Goal: Task Accomplishment & Management: Manage account settings

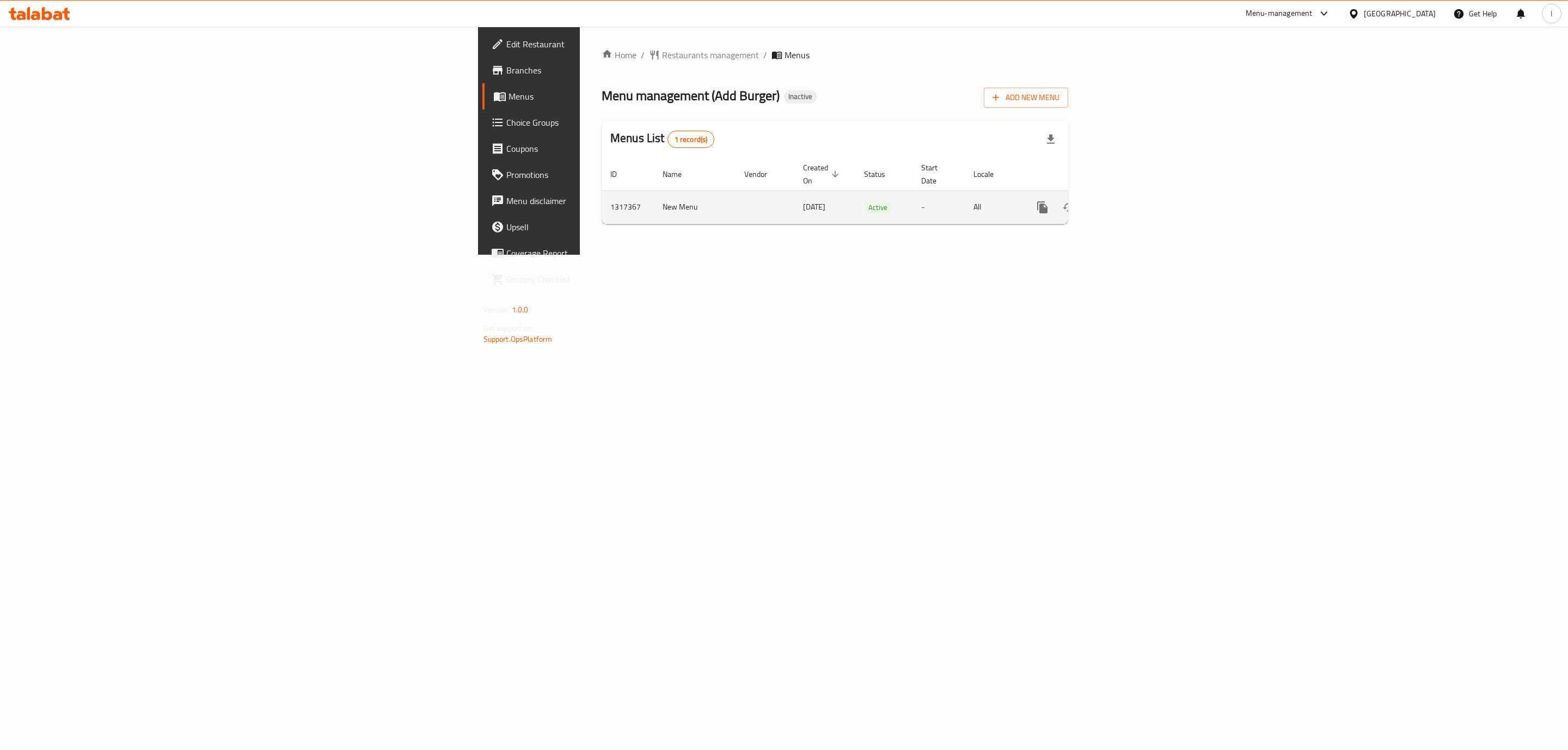
click at [1128, 201] on icon "enhanced table" at bounding box center [1121, 208] width 13 height 13
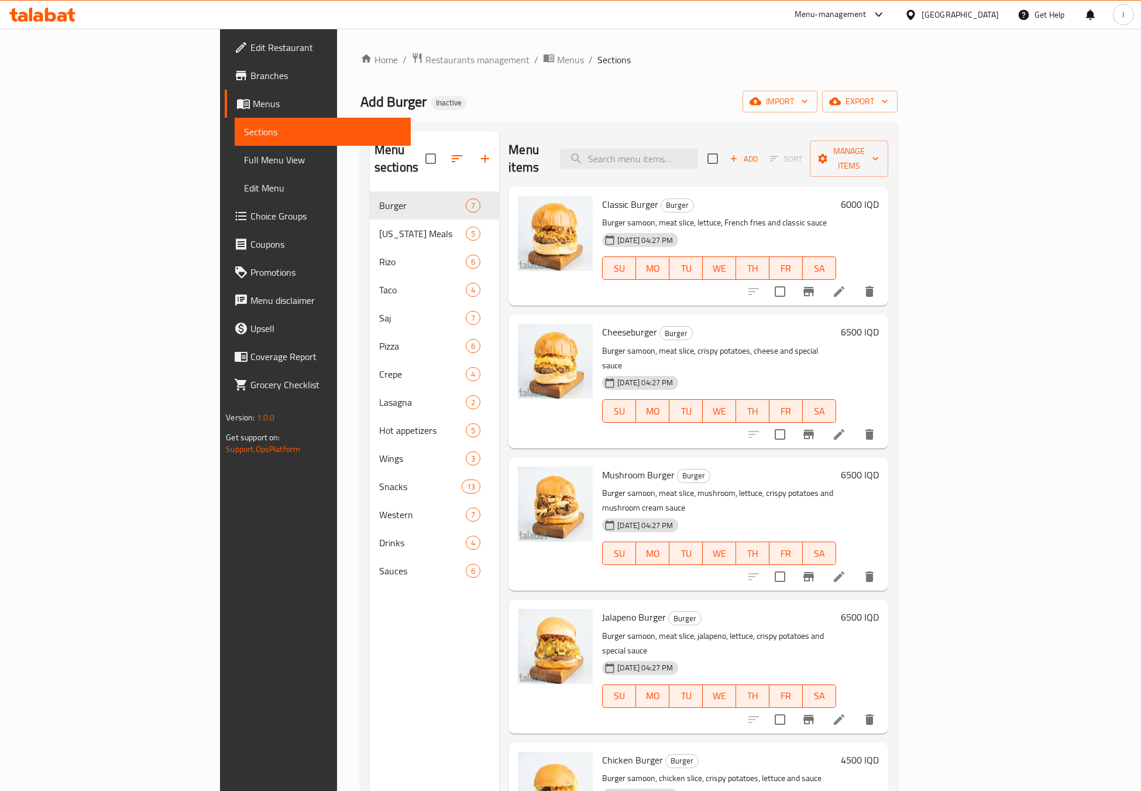
click at [244, 162] on span "Full Menu View" at bounding box center [322, 160] width 157 height 14
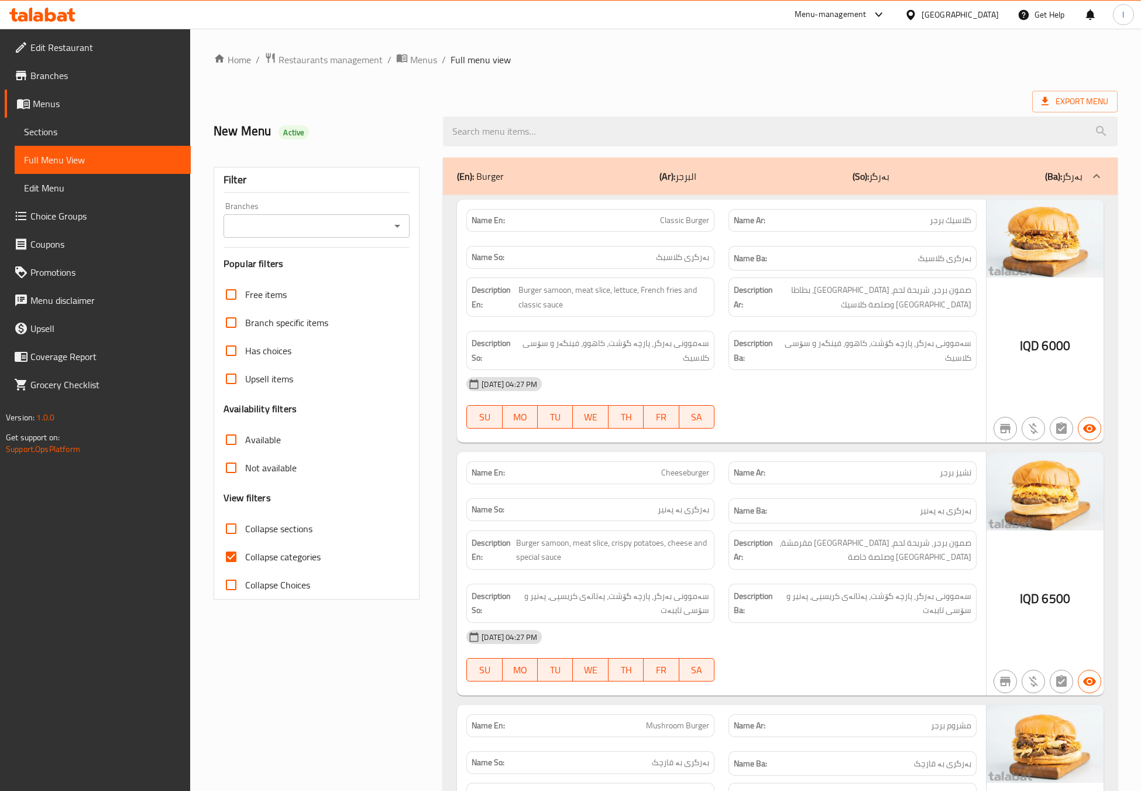
click at [339, 222] on input "Branches" at bounding box center [307, 226] width 160 height 16
click at [316, 271] on li "Add Burger, Alhuriya" at bounding box center [317, 276] width 186 height 21
type input "Add Burger, Alhuriya"
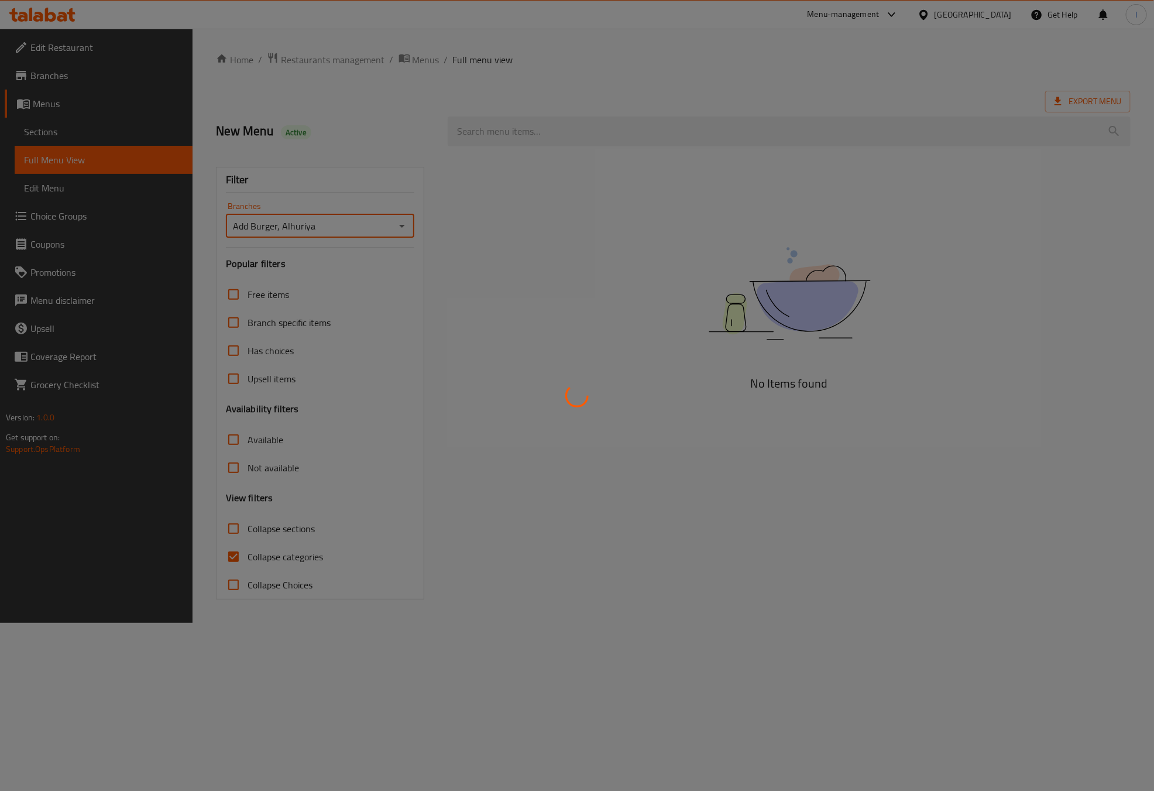
click at [255, 578] on div at bounding box center [577, 395] width 1154 height 791
click at [255, 562] on div at bounding box center [577, 395] width 1154 height 791
click at [251, 548] on div at bounding box center [577, 395] width 1154 height 791
click at [241, 555] on div at bounding box center [577, 395] width 1154 height 791
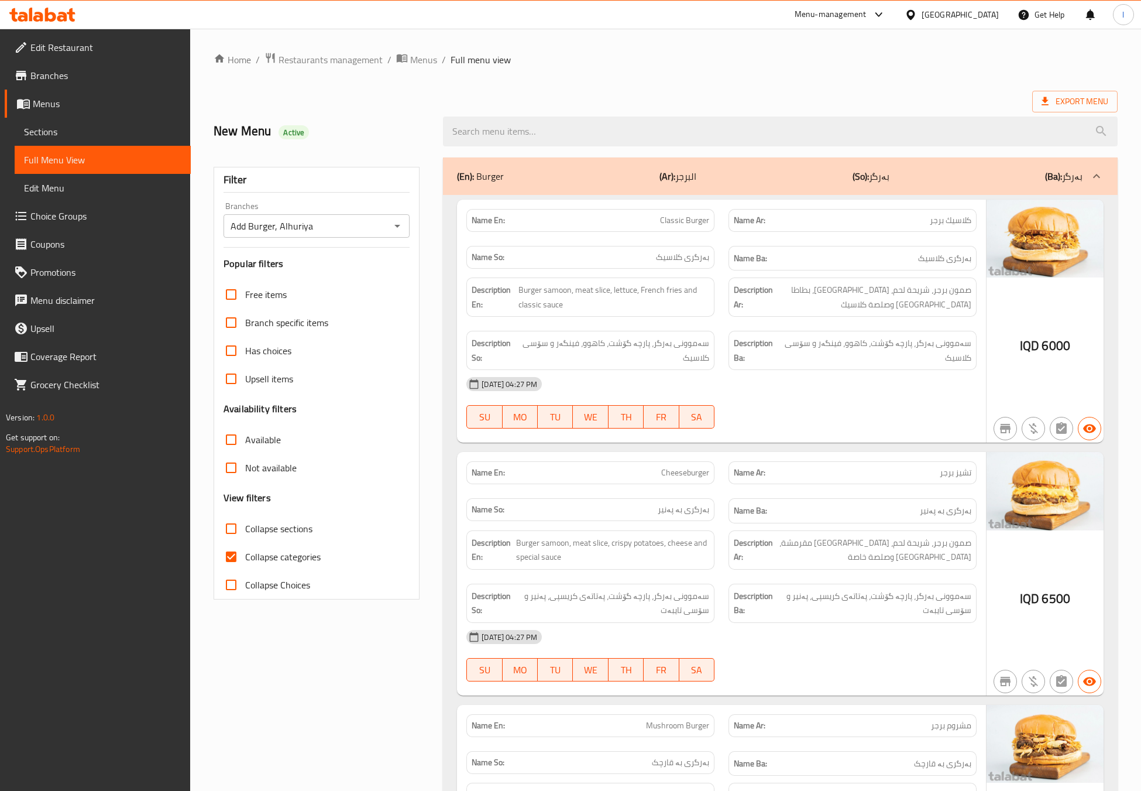
click at [241, 555] on input "Collapse categories" at bounding box center [231, 556] width 28 height 28
checkbox input "false"
click at [252, 523] on span "Collapse sections" at bounding box center [278, 528] width 67 height 14
click at [245, 523] on input "Collapse sections" at bounding box center [231, 528] width 28 height 28
checkbox input "true"
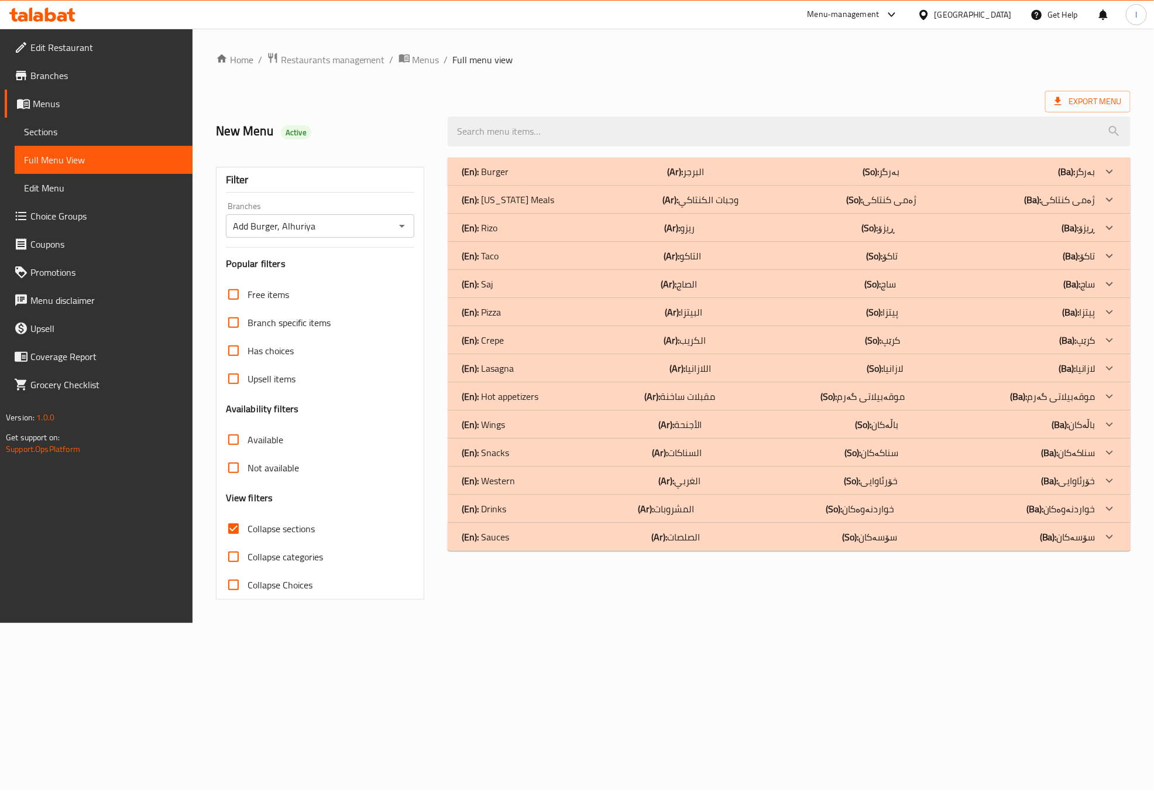
click at [548, 193] on div "(En): [US_STATE] Meals (Ar): وجبات الكنتاكي (So): ژەمی کنتاکی (Ba): ژەمی کنتاکی" at bounding box center [778, 200] width 633 height 14
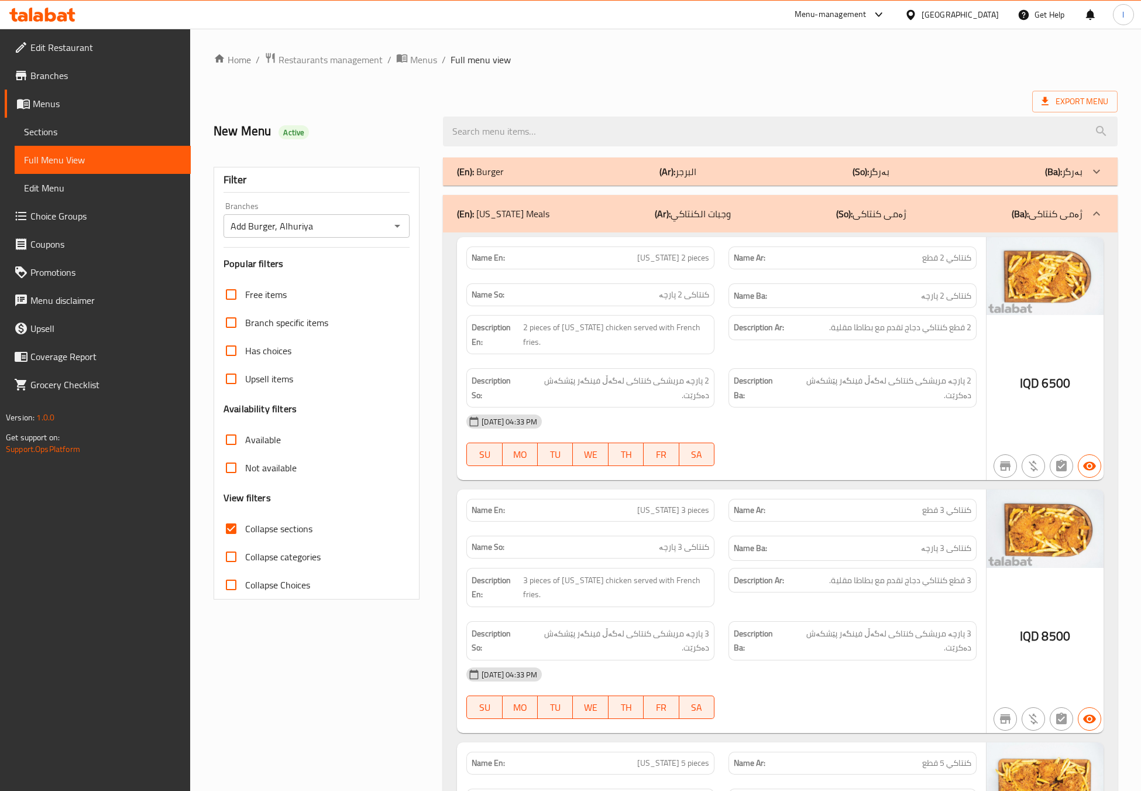
click at [781, 441] on div "[DATE] 04:33 PM SU MO TU WE TH FR SA" at bounding box center [721, 440] width 524 height 66
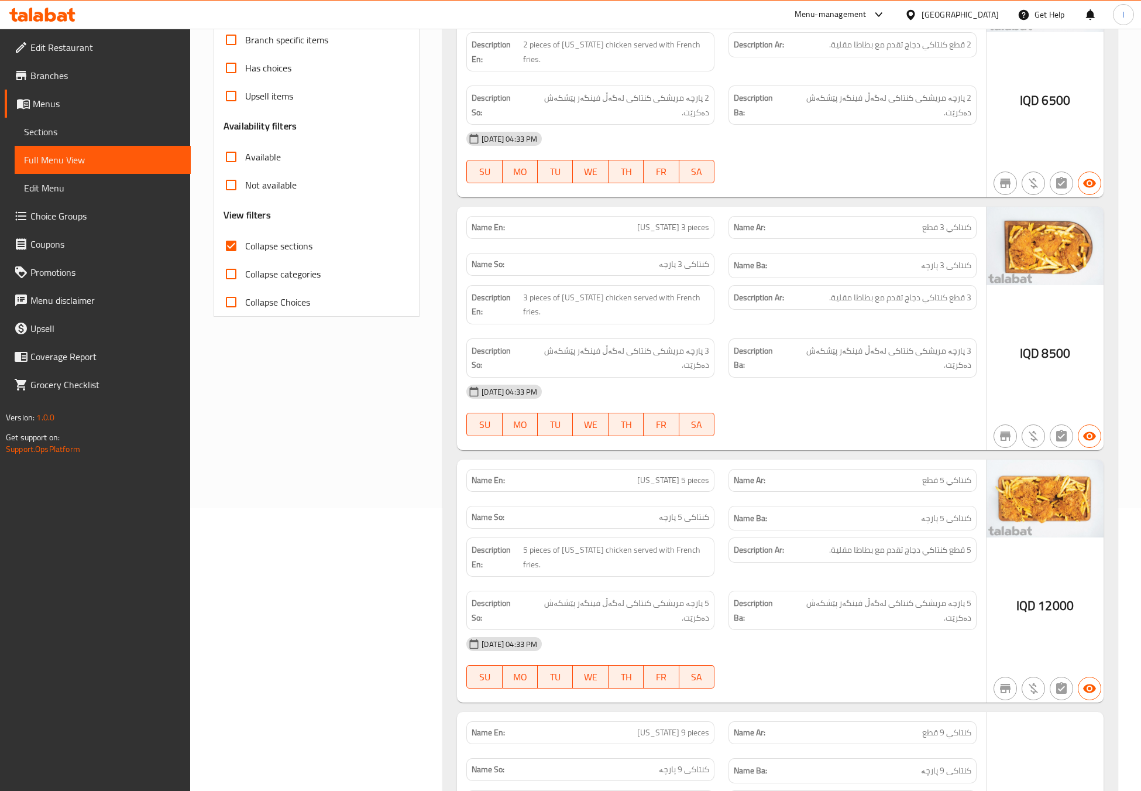
scroll to position [292, 0]
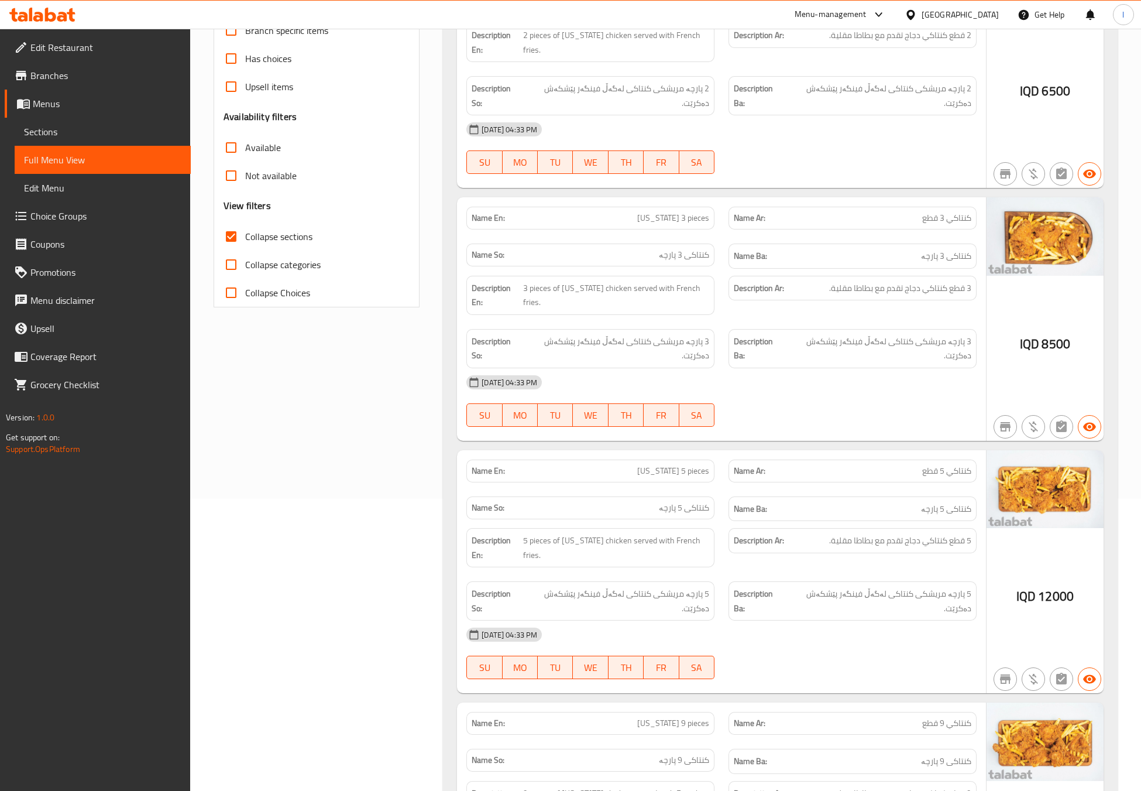
click at [346, 507] on div "Filter Branches Add Burger, Alhuriya Branches Popular filters Free items Branch…" at bounding box center [321, 716] width 229 height 1717
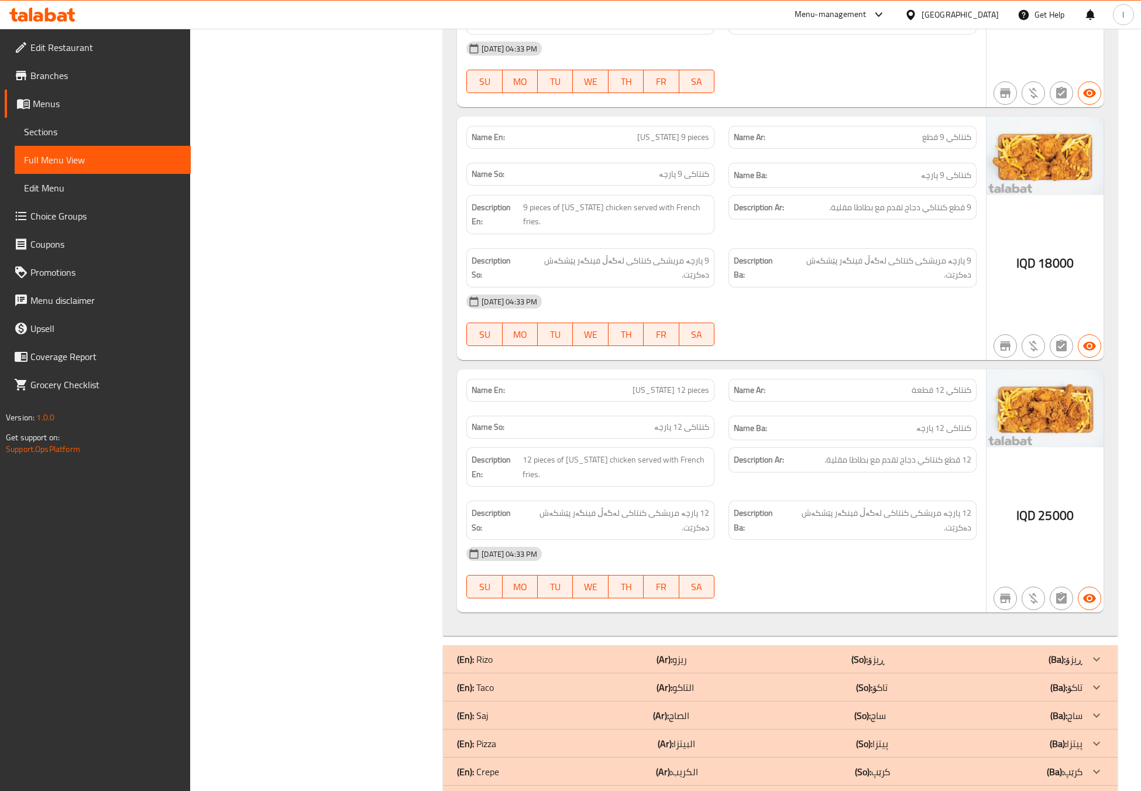
scroll to position [1046, 0]
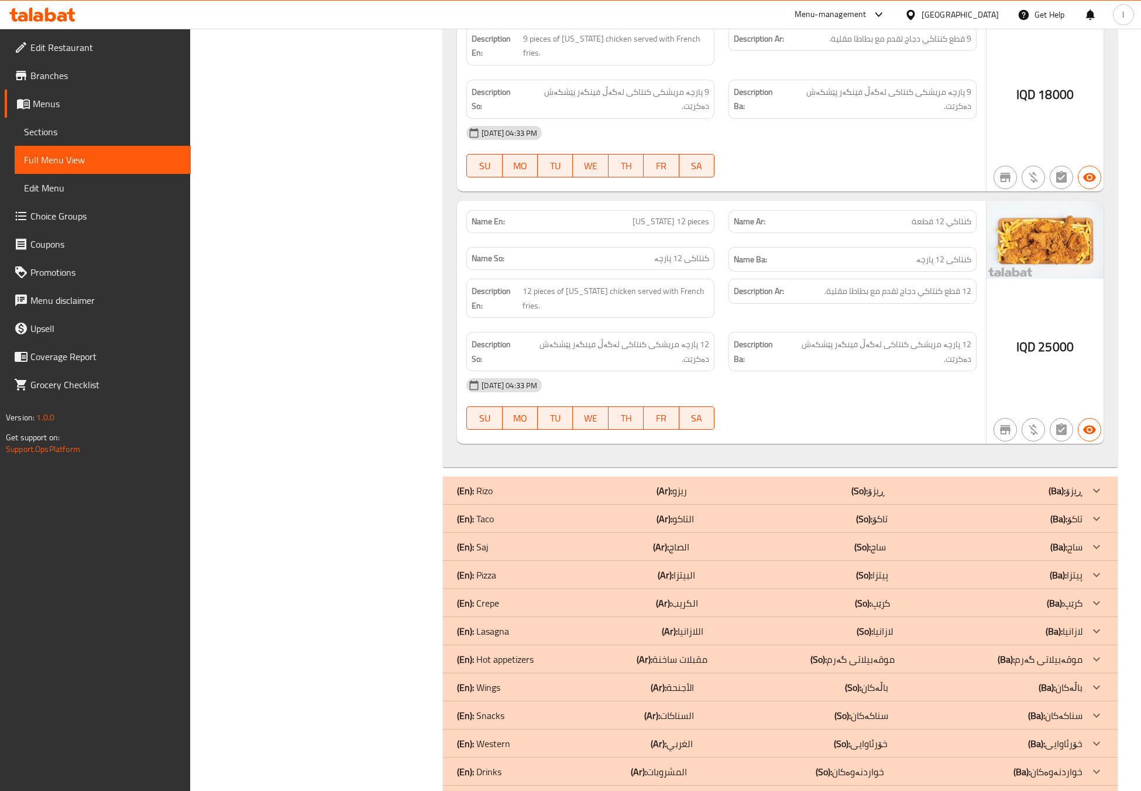
click at [748, 476] on div "(En): [PERSON_NAME] (Ar): ريزو (So): ڕیزۆ (Ba): ڕیزۆ" at bounding box center [780, 490] width 675 height 28
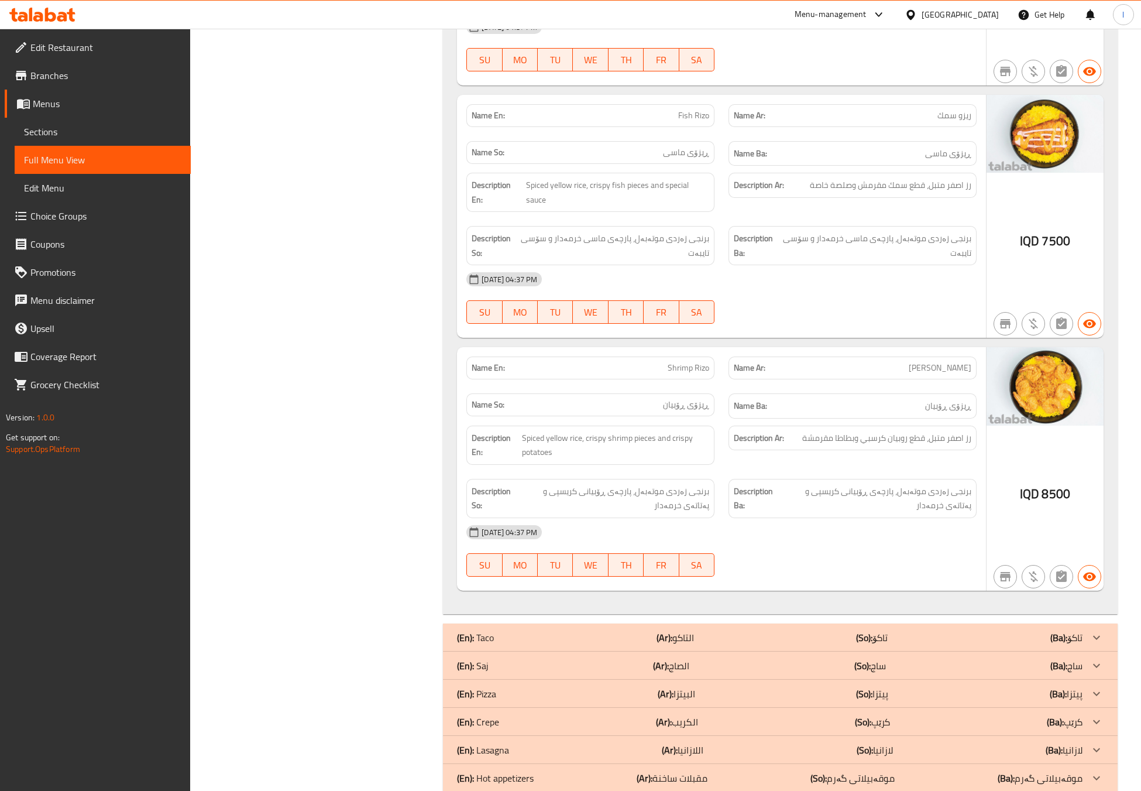
scroll to position [2509, 0]
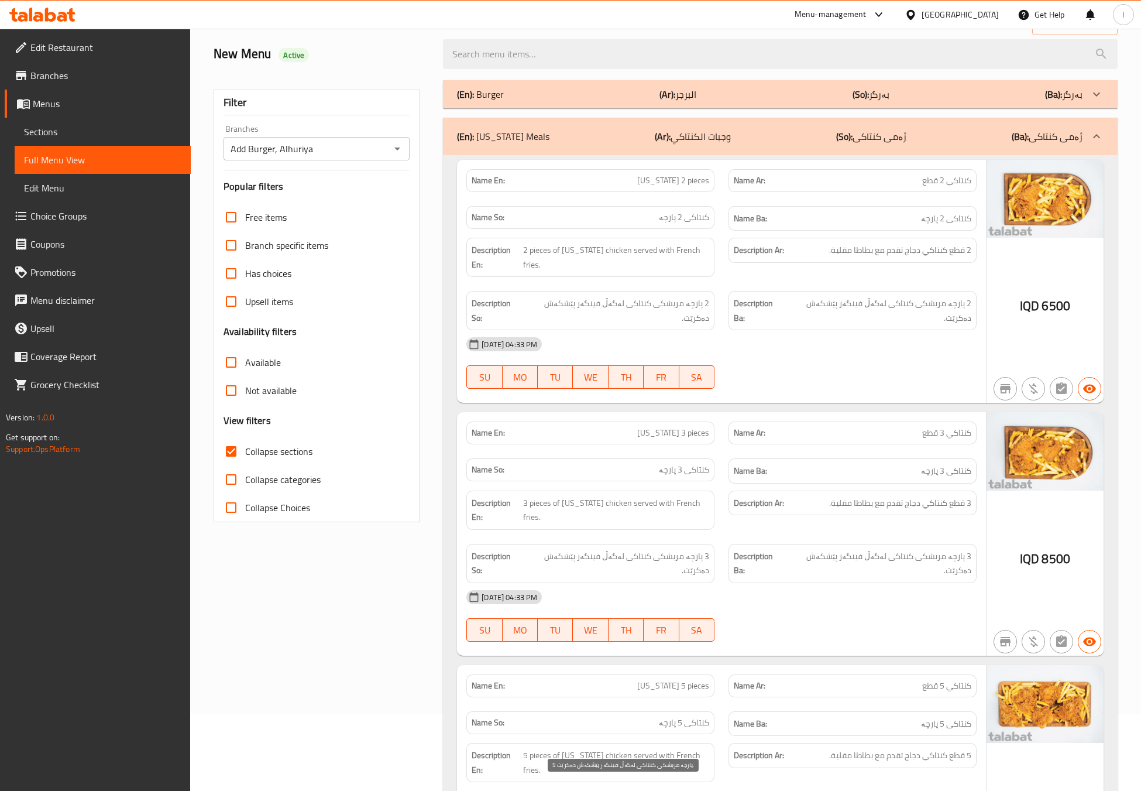
scroll to position [0, 0]
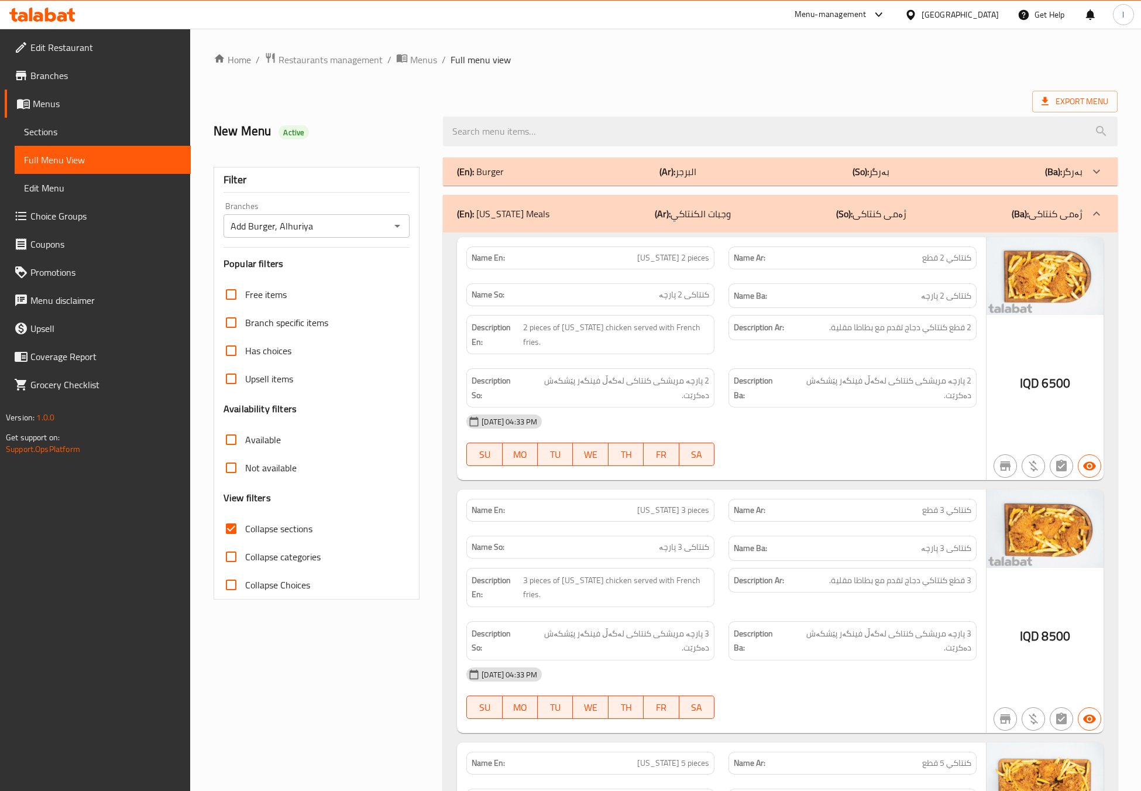
click at [641, 167] on div "(En): Burger (Ar): البرجر (So): بەرگر (Ba): بەرگر" at bounding box center [770, 171] width 626 height 14
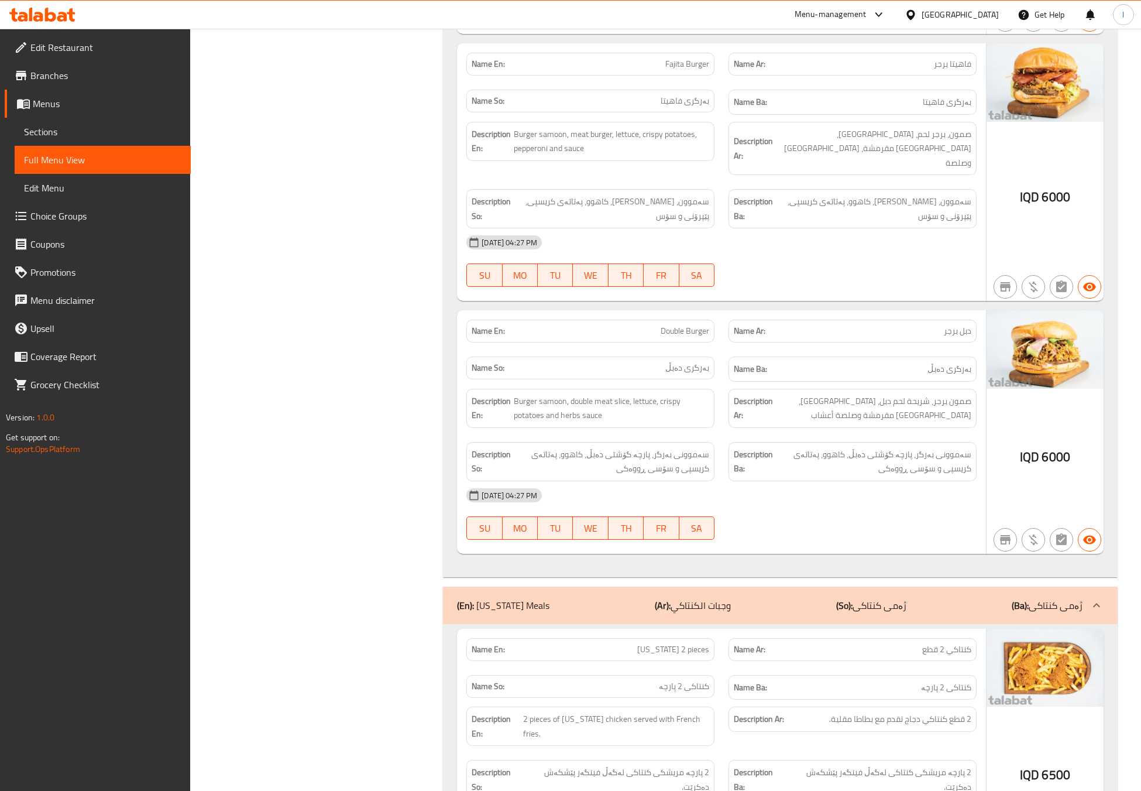
scroll to position [1463, 0]
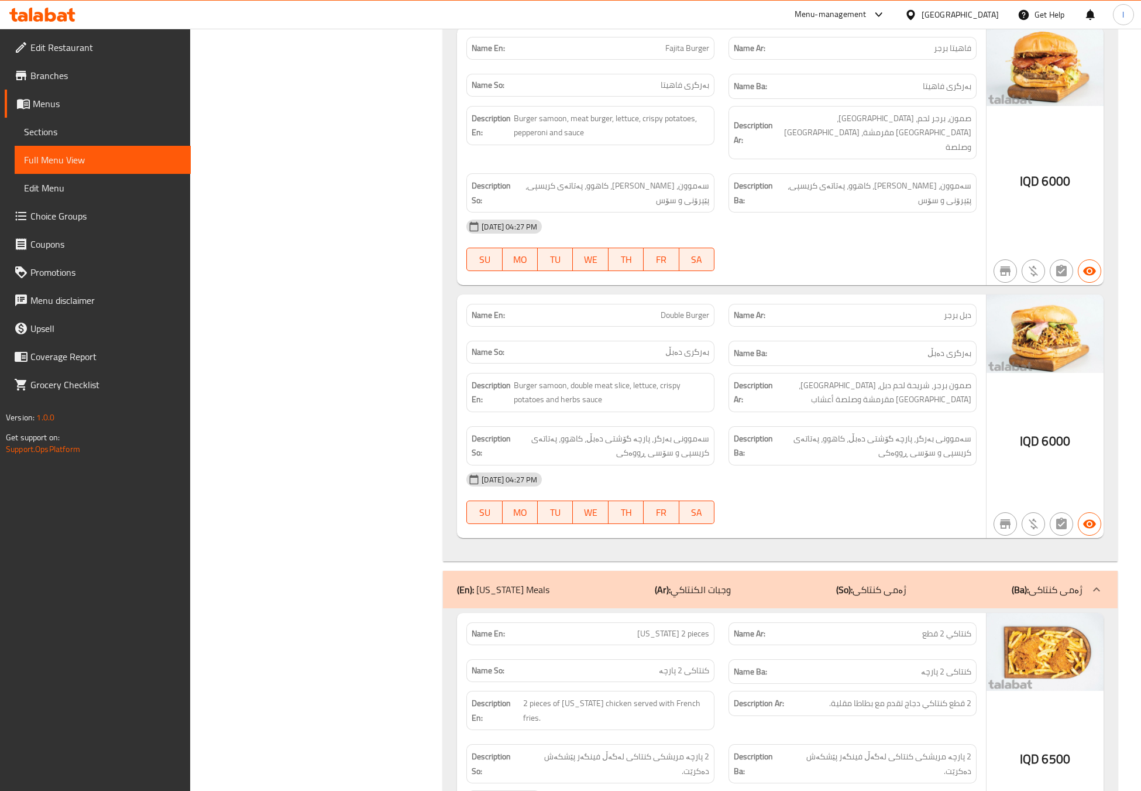
click at [783, 383] on div "Description Ar: صمون برجر، شريحة لحم دبل، [GEOGRAPHIC_DATA]، [GEOGRAPHIC_DATA] …" at bounding box center [853, 392] width 248 height 39
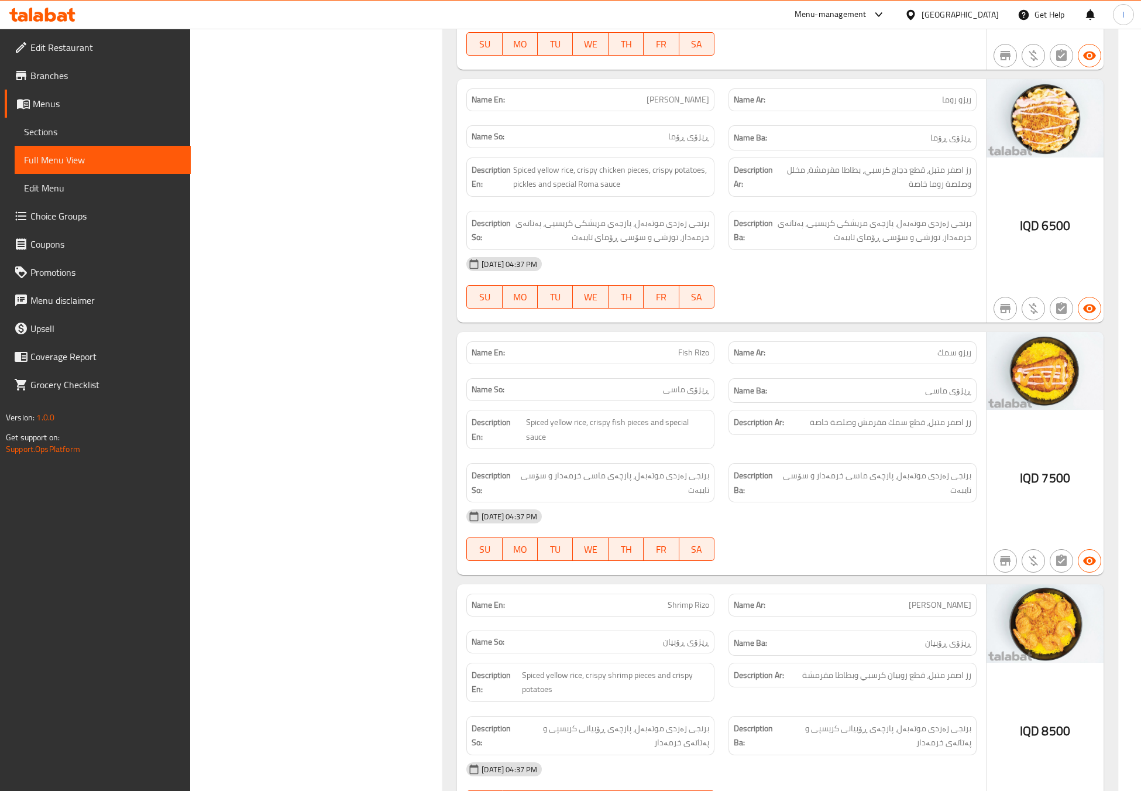
scroll to position [4423, 0]
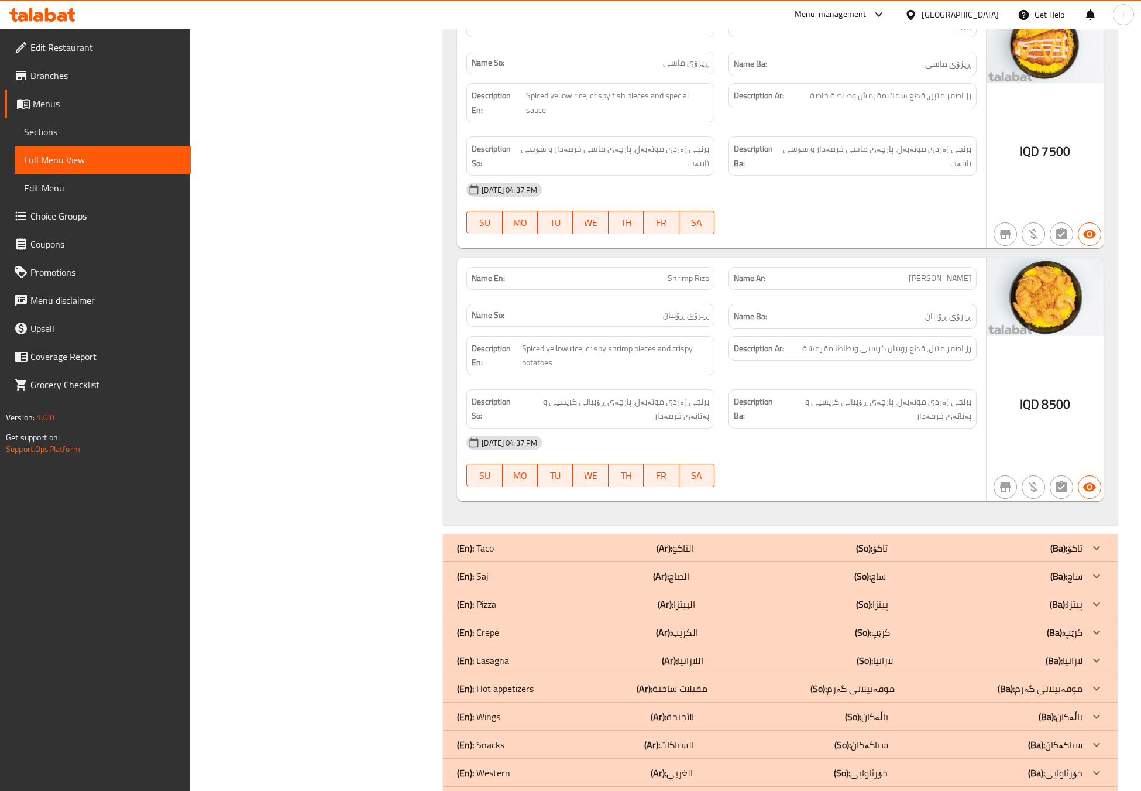
click at [716, 569] on div "(En): Saj (Ar): الصاج (So): ساج (Ba): ساج" at bounding box center [770, 576] width 626 height 14
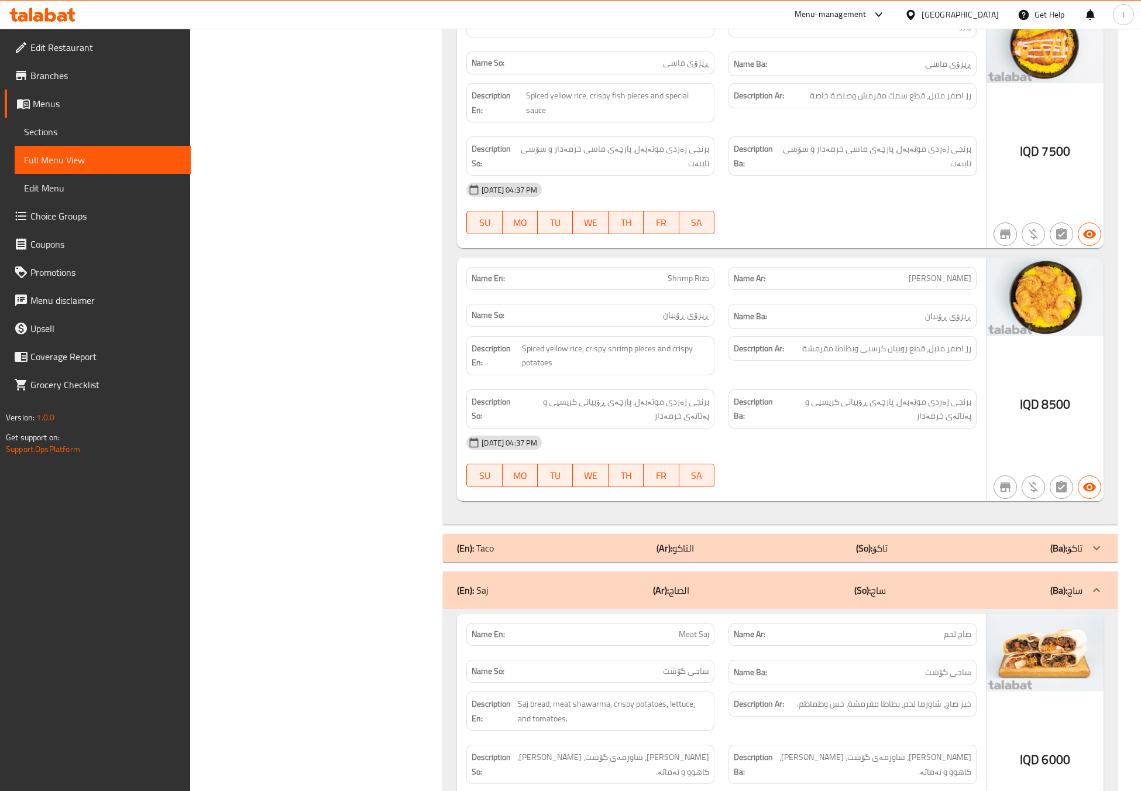
scroll to position [4716, 0]
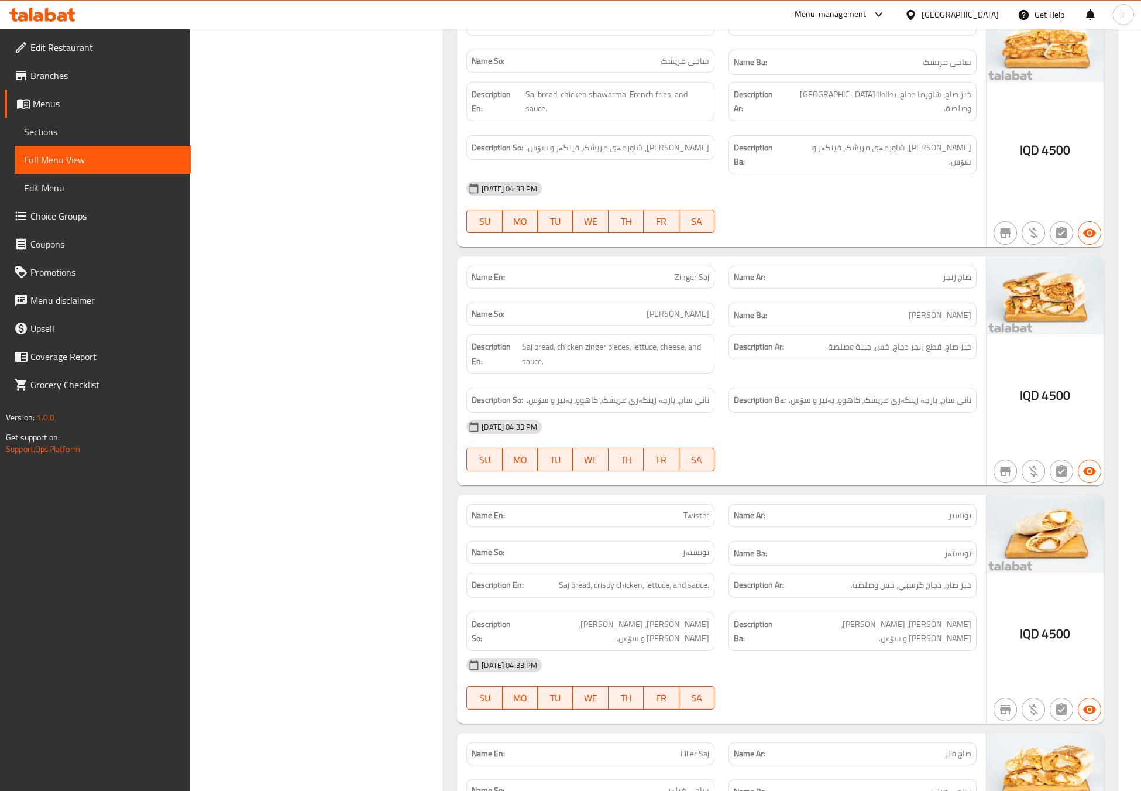
scroll to position [5301, 0]
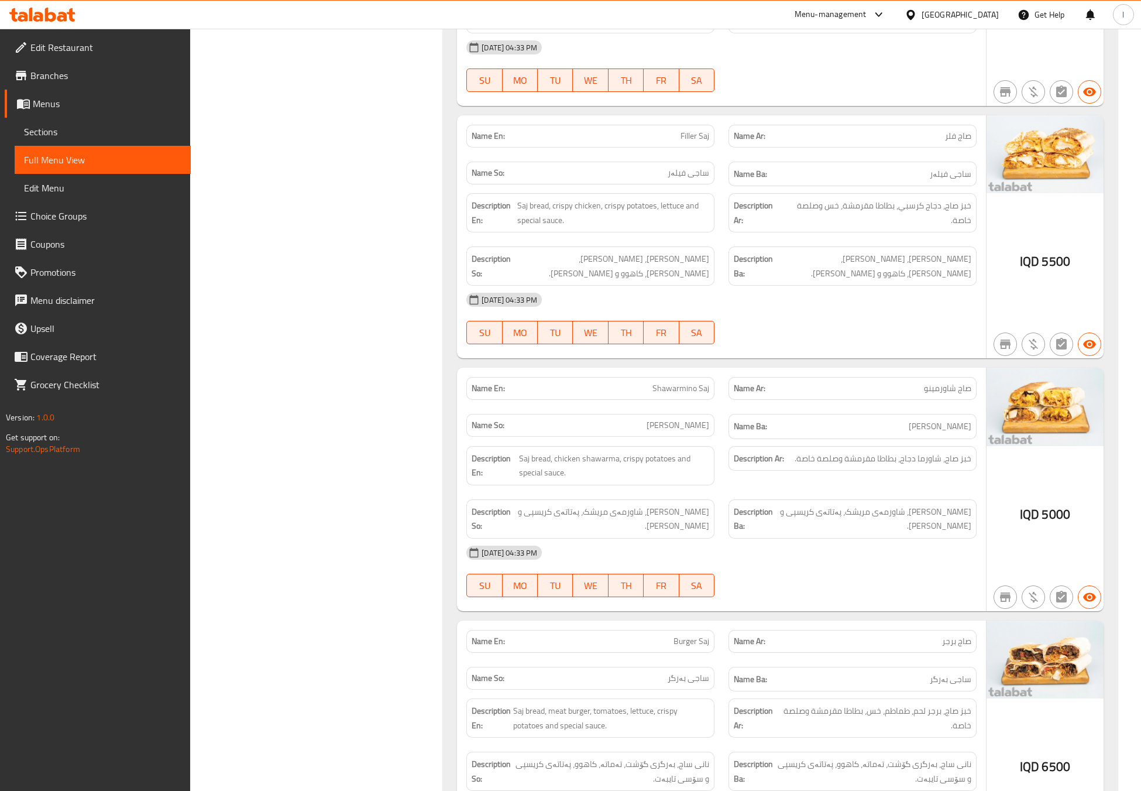
scroll to position [5887, 0]
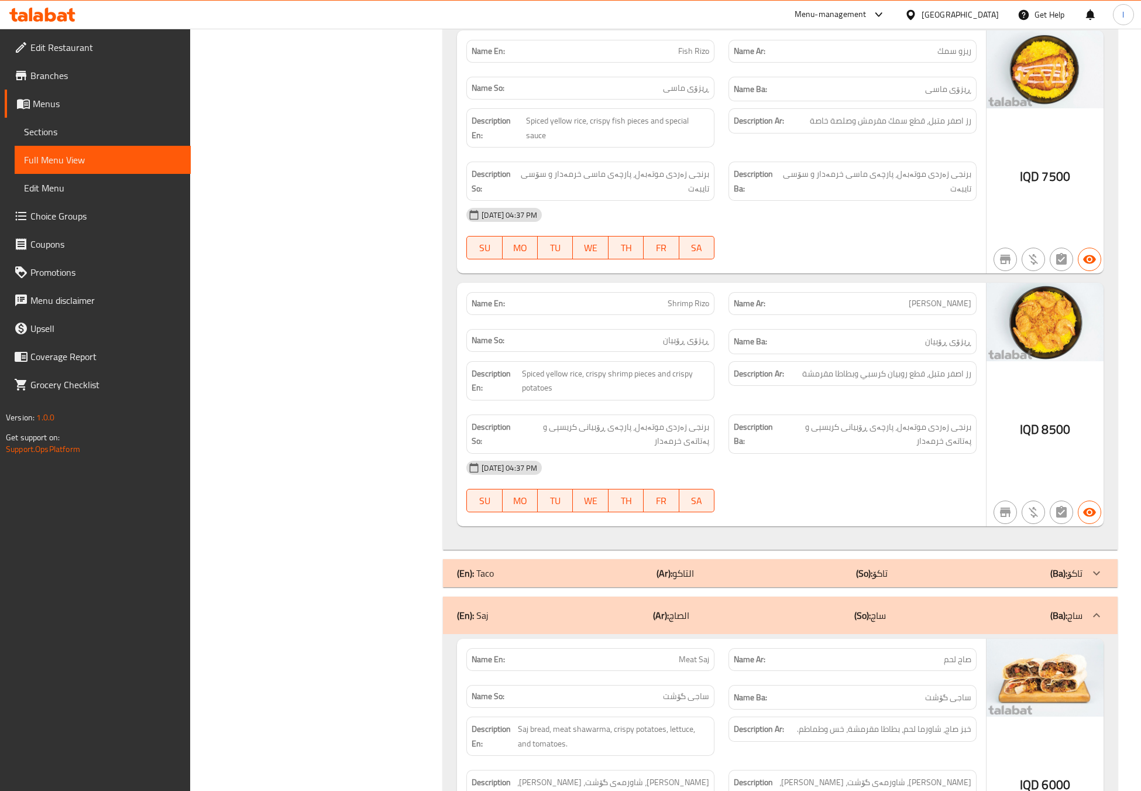
scroll to position [4423, 0]
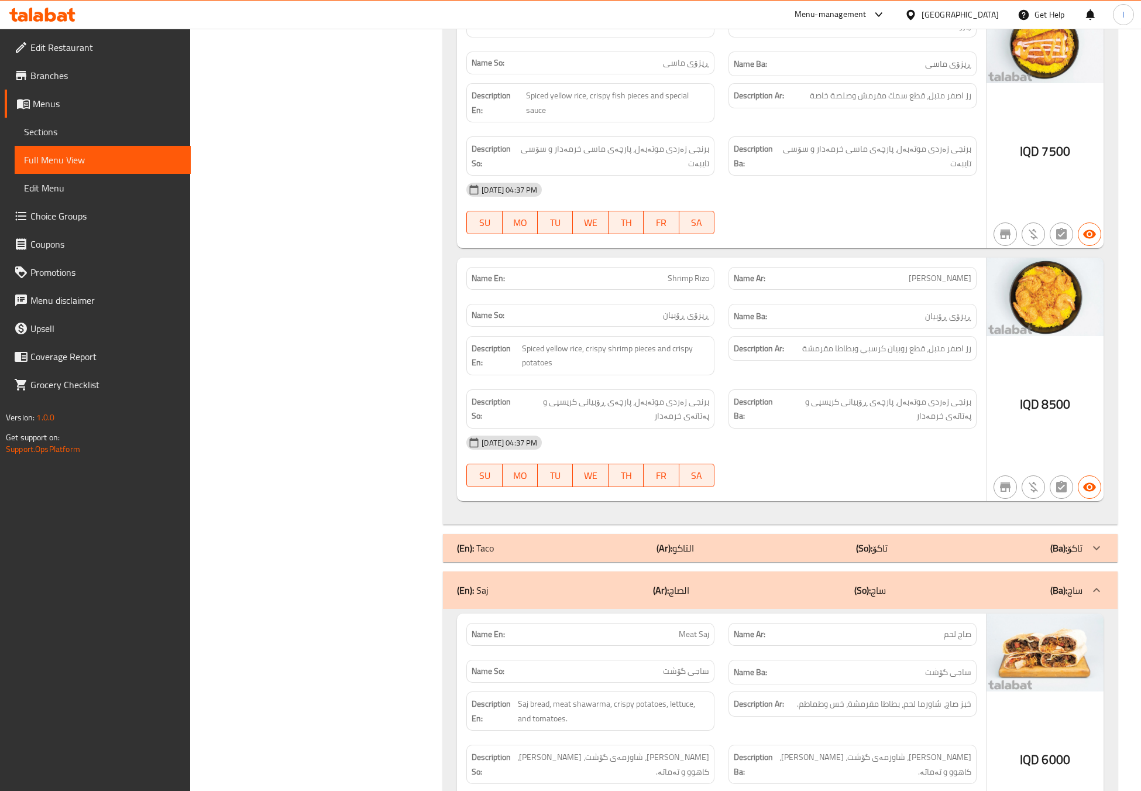
click at [620, 541] on div "(En): Taco (Ar): التاكو (So): تاکۆ (Ba): تاکۆ" at bounding box center [770, 548] width 626 height 14
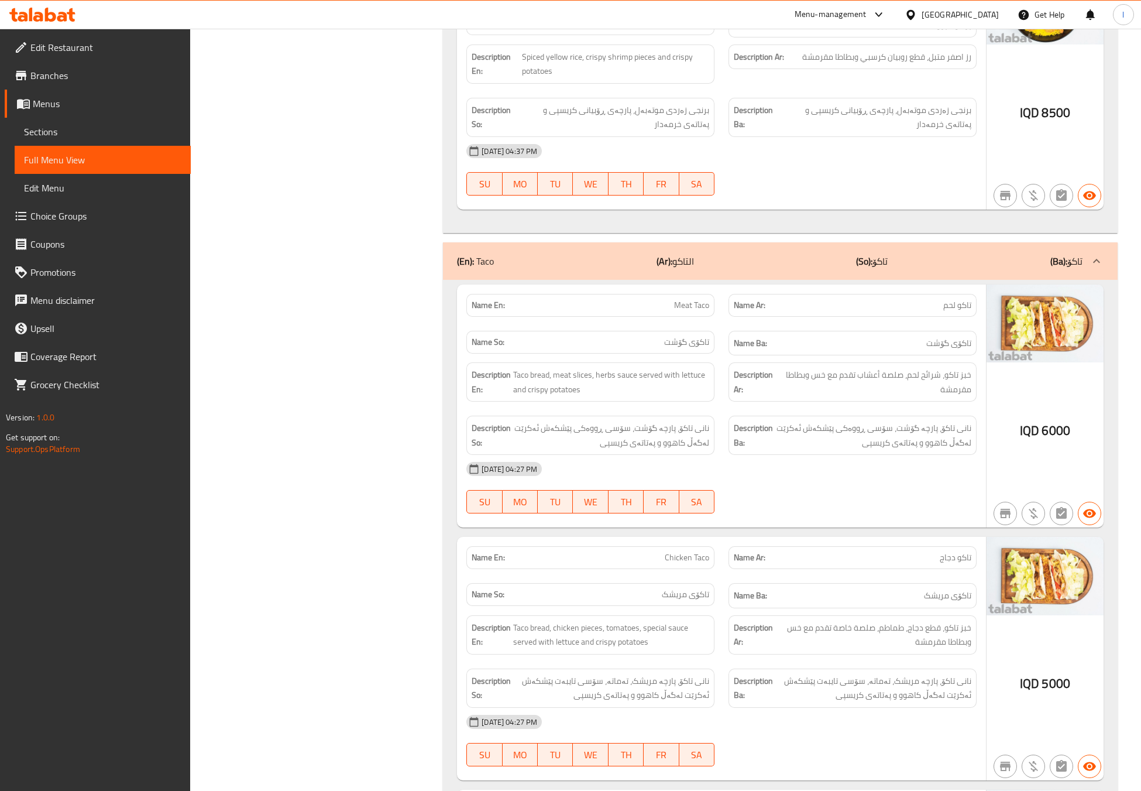
scroll to position [4716, 0]
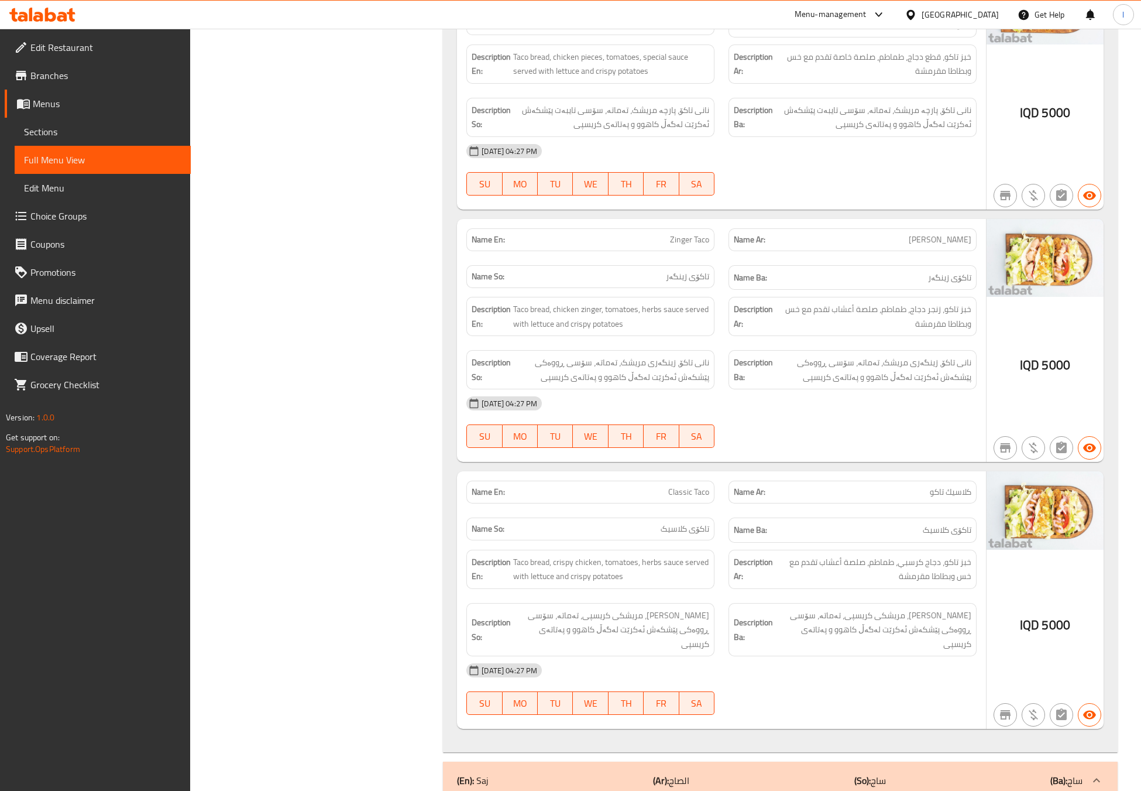
scroll to position [5301, 0]
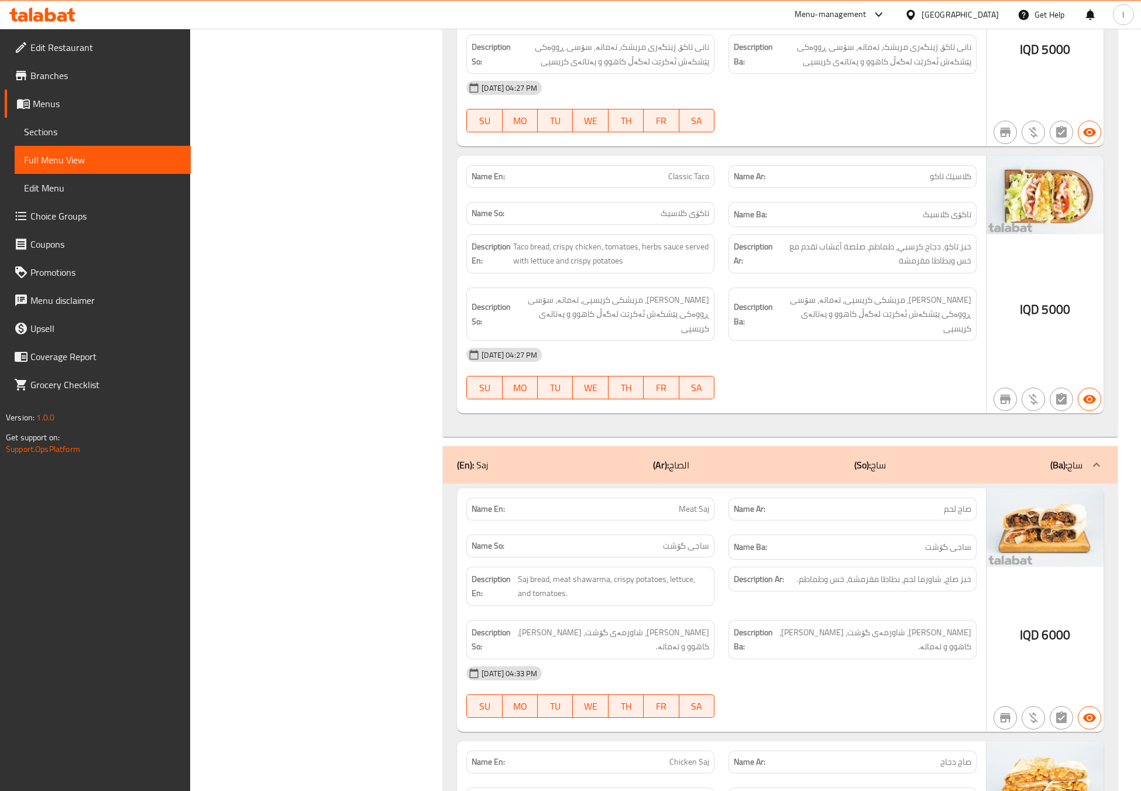
scroll to position [5887, 0]
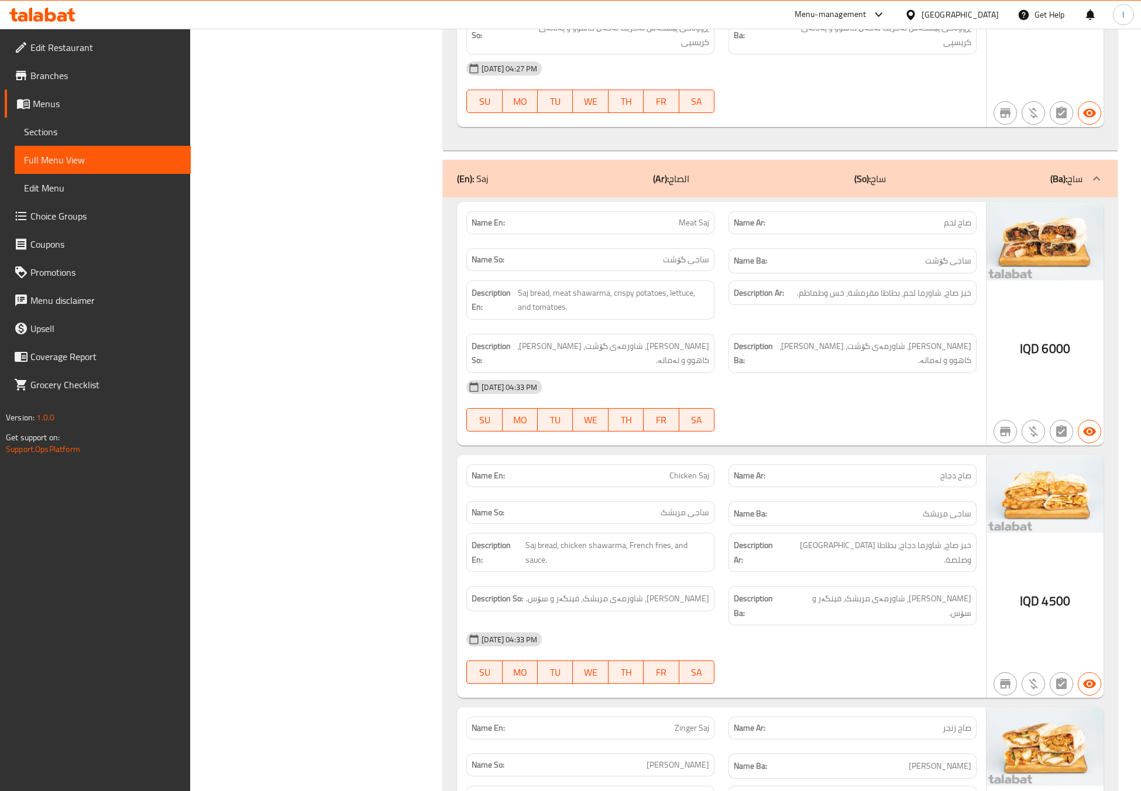
click at [715, 160] on div "(En): Saj (Ar): الصاج (So): ساج (Ba): ساج" at bounding box center [780, 178] width 675 height 37
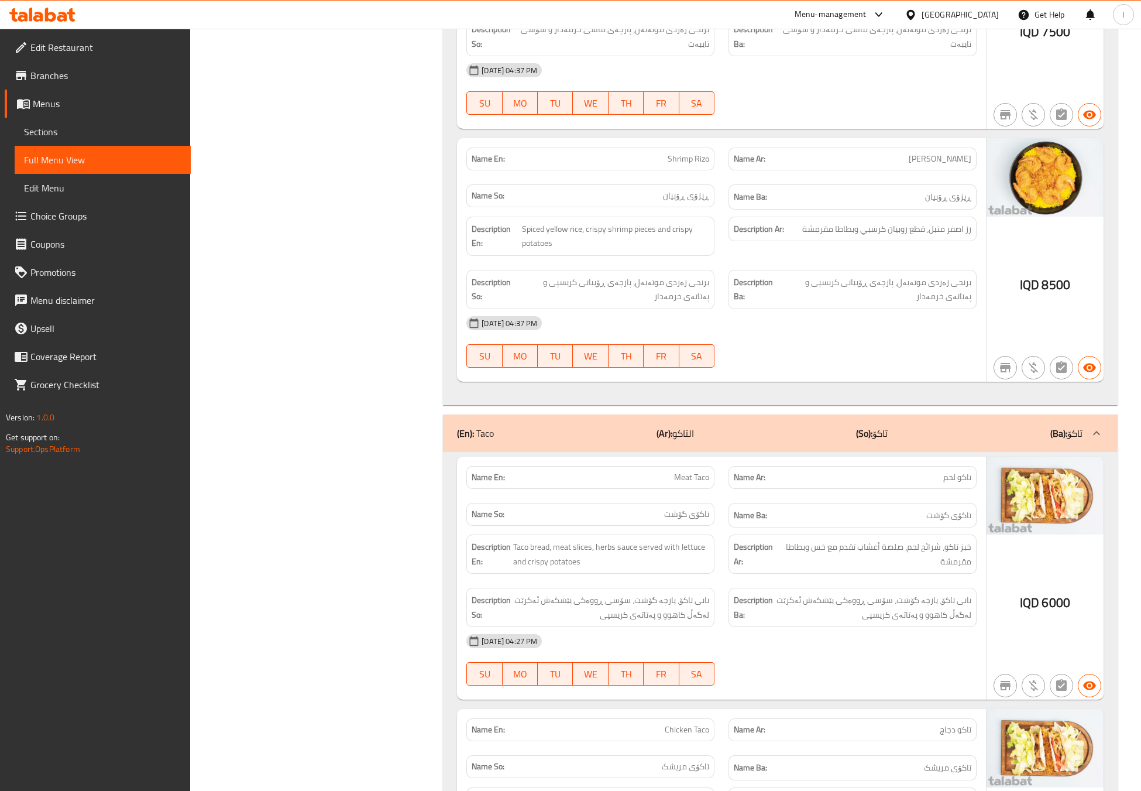
scroll to position [4601, 0]
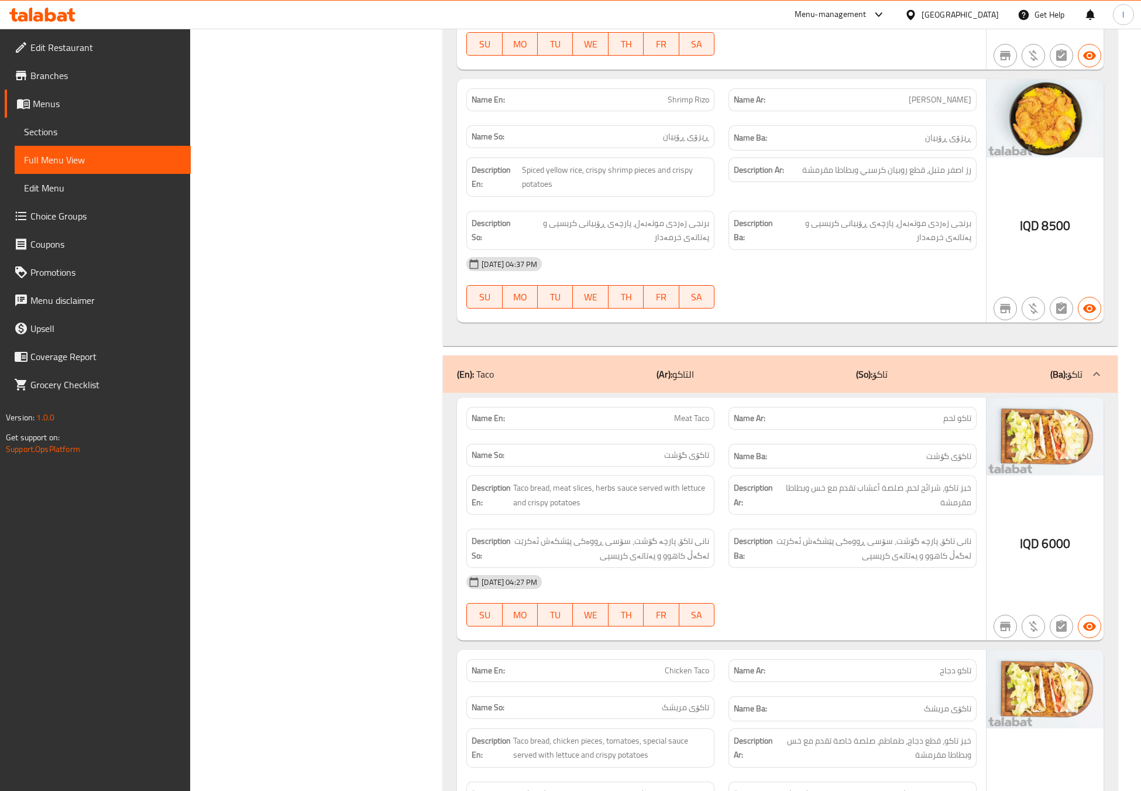
click at [836, 367] on div "(En): Taco (Ar): التاكو (So): تاکۆ (Ba): تاکۆ" at bounding box center [770, 374] width 626 height 14
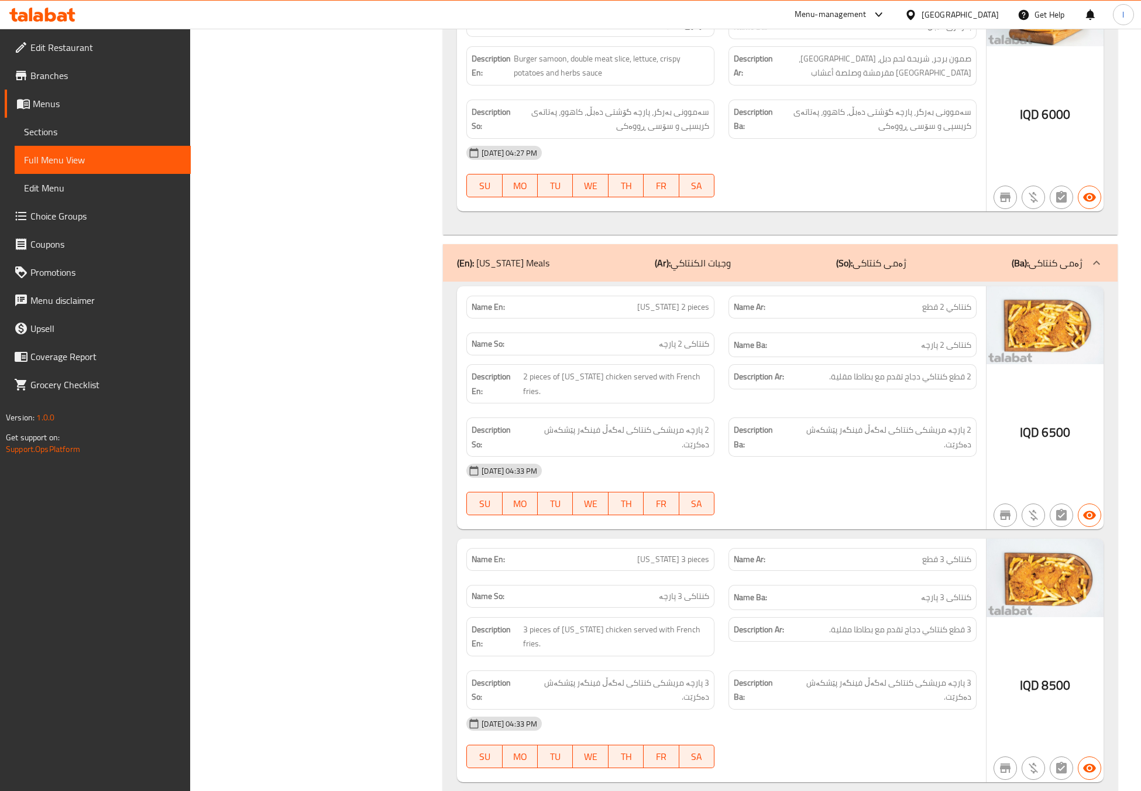
scroll to position [1496, 0]
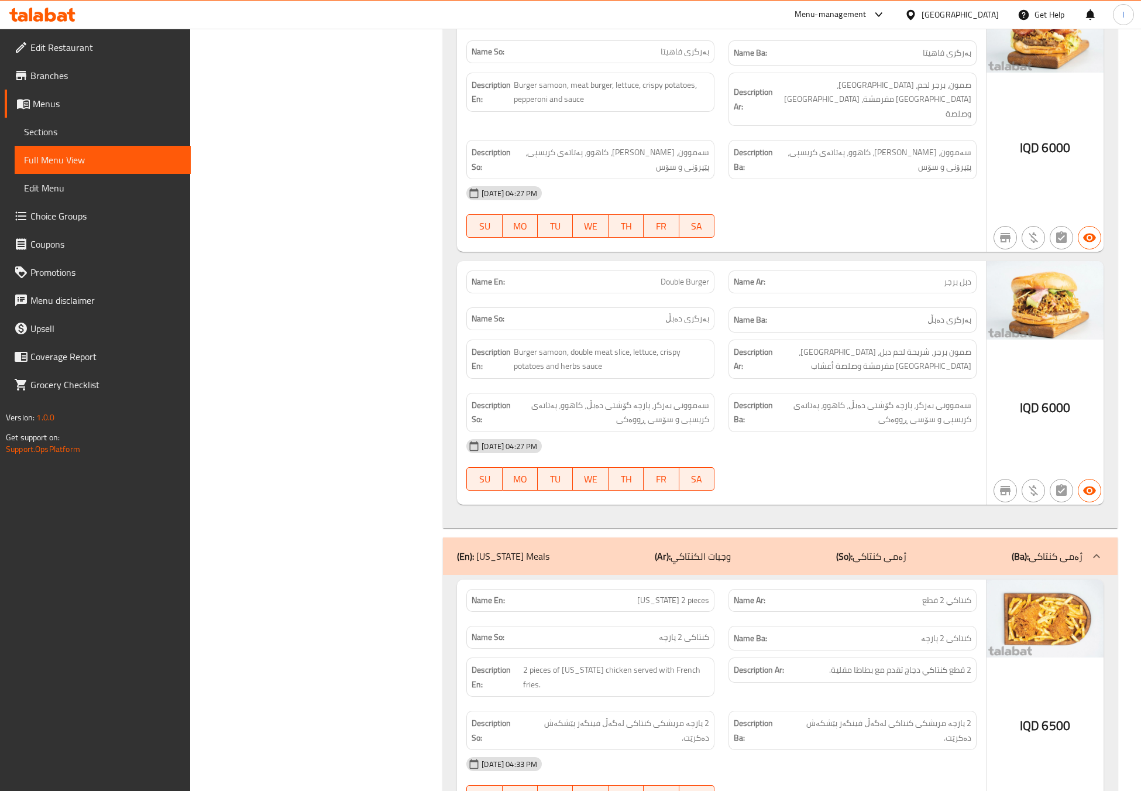
drag, startPoint x: 779, startPoint y: 520, endPoint x: 772, endPoint y: 520, distance: 7.0
click at [778, 537] on div "(En): [US_STATE] Meals (Ar): وجبات الكنتاكي (So): ژەمی کنتاکی (Ba): ژەمی کنتاکی" at bounding box center [780, 555] width 675 height 37
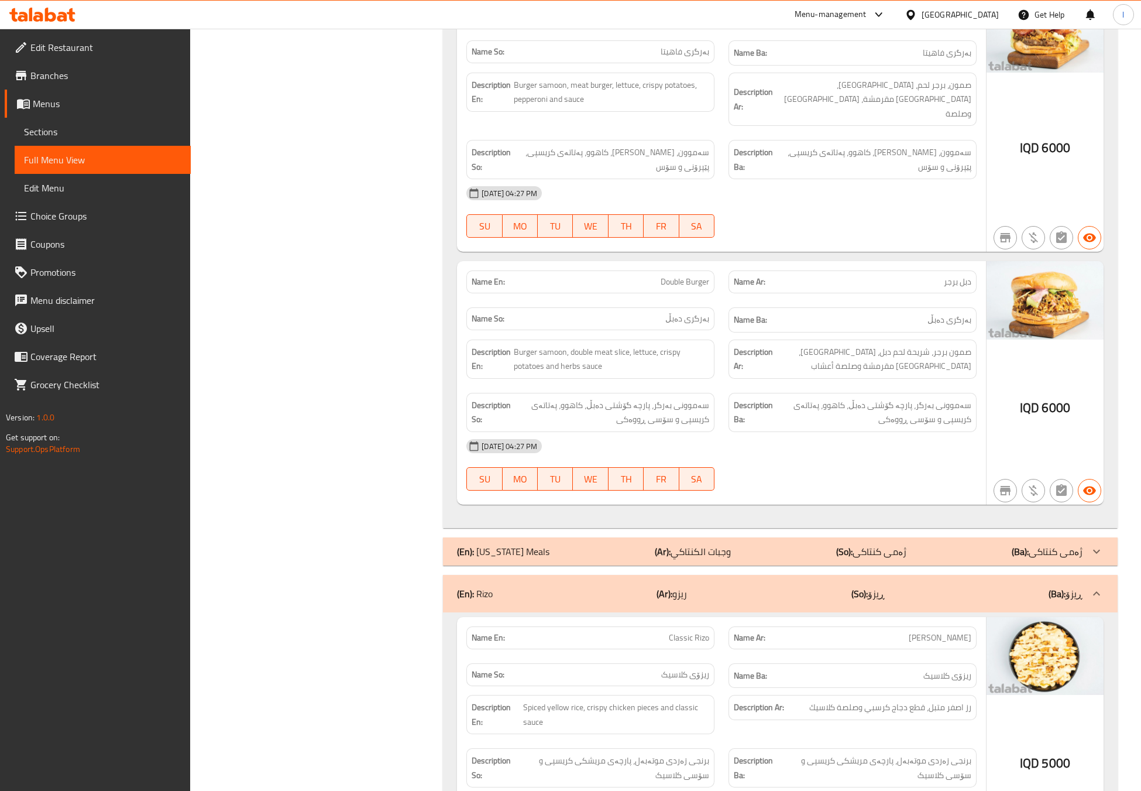
click at [734, 575] on div "(En): [PERSON_NAME] (Ar): ريزو (So): ڕیزۆ (Ba): ڕیزۆ" at bounding box center [780, 593] width 675 height 37
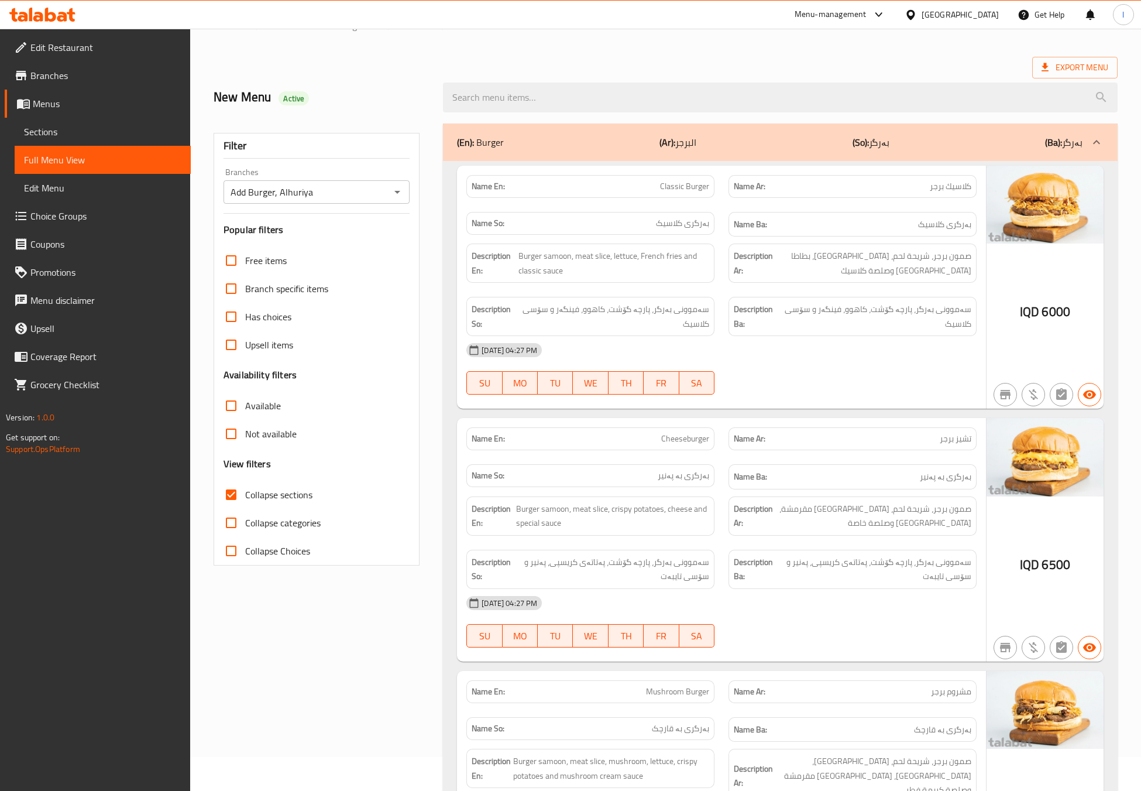
scroll to position [0, 0]
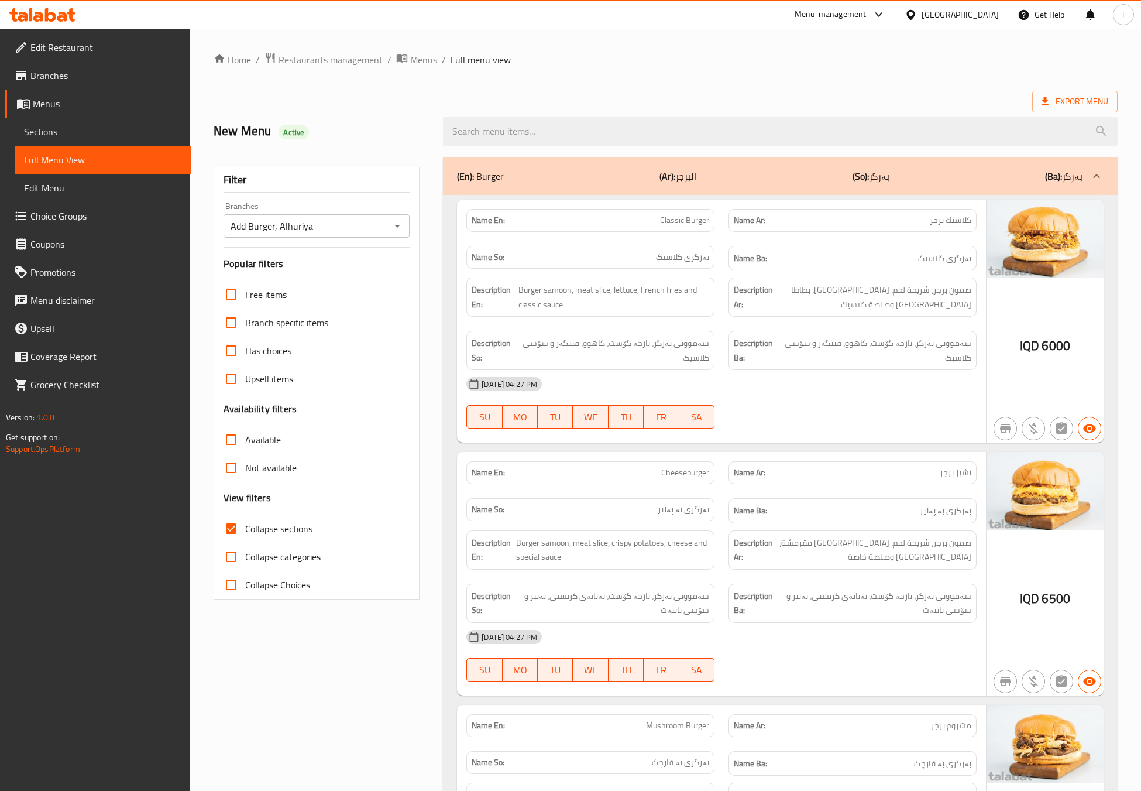
click at [850, 157] on div "(En): Burger (Ar): البرجر (So): بەرگر (Ba): بەرگر" at bounding box center [780, 175] width 675 height 37
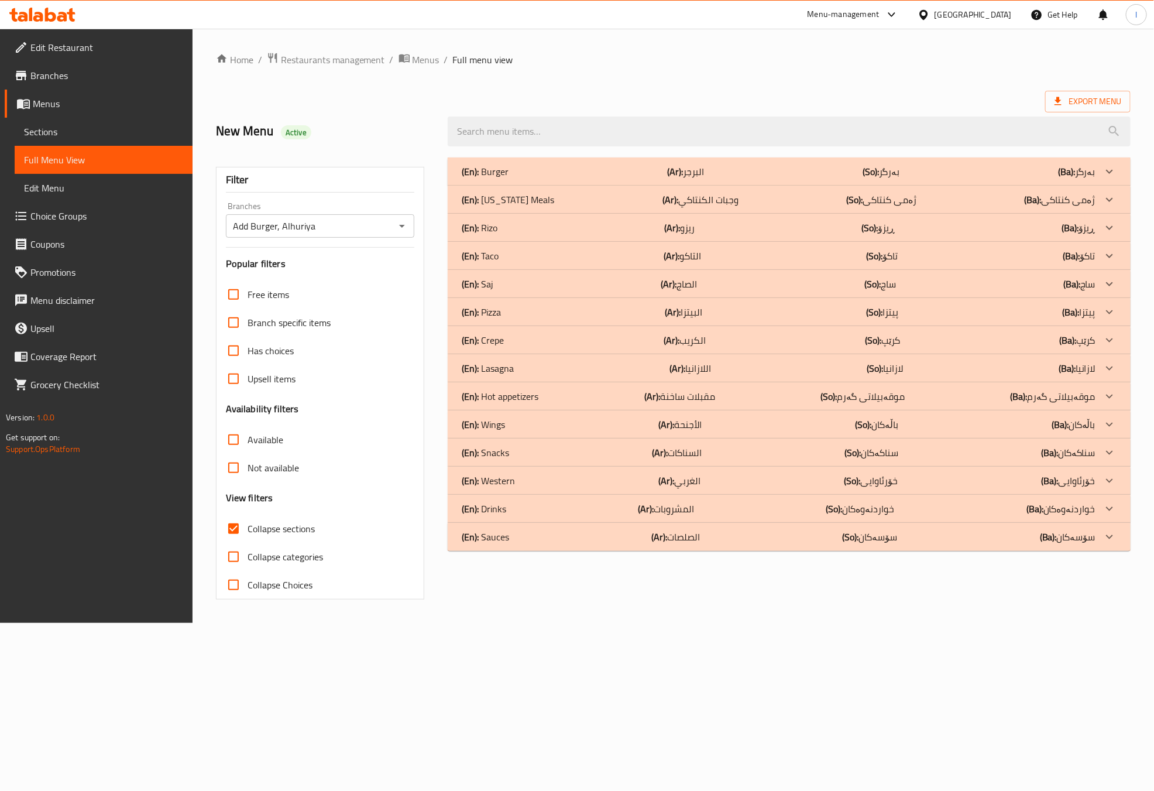
click at [531, 371] on div "(En): Lasagna (Ar): اللازانيا (So): [GEOGRAPHIC_DATA] (Ba): [GEOGRAPHIC_DATA]" at bounding box center [778, 368] width 633 height 14
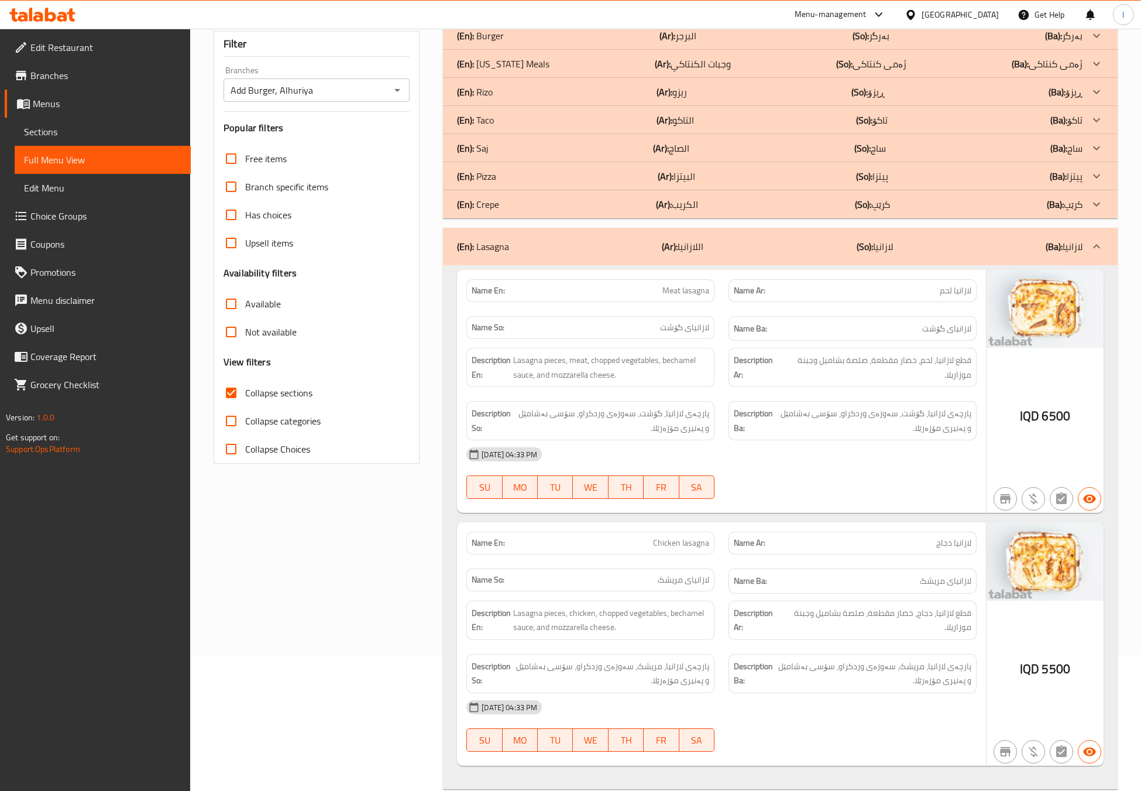
scroll to position [292, 0]
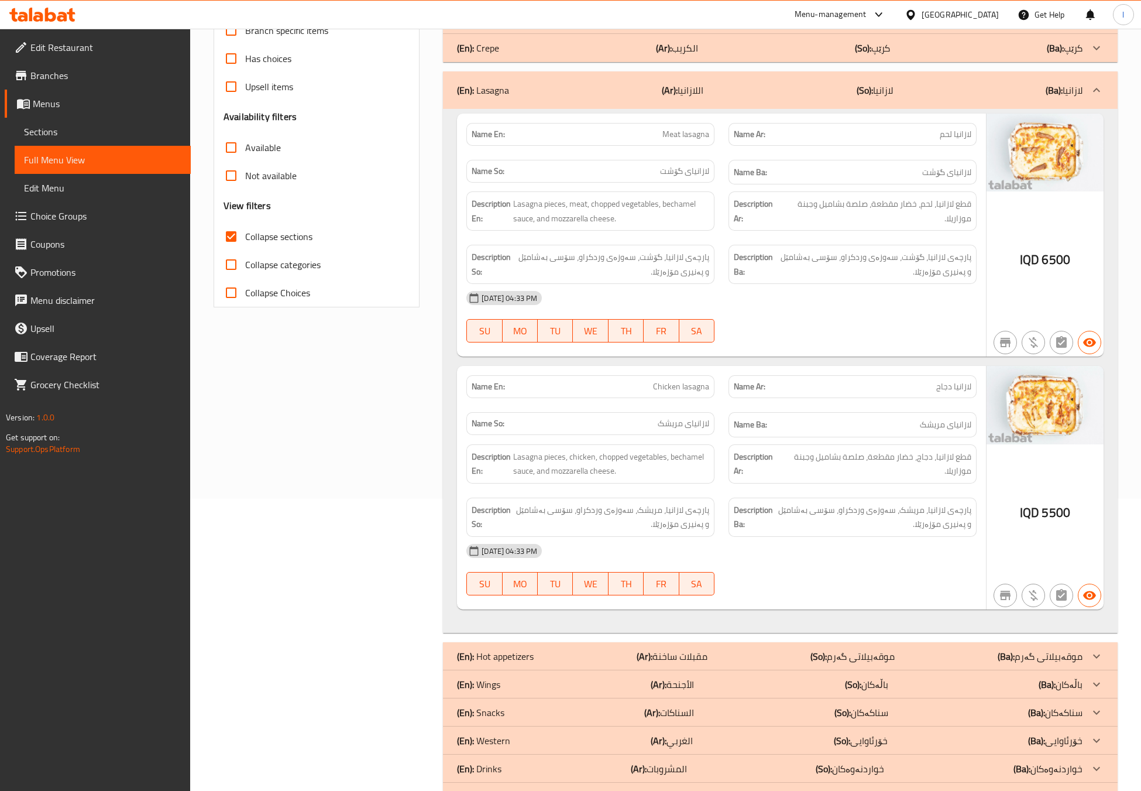
click at [356, 449] on div "Filter Branches Add Burger, Alhuriya Branches Popular filters Free items Branch…" at bounding box center [321, 337] width 229 height 959
click at [851, 97] on div "(En): Lasagna (Ar): اللازانيا (So): [GEOGRAPHIC_DATA] (Ba): [GEOGRAPHIC_DATA]" at bounding box center [770, 90] width 626 height 14
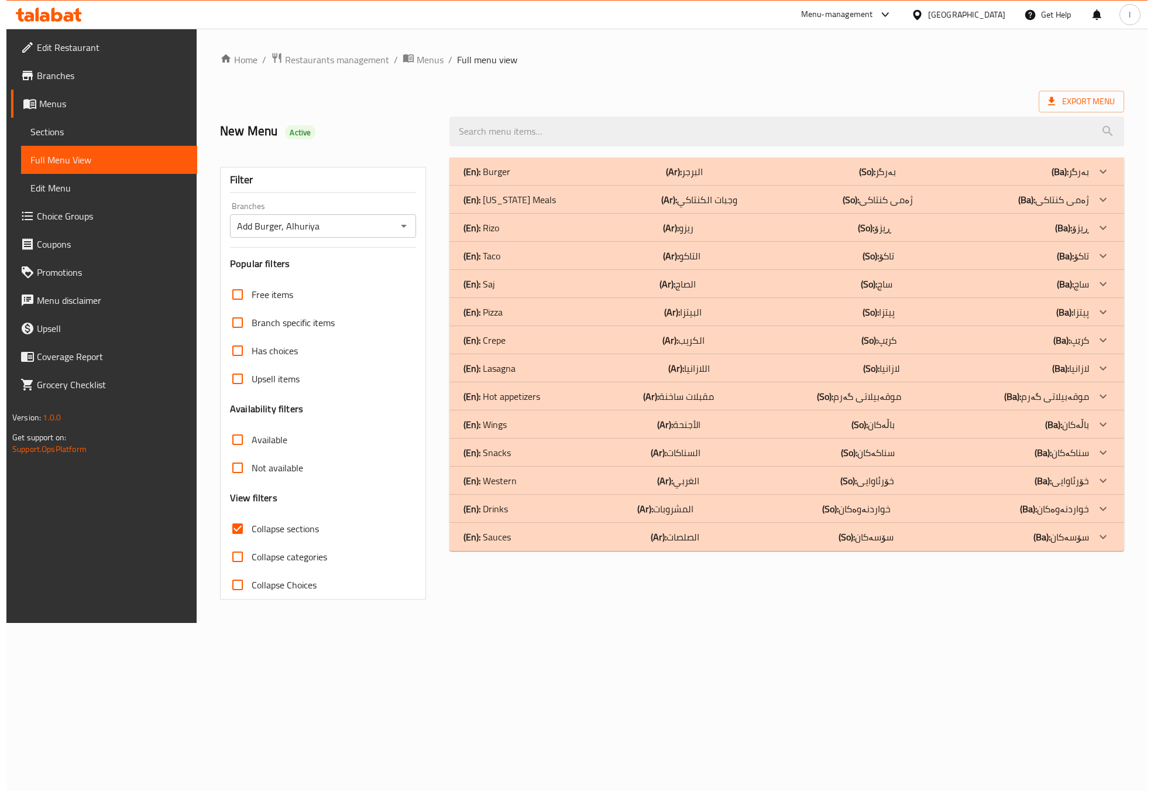
scroll to position [0, 0]
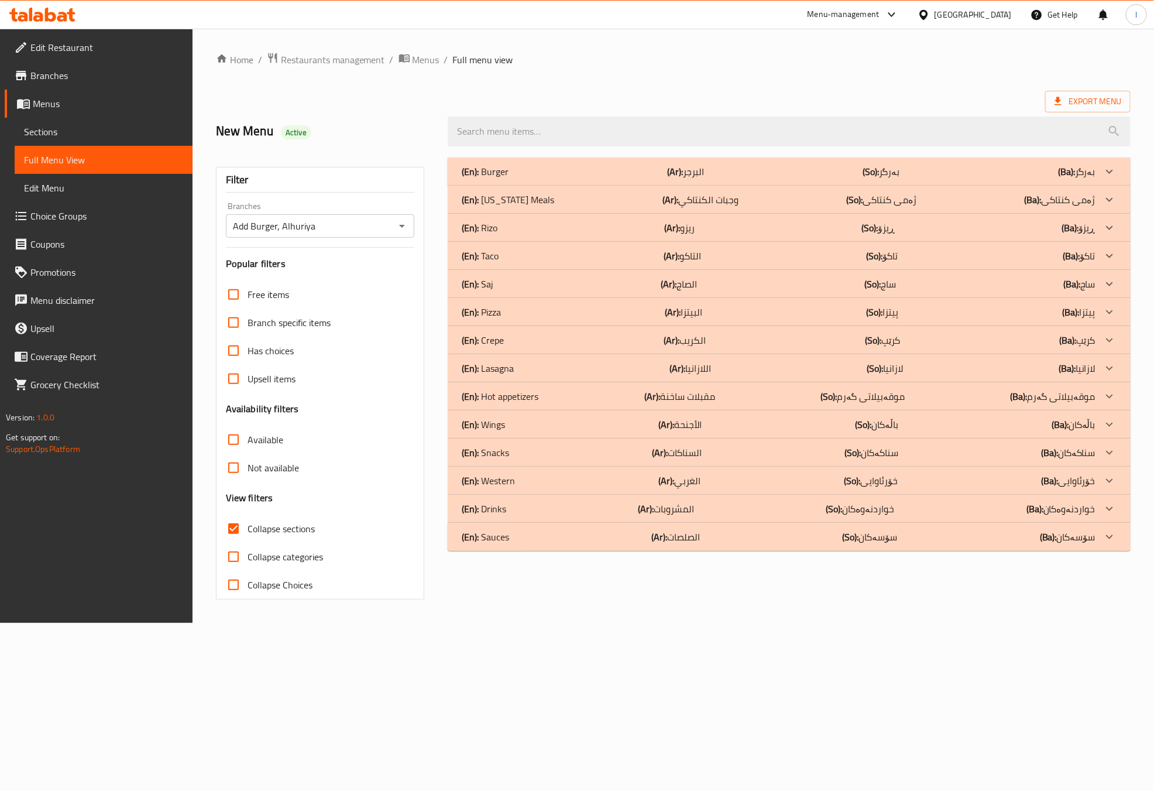
click at [548, 330] on div "(En): Crepe (Ar): الكريب (So): کرێپ (Ba): کرێپ" at bounding box center [789, 340] width 682 height 28
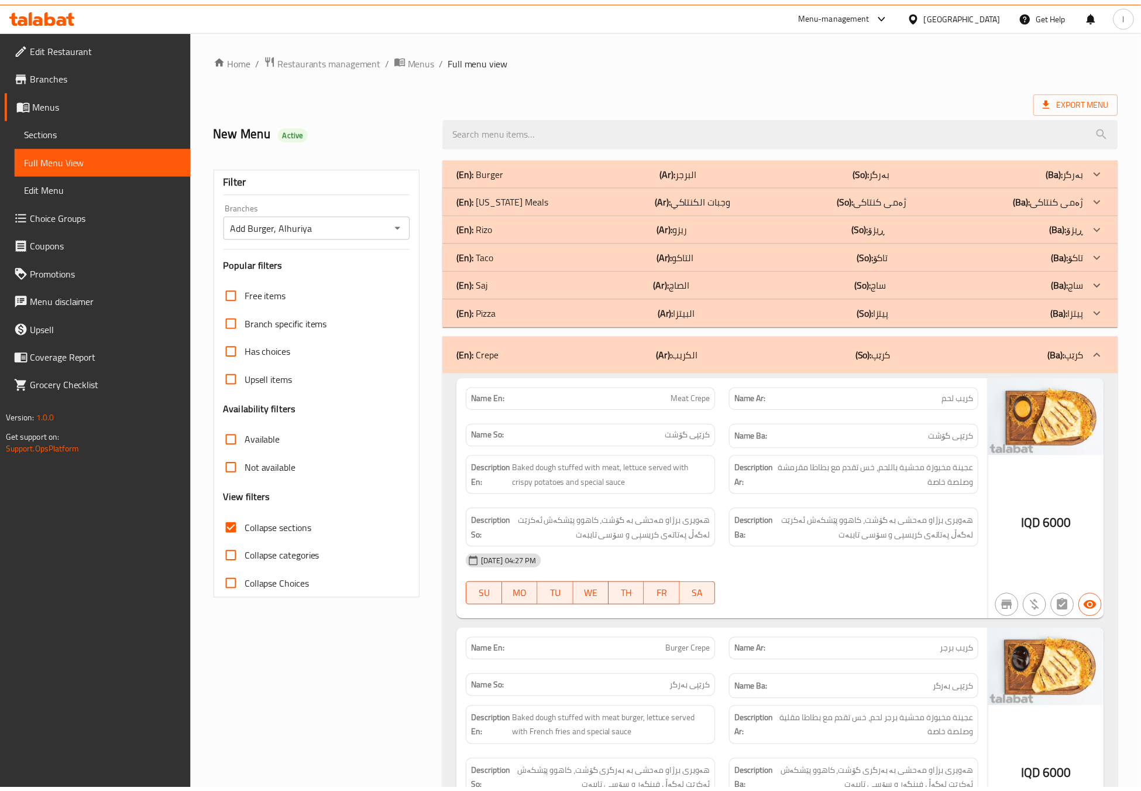
scroll to position [292, 0]
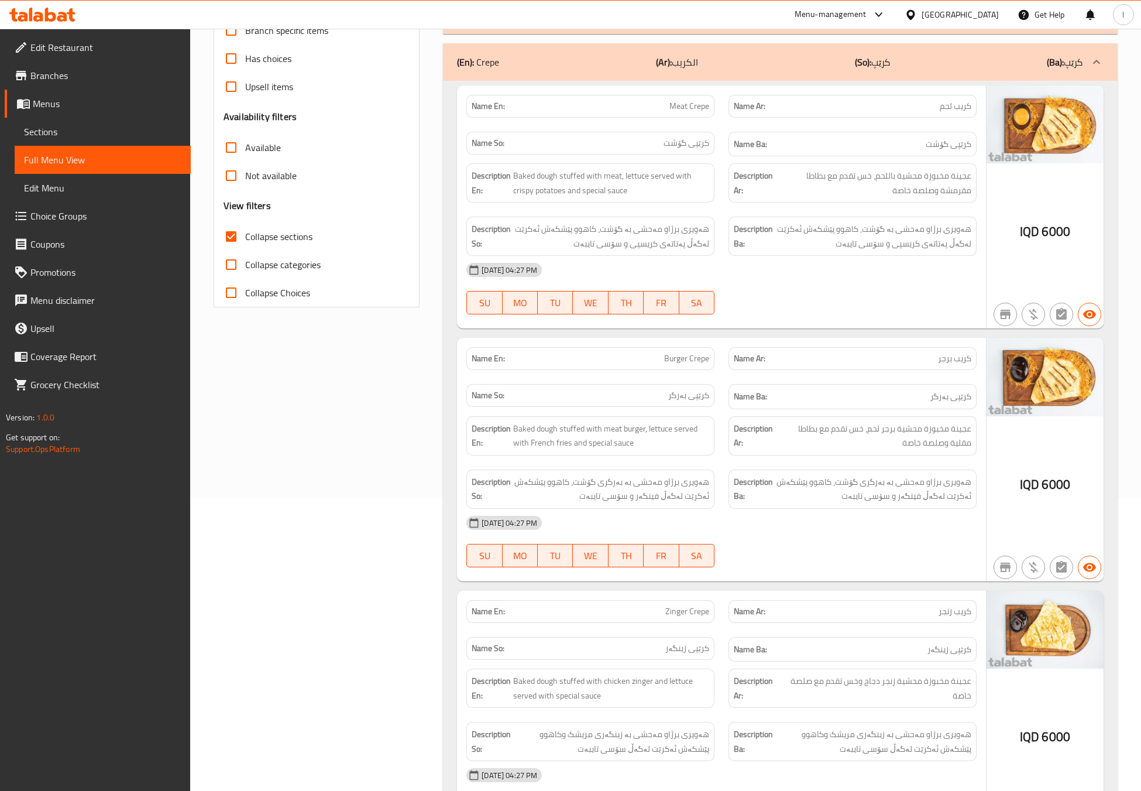
click at [417, 432] on div "Filter Branches Add Burger, Alhuriya Branches Popular filters Free items Branch…" at bounding box center [321, 590] width 229 height 1464
click at [384, 437] on div "Filter Branches Add Burger, Alhuriya Branches Popular filters Free items Branch…" at bounding box center [321, 590] width 229 height 1464
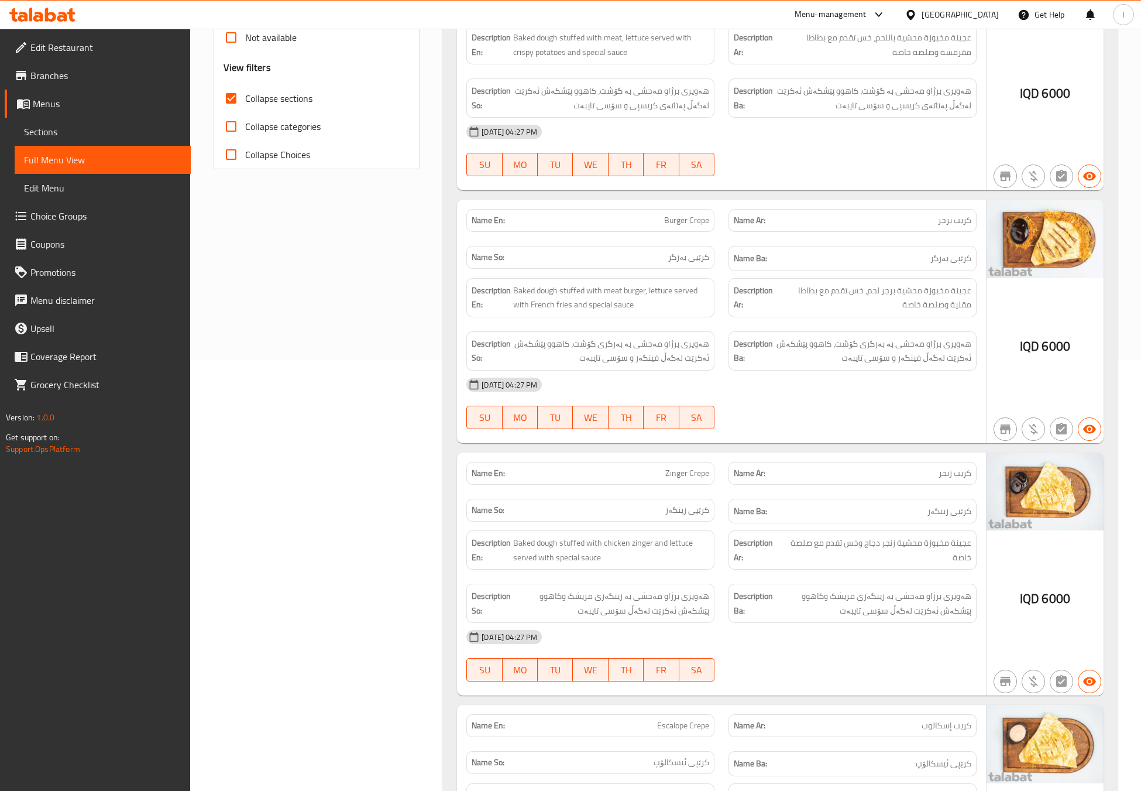
scroll to position [0, 0]
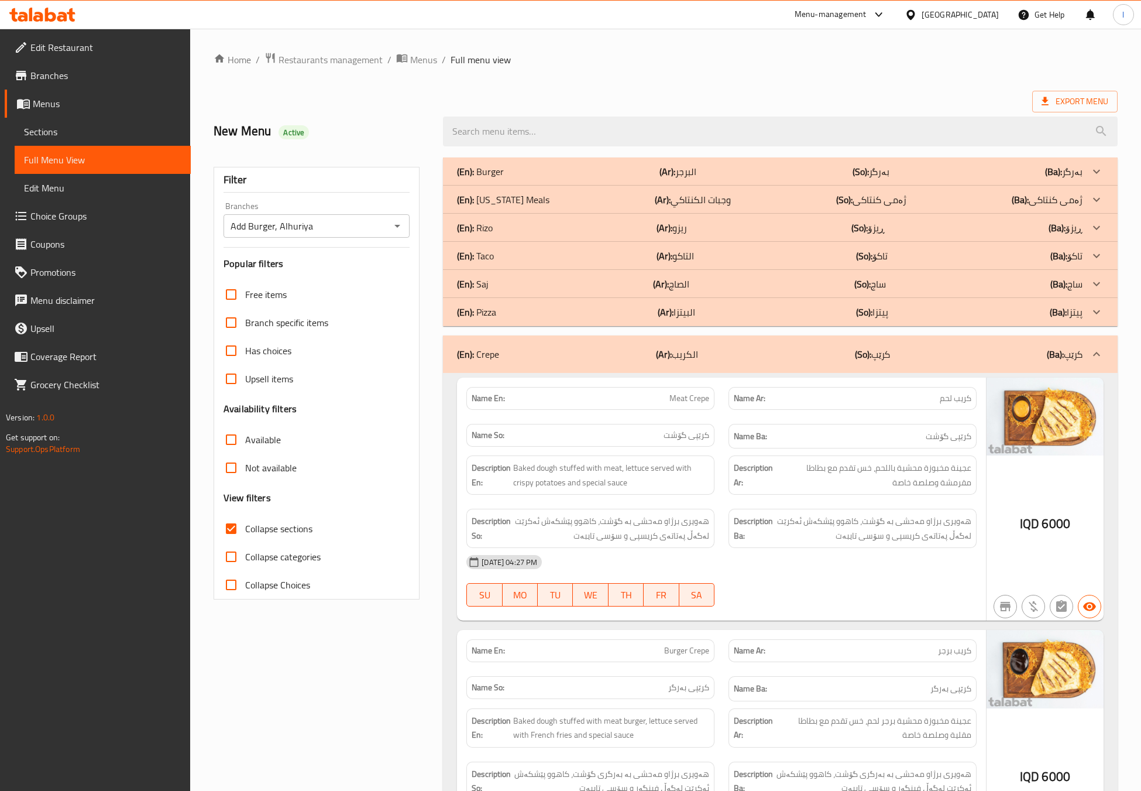
click at [836, 348] on div "(En): Crepe (Ar): الكريب (So): کرێپ (Ba): کرێپ" at bounding box center [770, 354] width 626 height 14
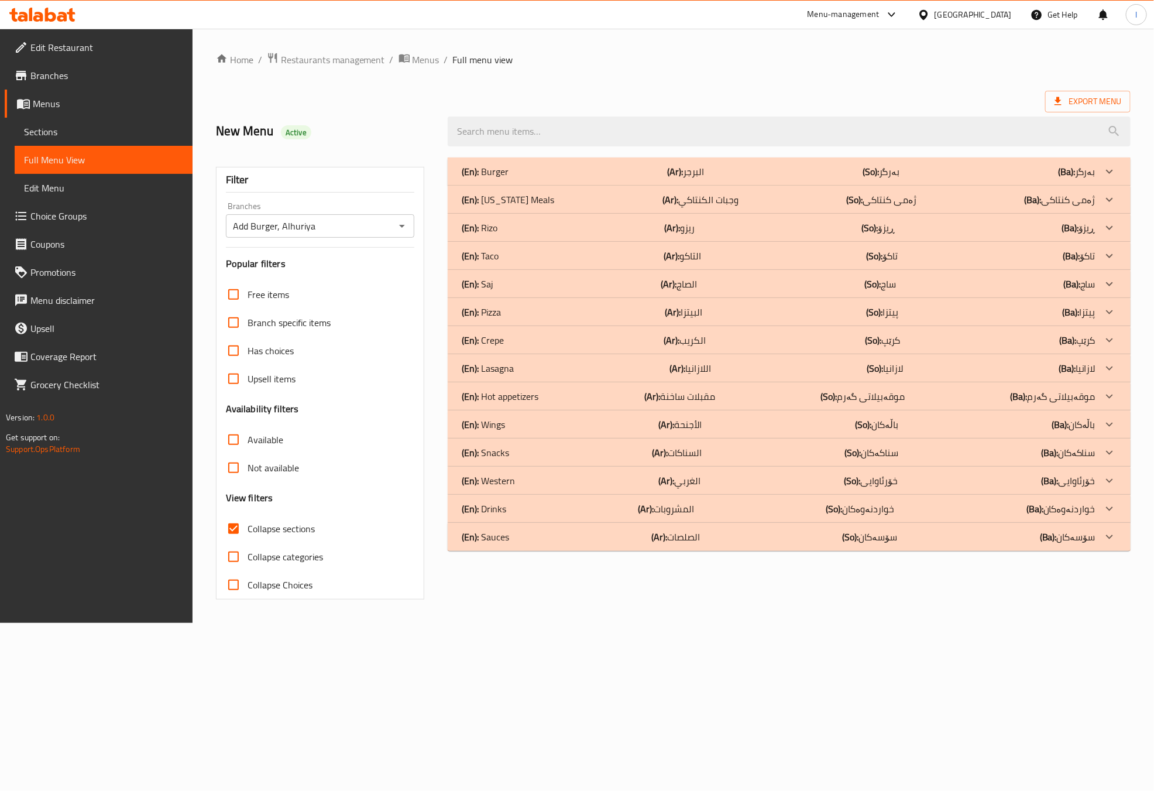
click at [540, 453] on div "(En): Snacks (Ar): السناكات (So): سناکەکان (Ba): سناکەکان" at bounding box center [778, 452] width 633 height 14
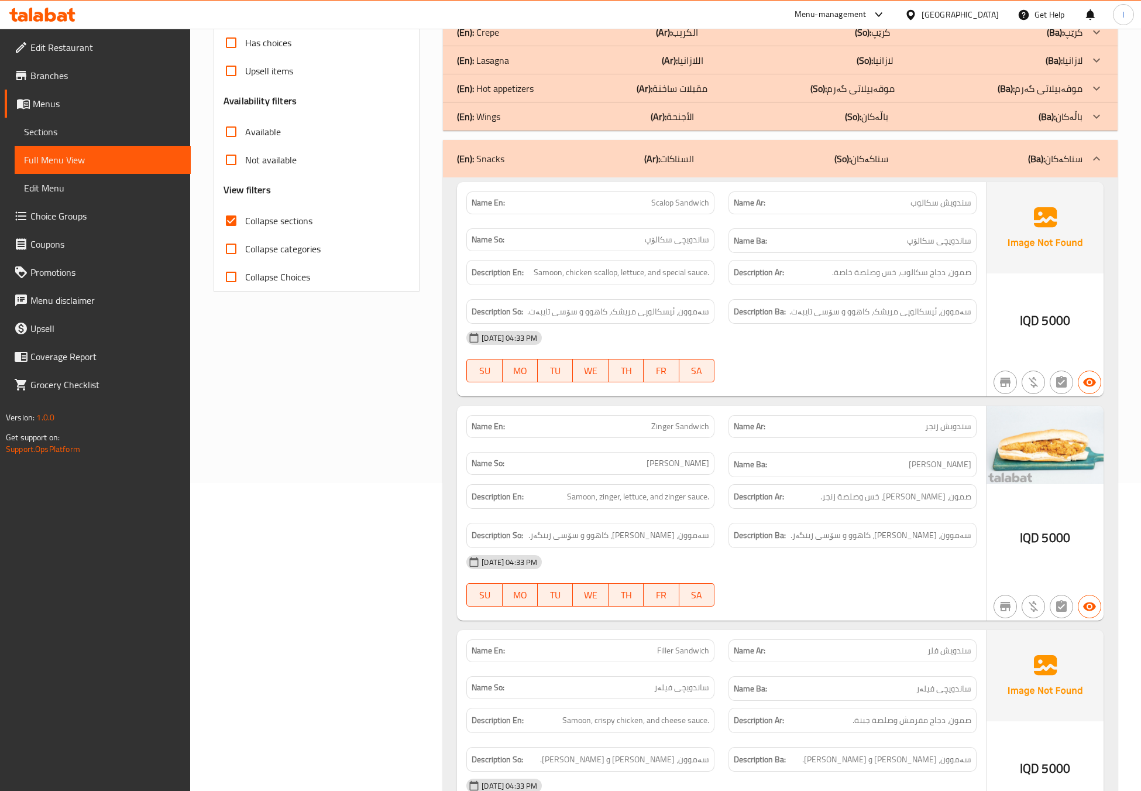
scroll to position [292, 0]
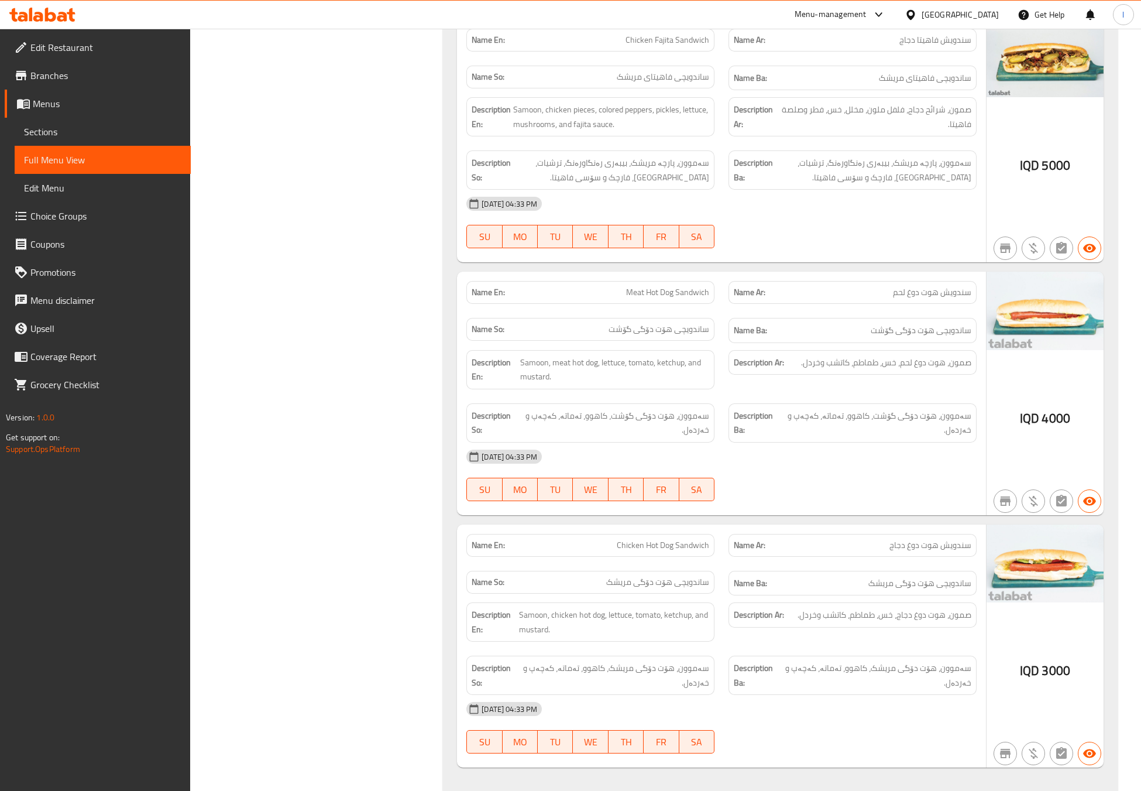
scroll to position [2925, 0]
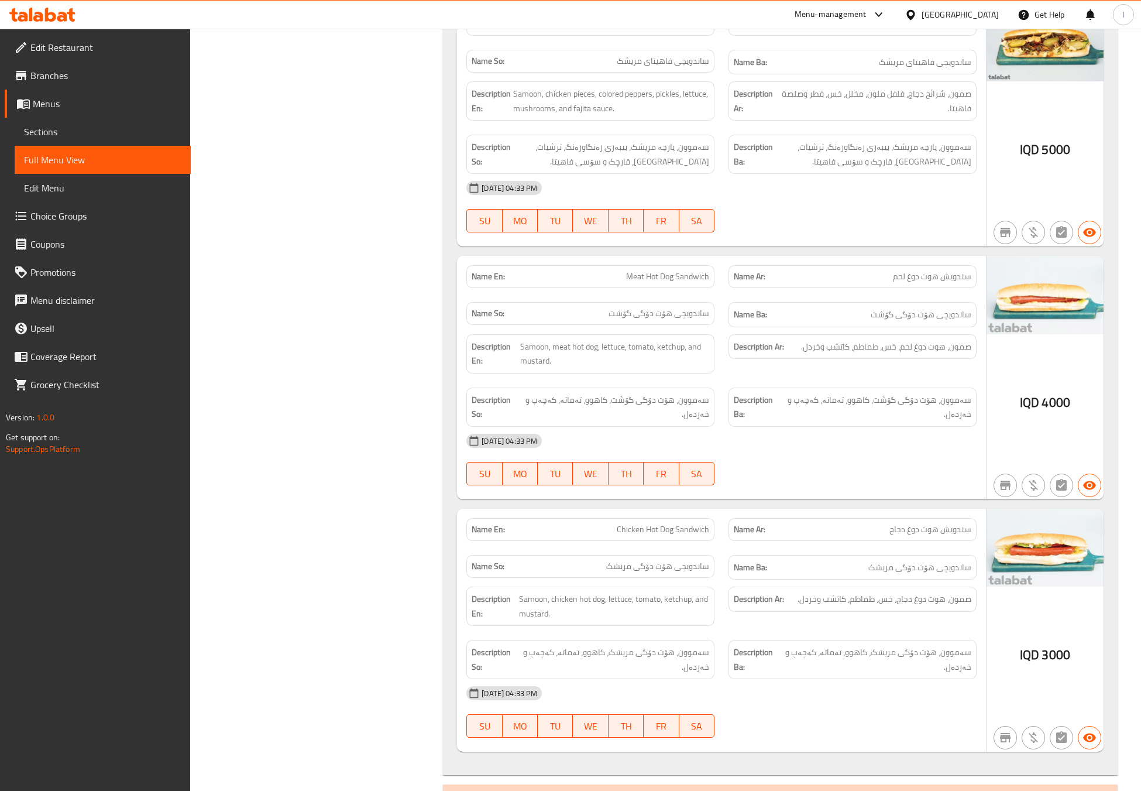
click at [770, 380] on div "Description Ar: صمون، هوت دوغ لحم، خس، طماطم، كاتشب وخردل." at bounding box center [853, 353] width 262 height 53
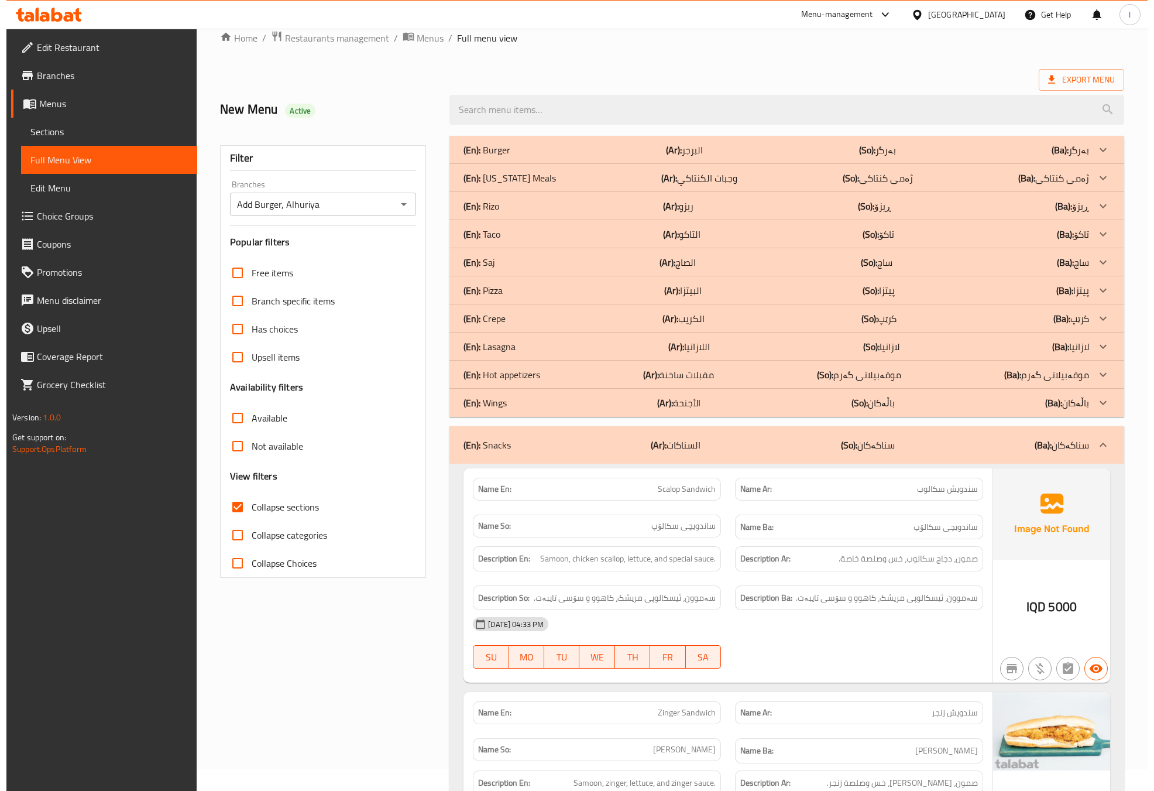
scroll to position [0, 0]
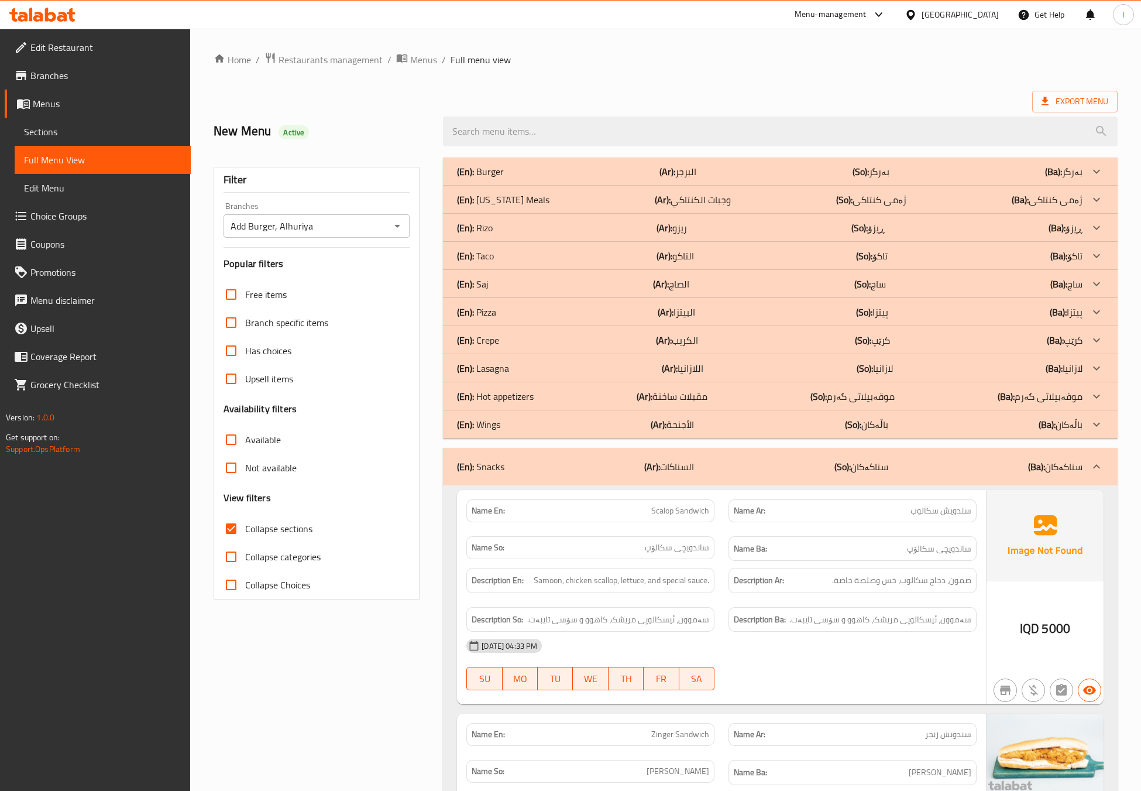
click at [796, 464] on div "(En): Snacks (Ar): السناكات (So): سناکەکان (Ba): سناکەکان" at bounding box center [770, 466] width 626 height 14
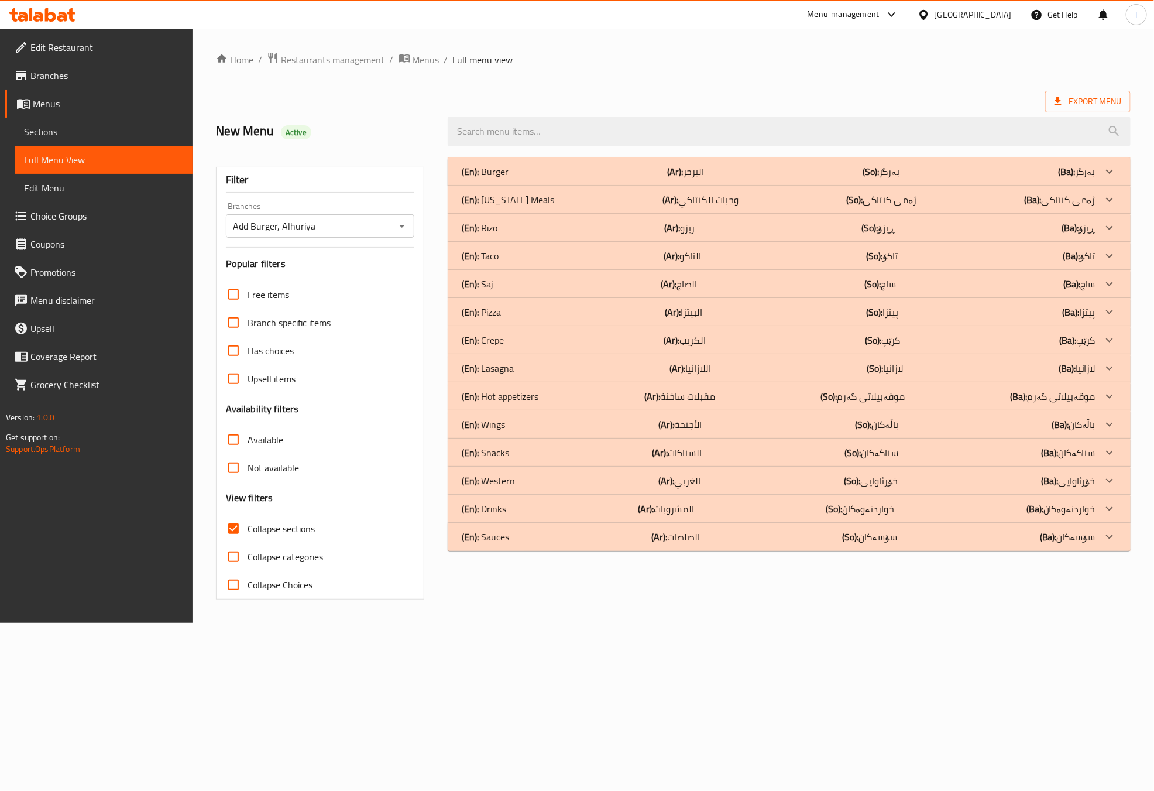
click at [513, 424] on div "(En): Wings (Ar): الأجنحة (So): باڵەکان (Ba): باڵەکان" at bounding box center [778, 424] width 633 height 14
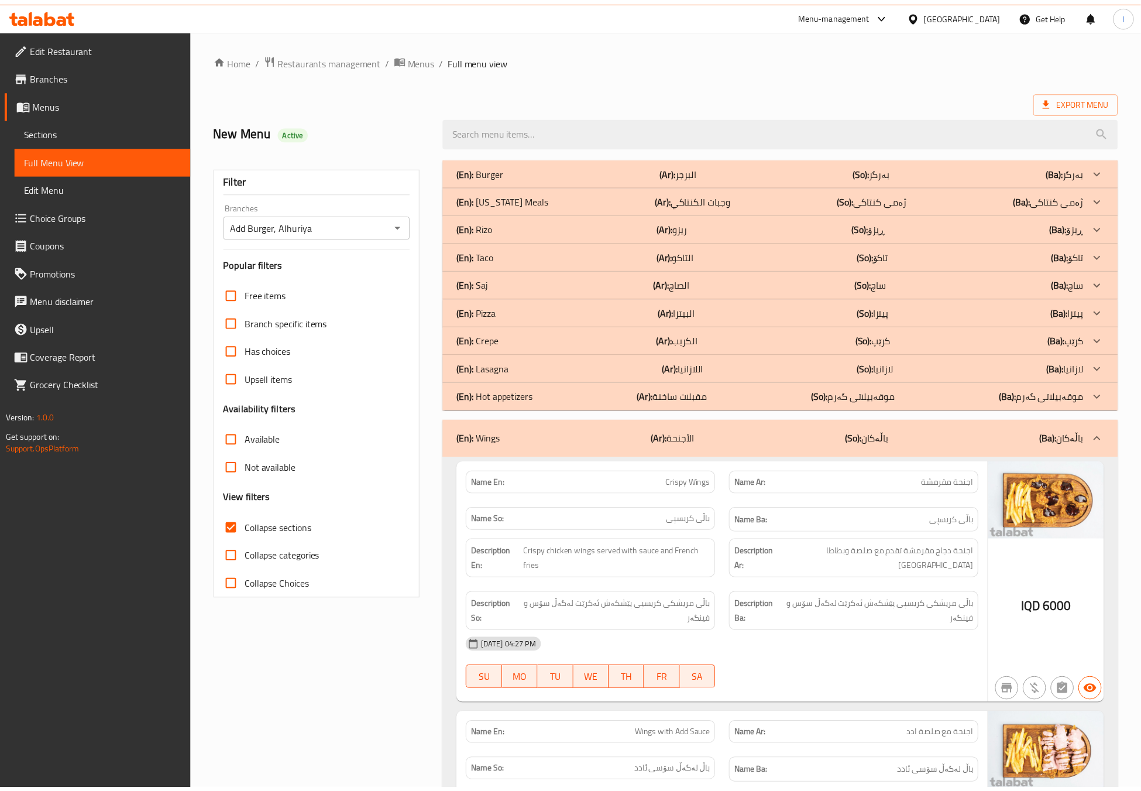
scroll to position [292, 0]
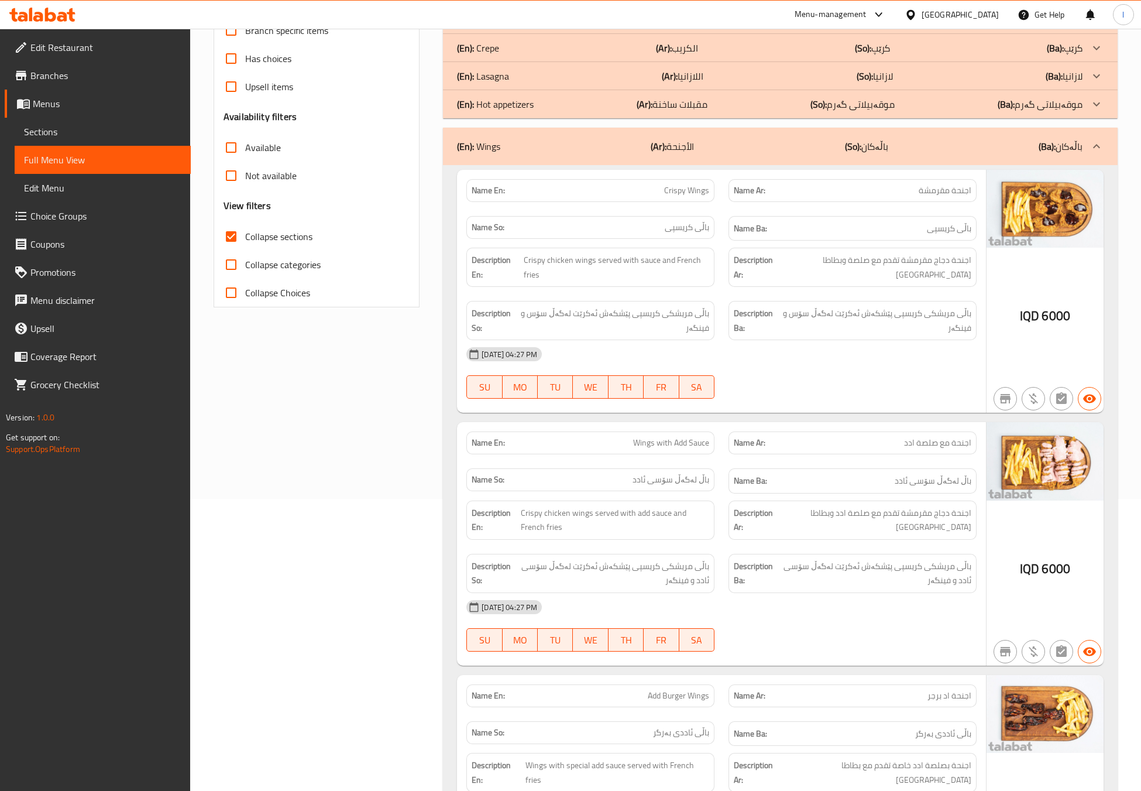
click at [360, 480] on div "Filter Branches Add Burger, Alhuriya Branches Popular filters Free items Branch…" at bounding box center [321, 464] width 229 height 1212
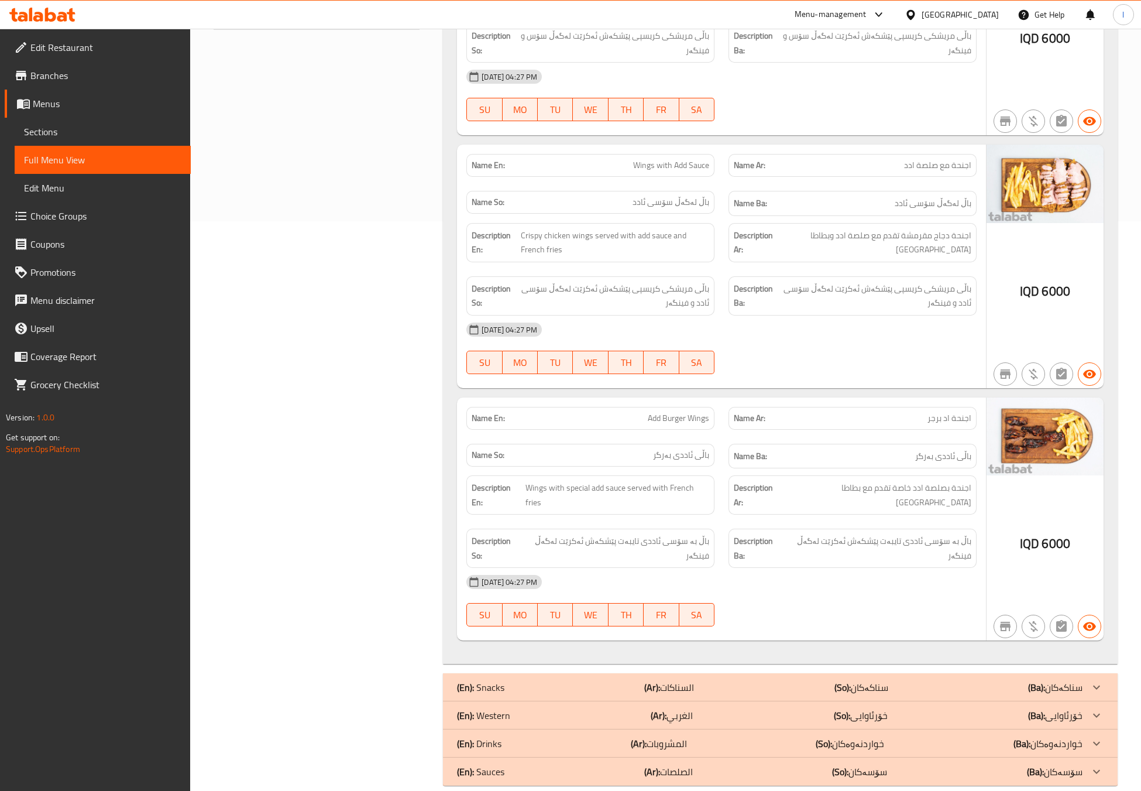
scroll to position [585, 0]
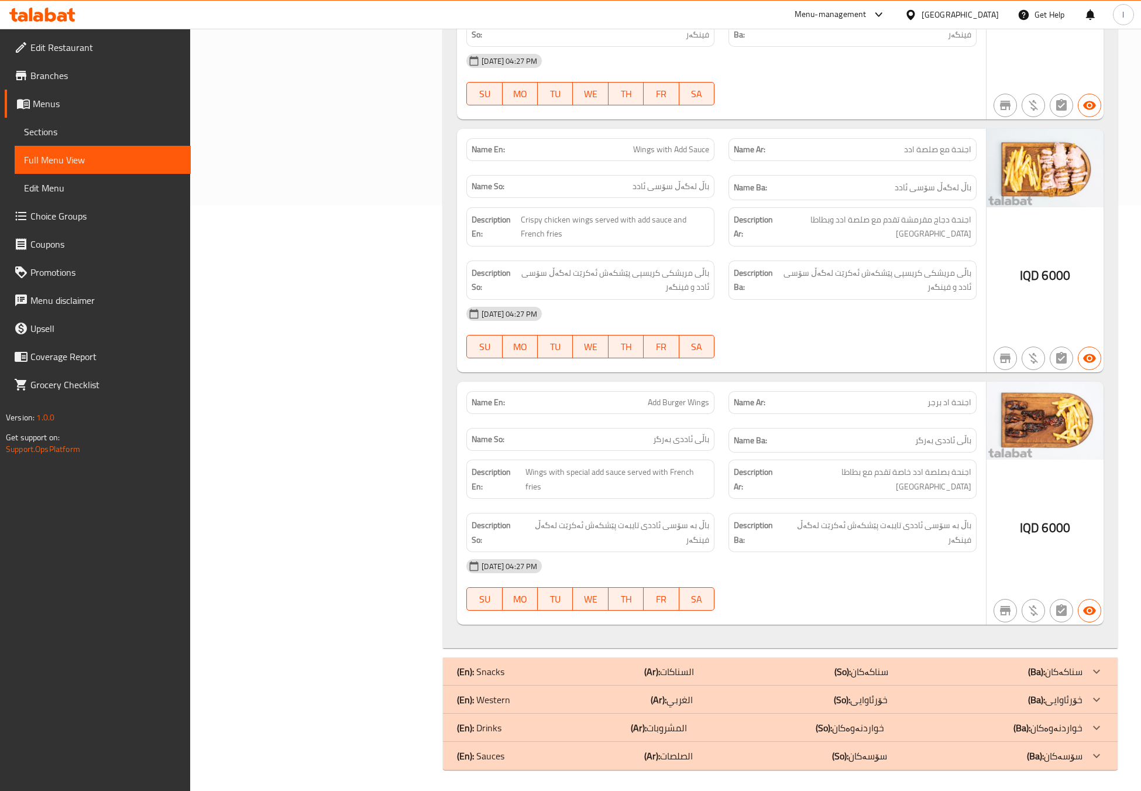
click at [360, 480] on div "Filter Branches Add Burger, Alhuriya Branches Popular filters Free items Branch…" at bounding box center [321, 171] width 229 height 1212
click at [620, 399] on div "Name En: Add Burger Wings" at bounding box center [590, 402] width 248 height 23
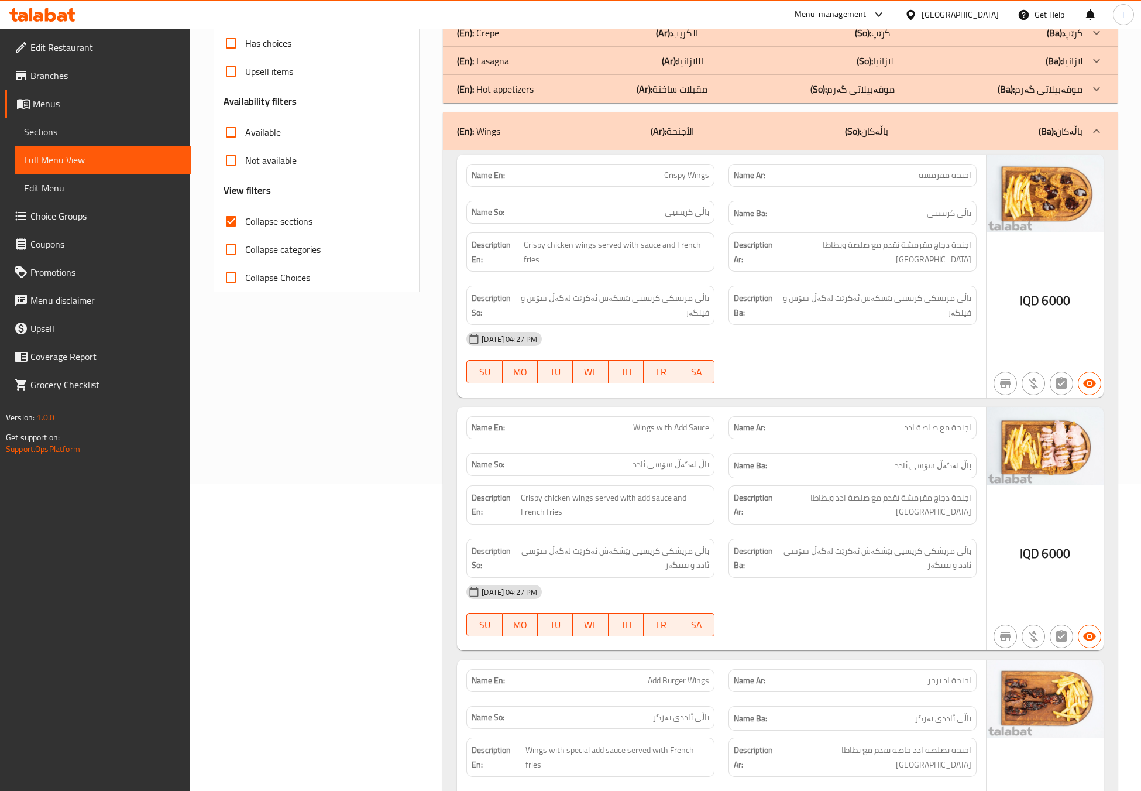
scroll to position [292, 0]
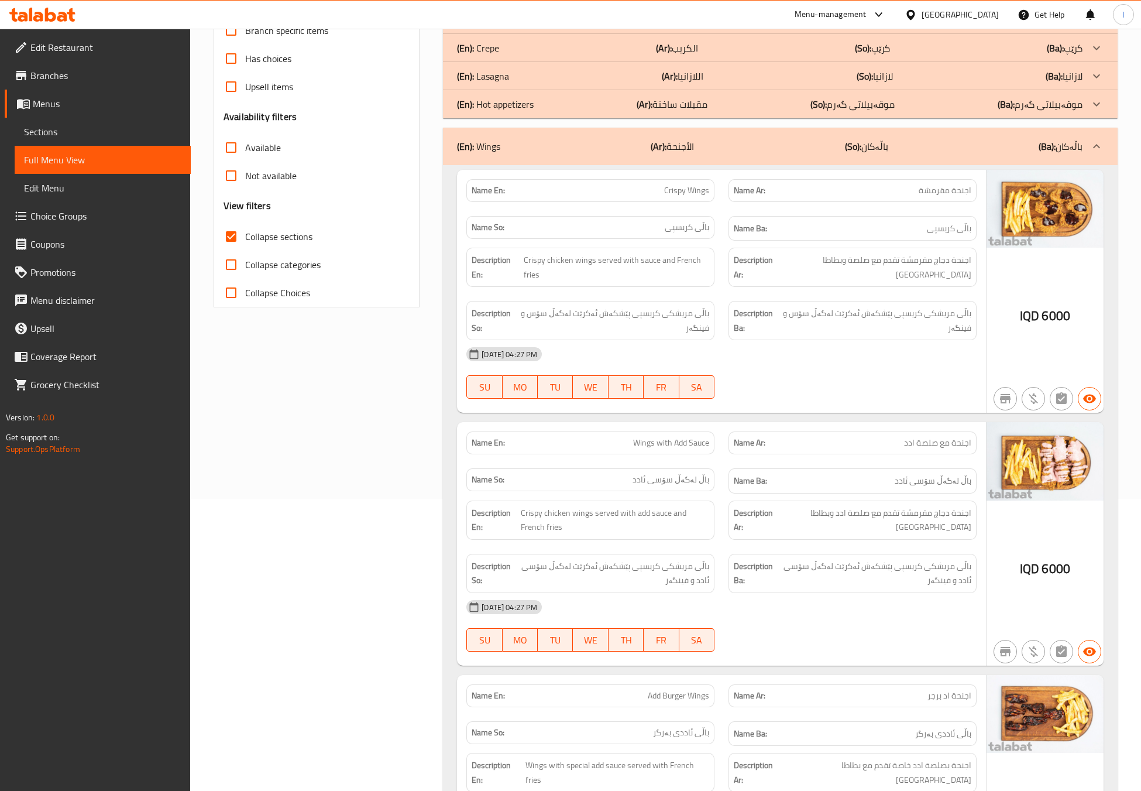
click at [861, 150] on b "(So):" at bounding box center [853, 147] width 16 height 18
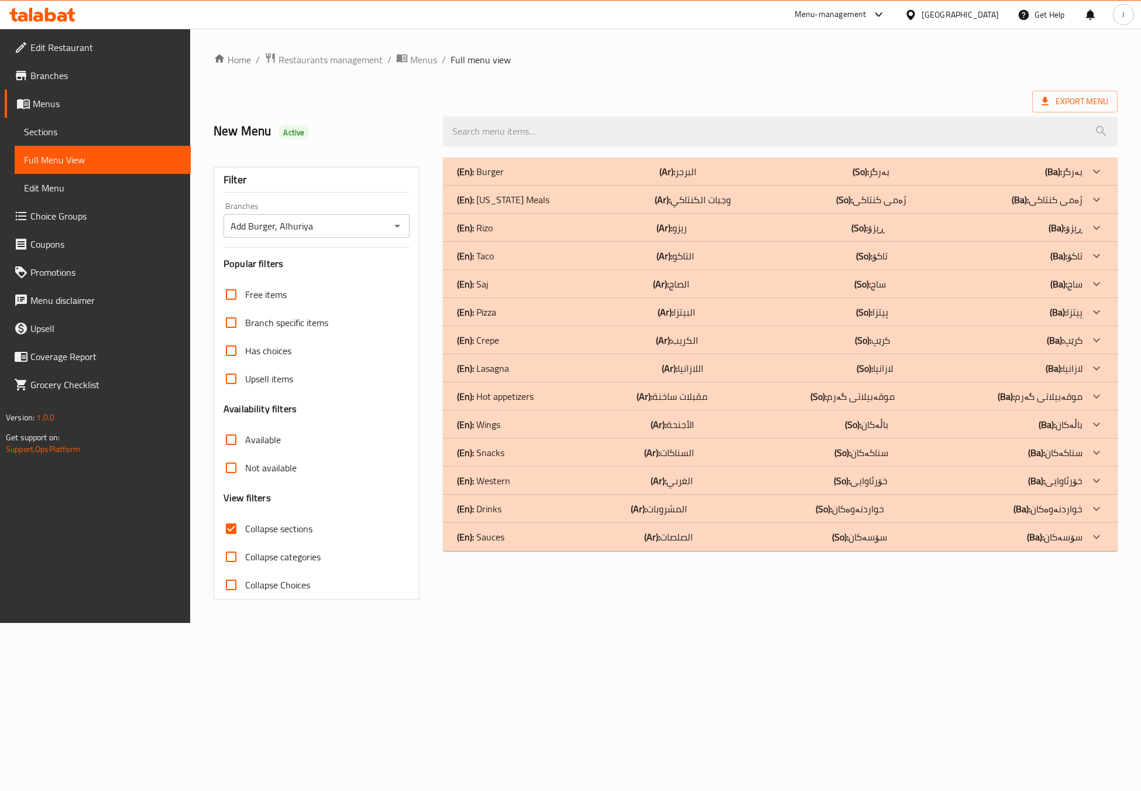
scroll to position [0, 0]
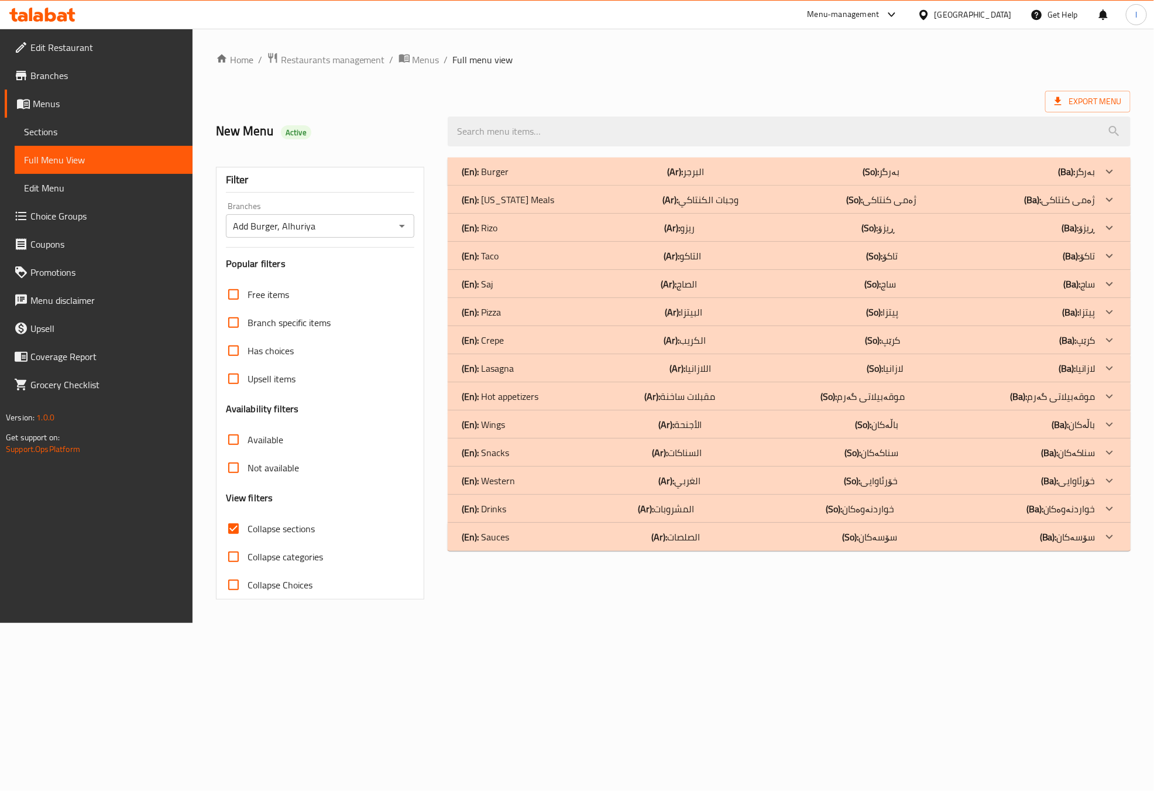
click at [564, 311] on div "(En): Pizza (Ar): البيتزا (So): پیتزا (Ba): پیتزا" at bounding box center [778, 312] width 633 height 14
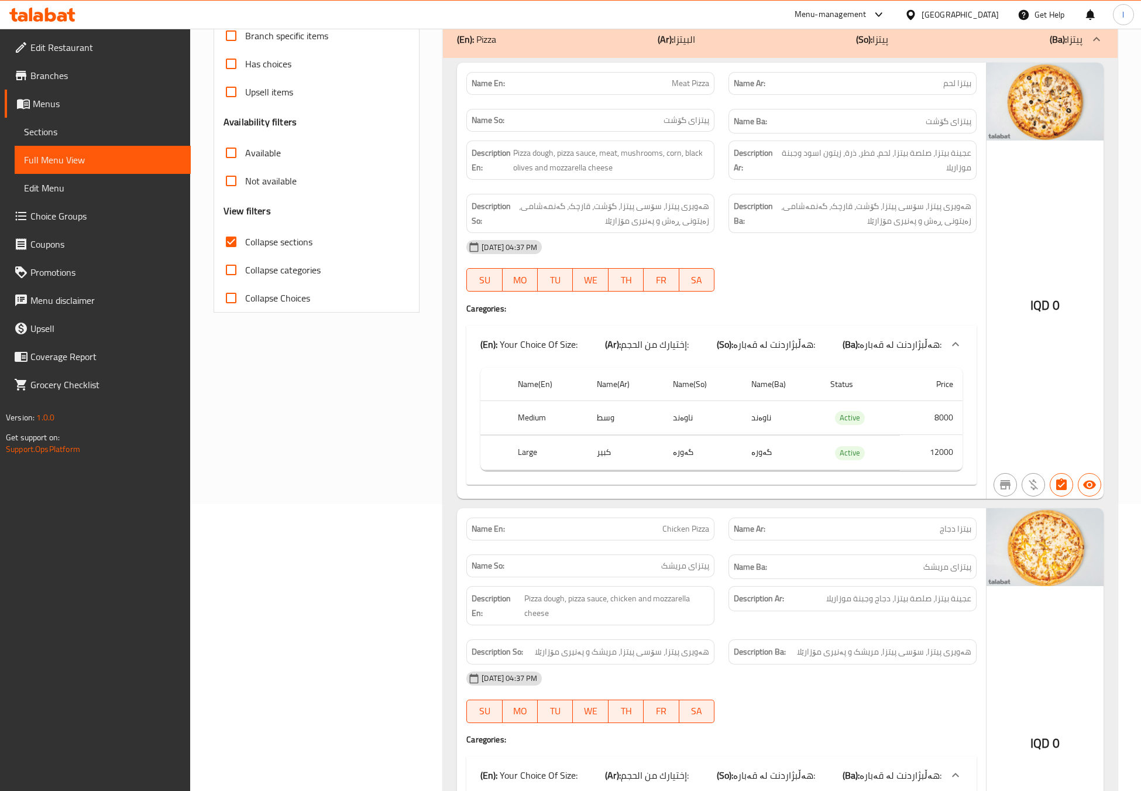
scroll to position [292, 0]
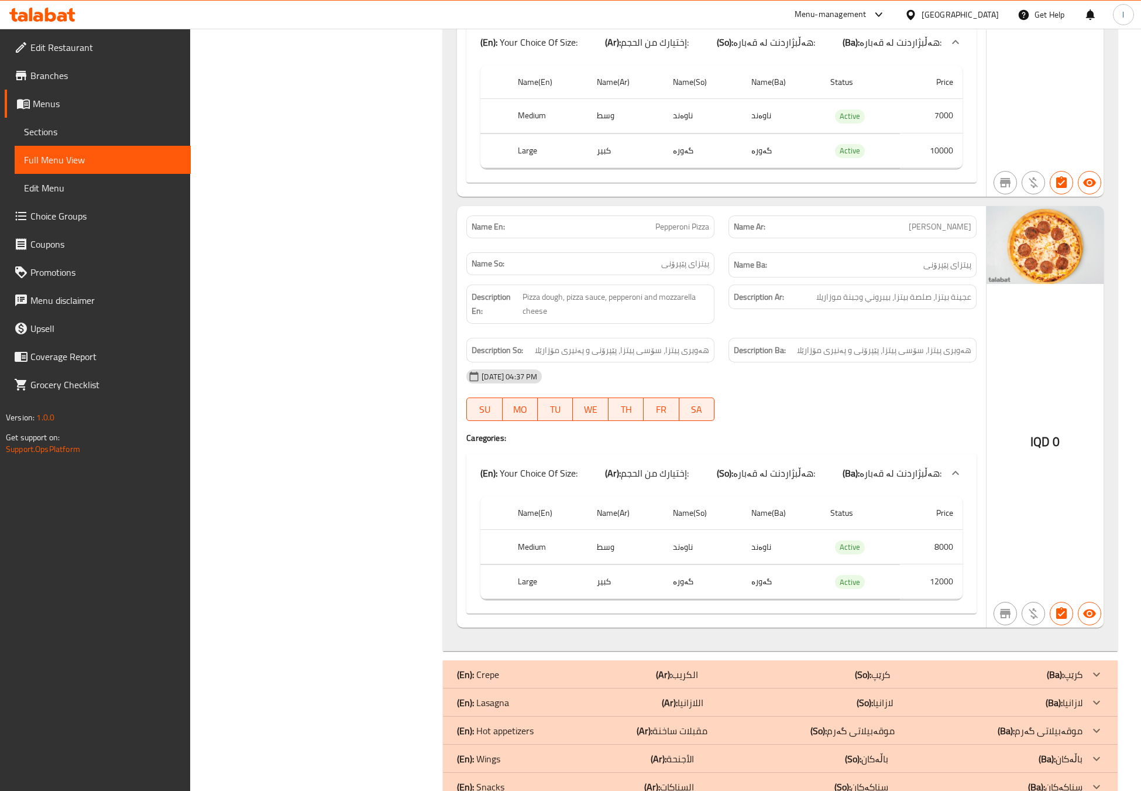
scroll to position [2341, 0]
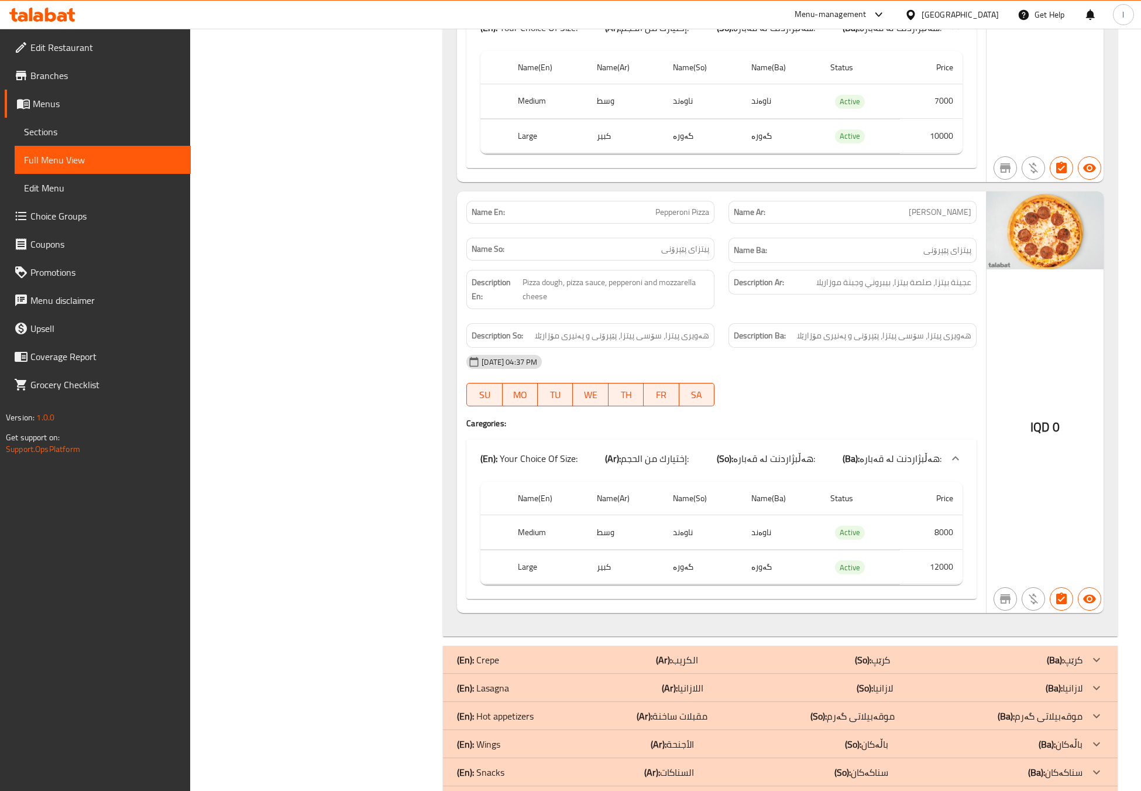
click at [738, 448] on div "(En): Your Choice Of Size: (Ar): إختيارك من الحجم: (So): هەڵبژاردنت لە قەبارە: …" at bounding box center [721, 457] width 510 height 37
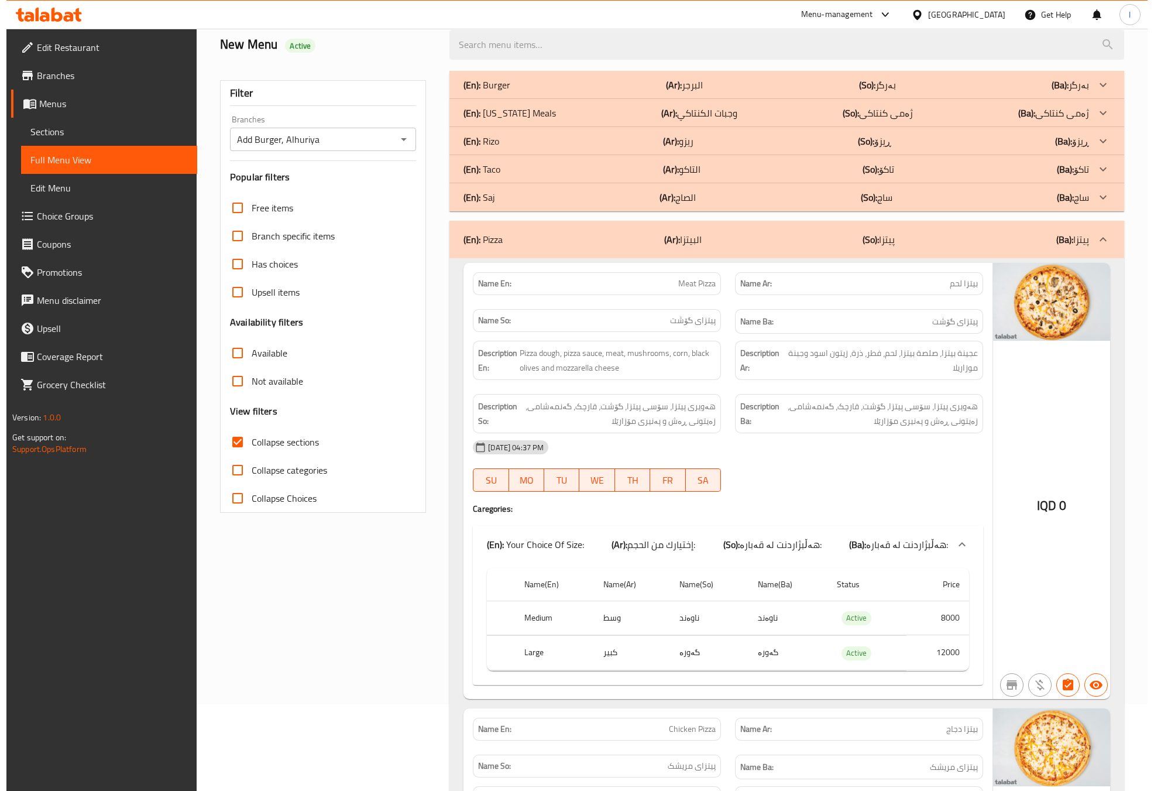
scroll to position [0, 0]
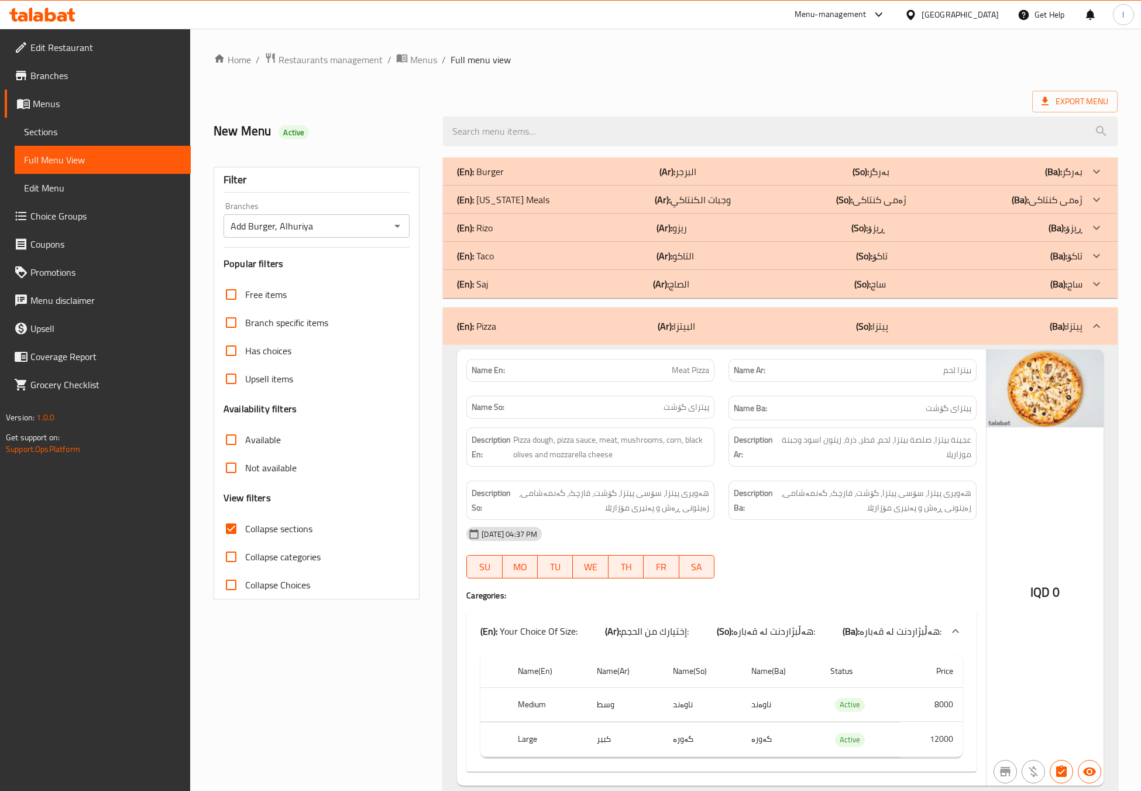
click at [757, 349] on div "Name En: Meat Pizza Name Ar: بيتزا لحم Name So: پیتزای گۆشت Name Ba: پیتزای گۆش…" at bounding box center [721, 567] width 529 height 436
click at [760, 338] on div "(En): Pizza (Ar): البيتزا (So): پیتزا (Ba): پیتزا" at bounding box center [780, 325] width 675 height 37
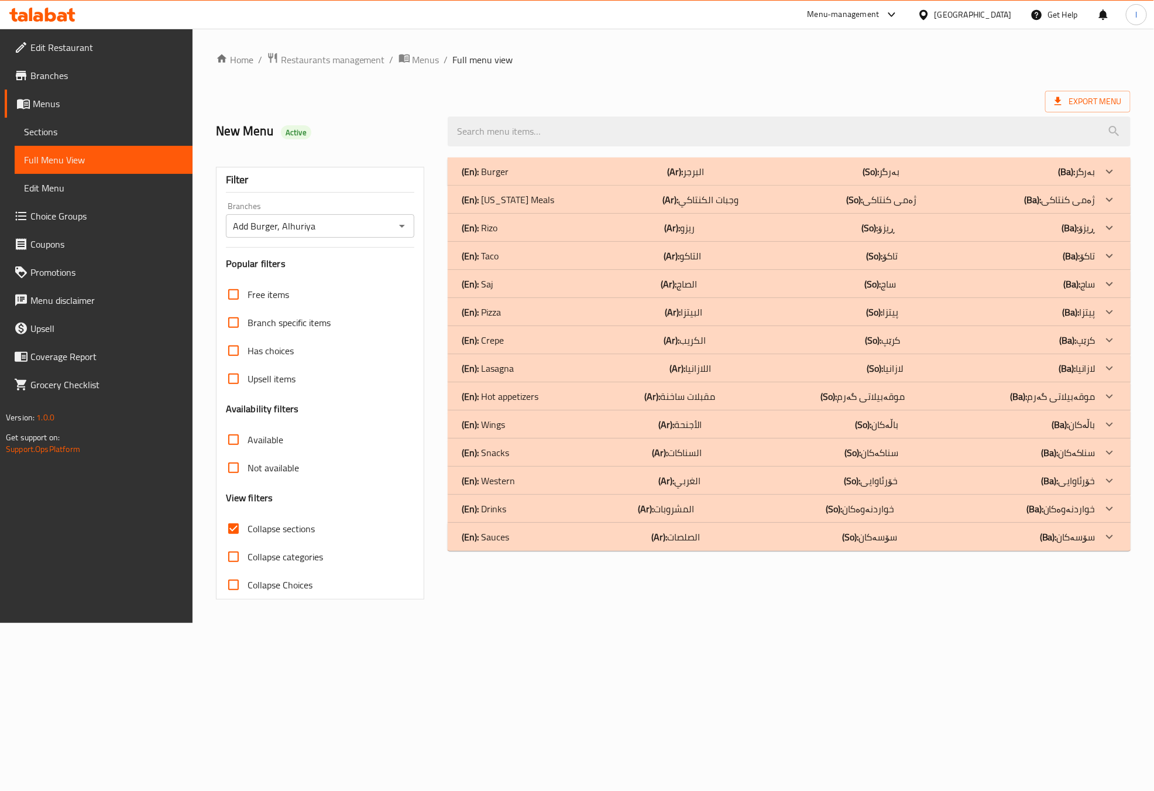
click at [701, 478] on div "(En): Western (Ar): الغربي (So): خۆرئاوایی (Ba): خۆرئاوایی" at bounding box center [778, 480] width 633 height 14
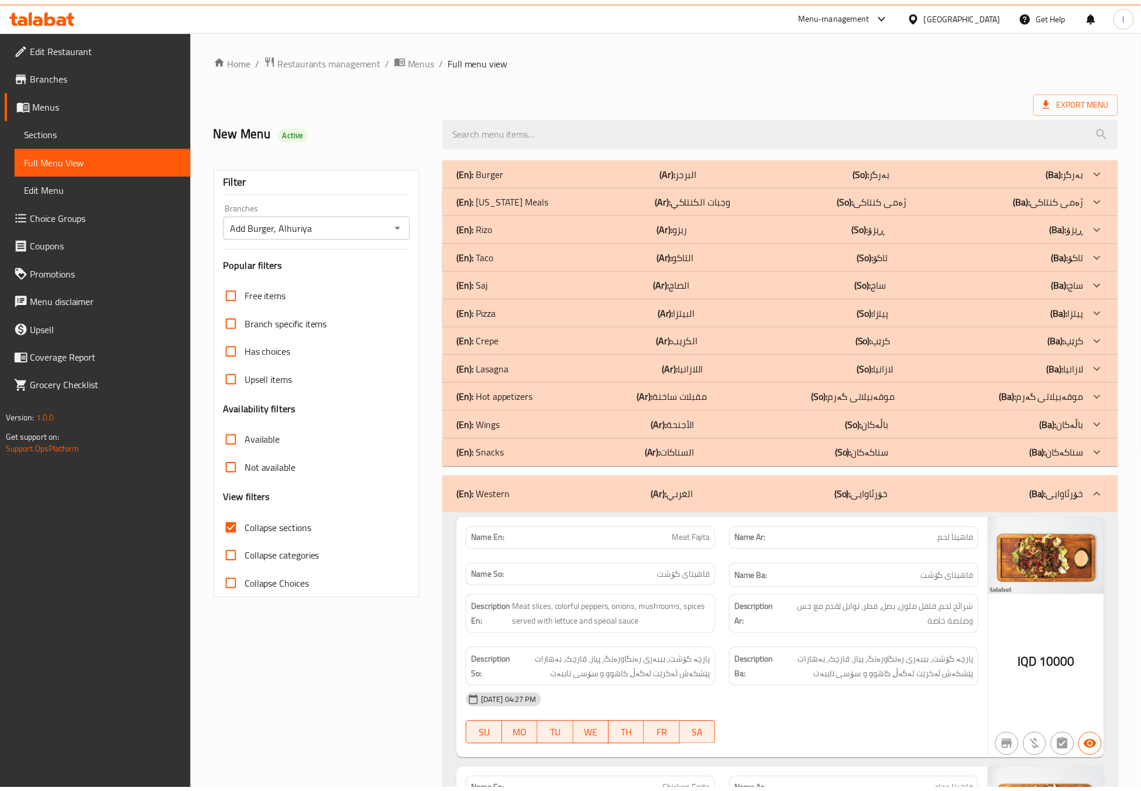
scroll to position [292, 0]
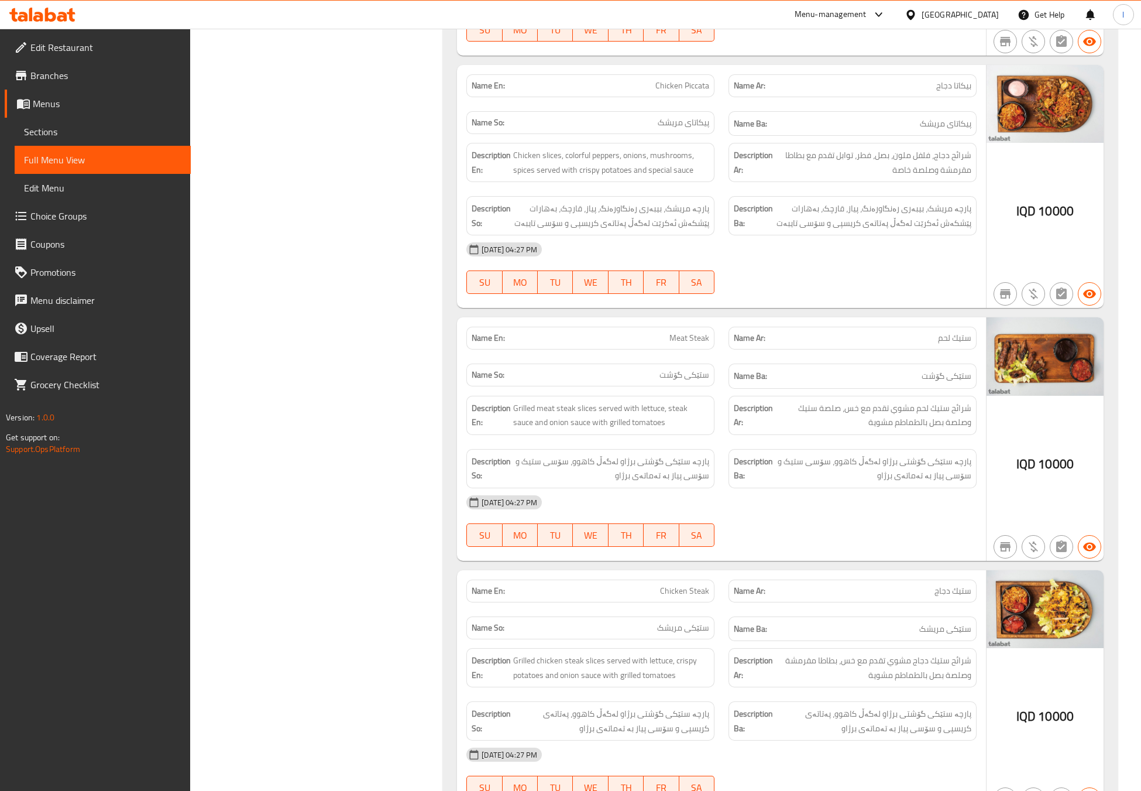
scroll to position [1613, 0]
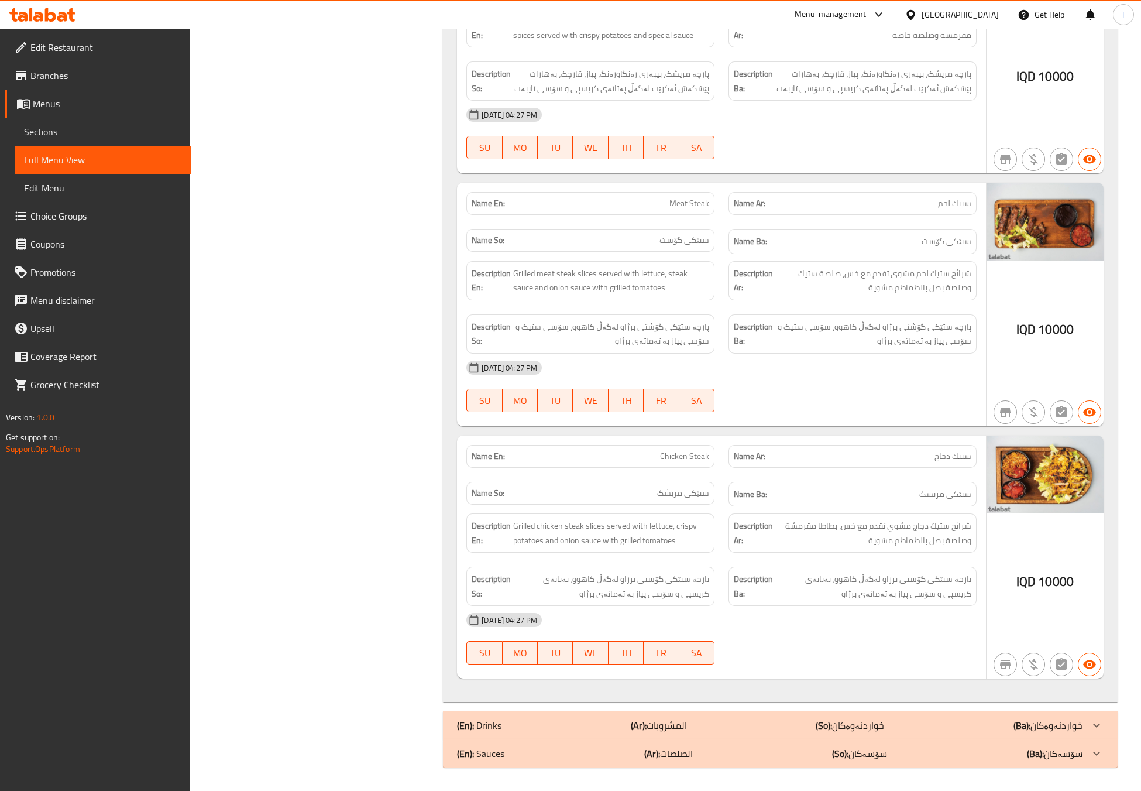
click at [805, 724] on div "(En): Drinks (Ar): المشروبات (So): خواردنەوەکان (Ba): خواردنەوەکان" at bounding box center [770, 725] width 626 height 14
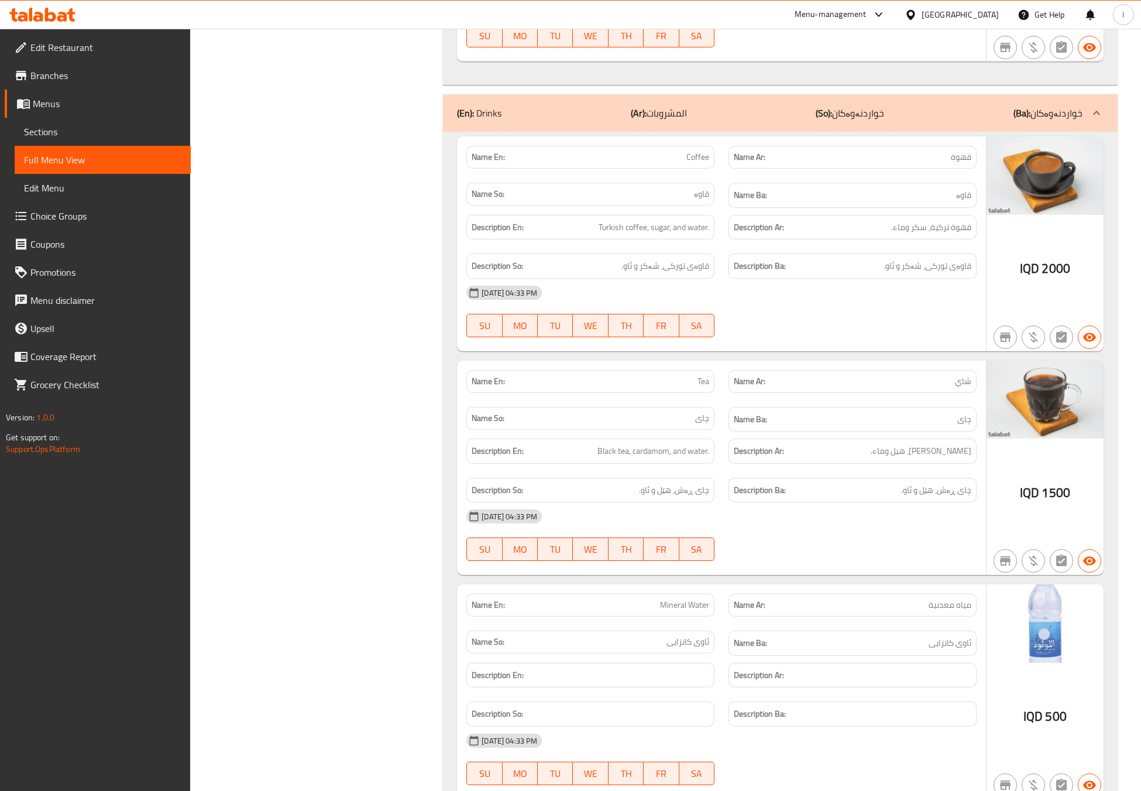
scroll to position [2199, 0]
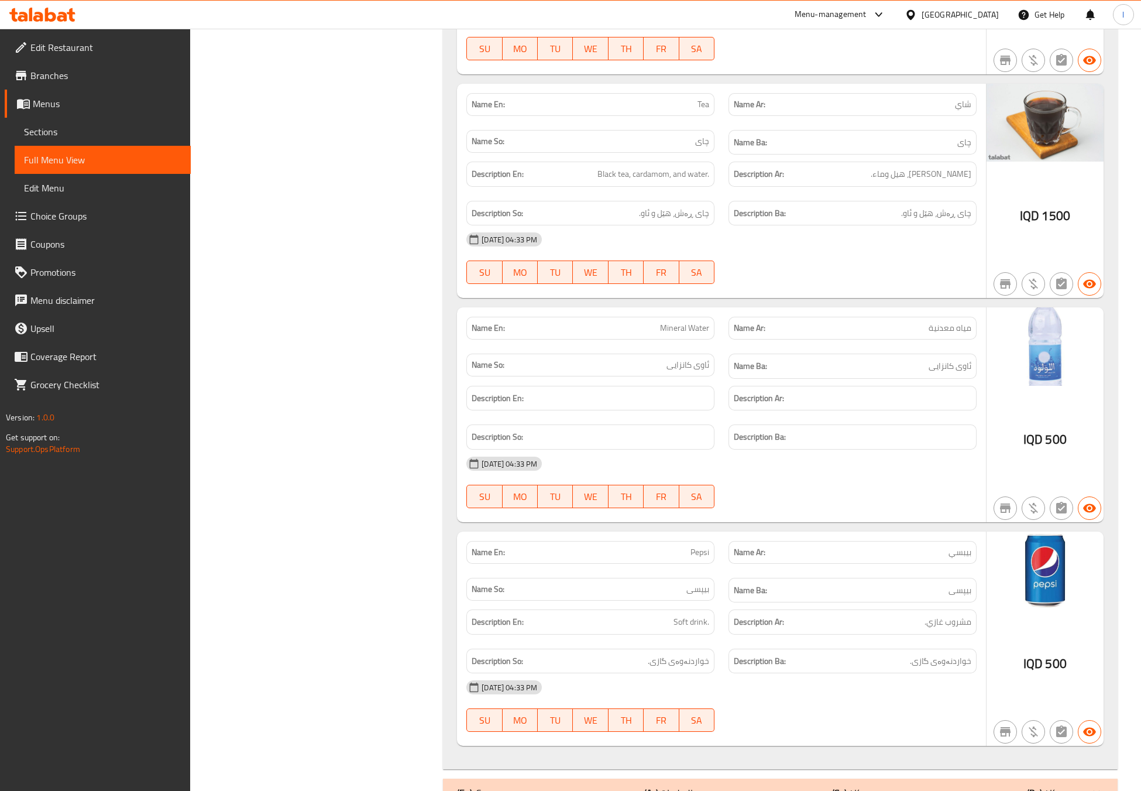
click at [706, 508] on button "SA" at bounding box center [696, 496] width 35 height 23
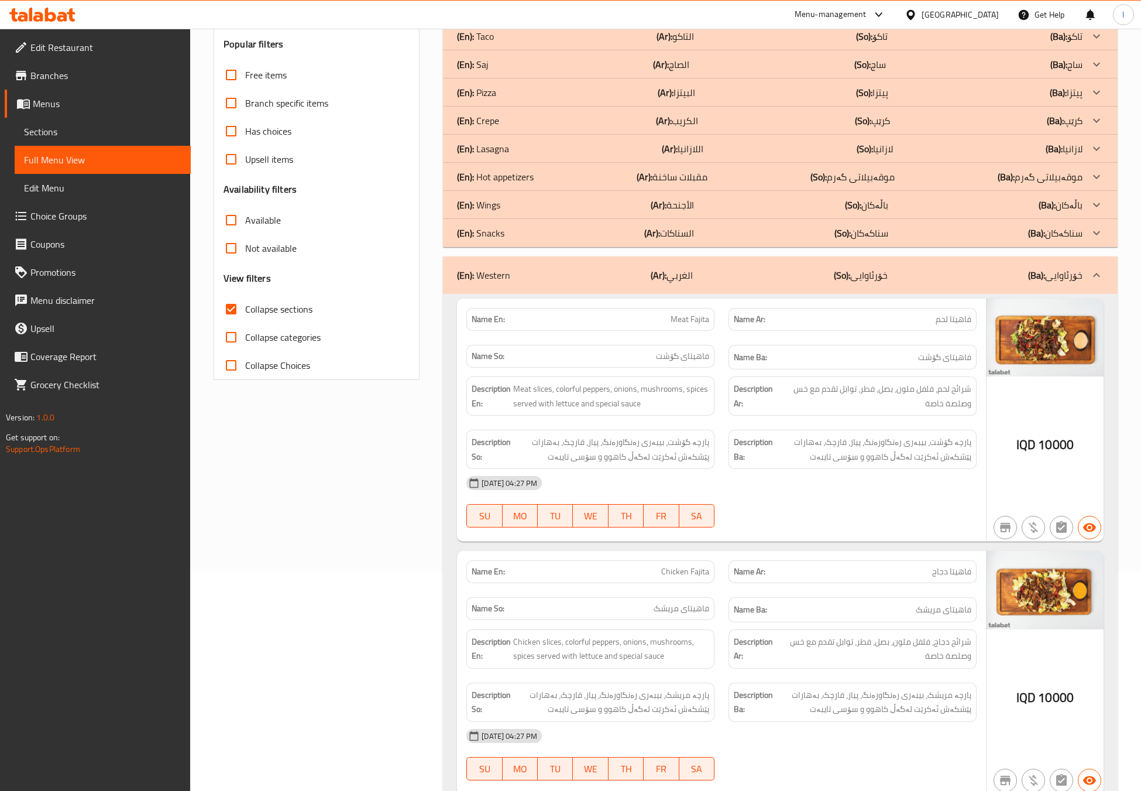
scroll to position [213, 0]
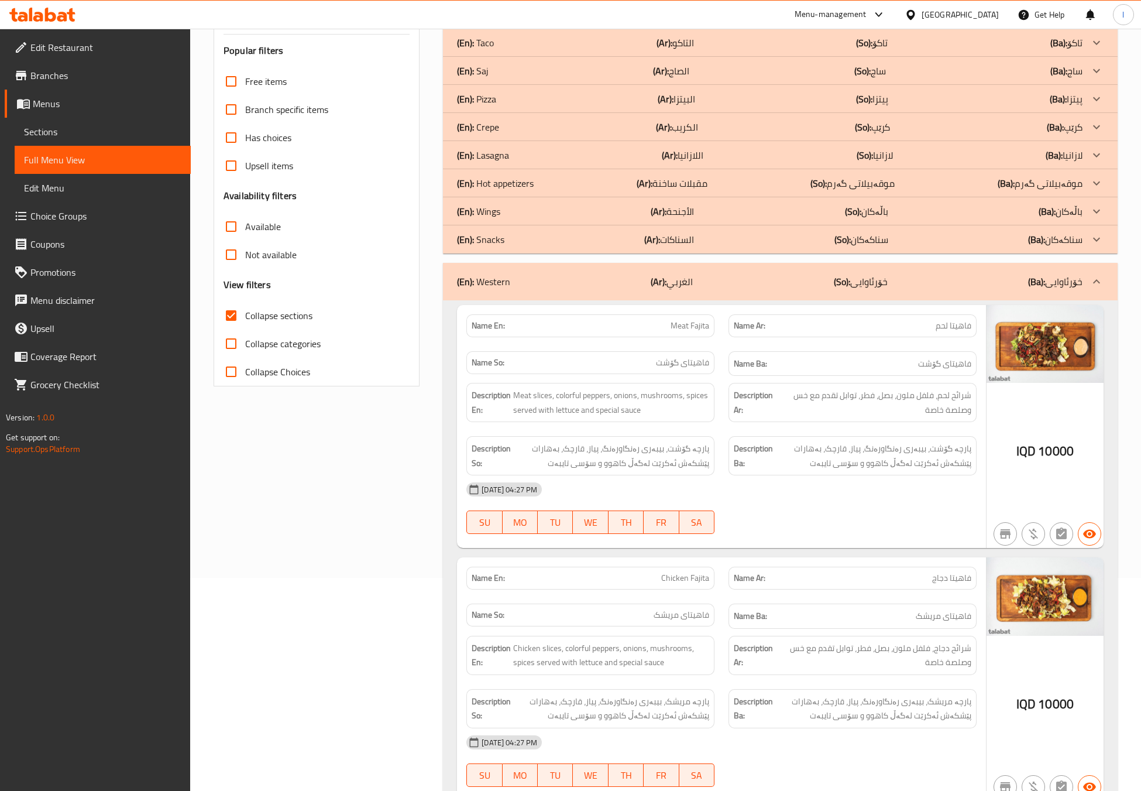
click at [815, 281] on div "(En): Western (Ar): الغربي (So): خۆرئاوایی (Ba): خۆرئاوایی" at bounding box center [770, 281] width 626 height 14
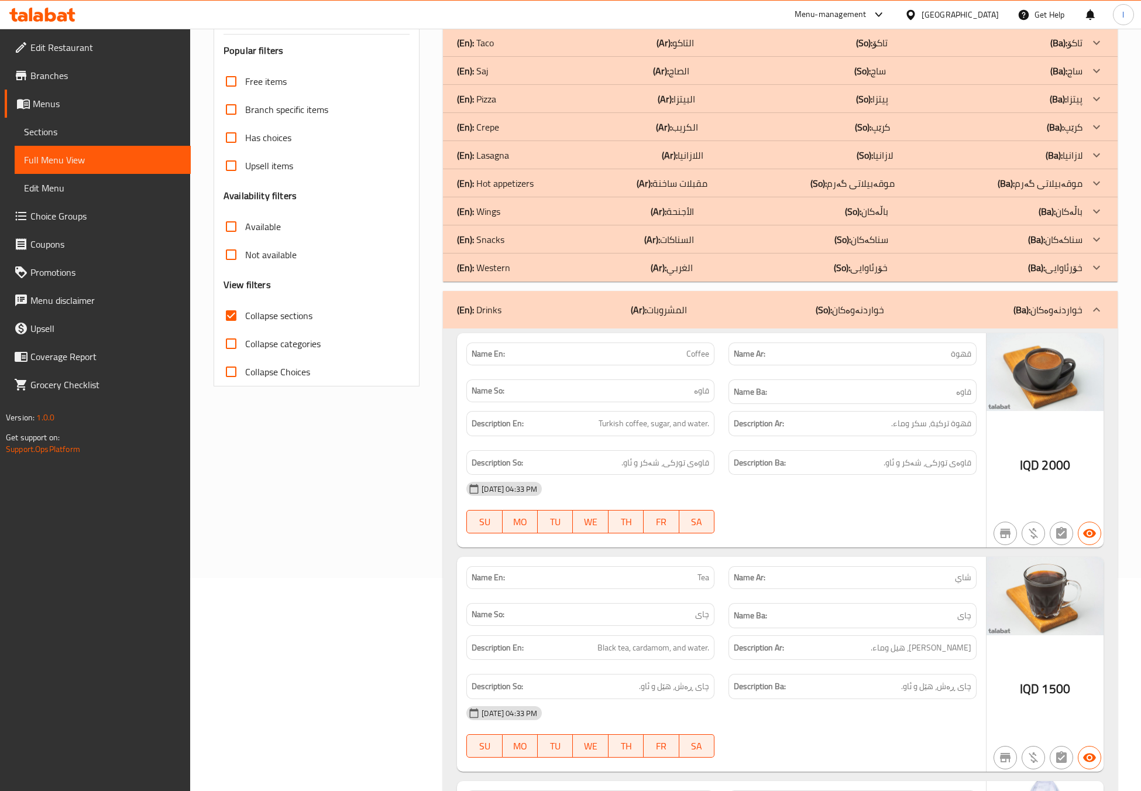
click at [860, 178] on p "(So): موقەبیلاتی گەرم" at bounding box center [853, 183] width 84 height 14
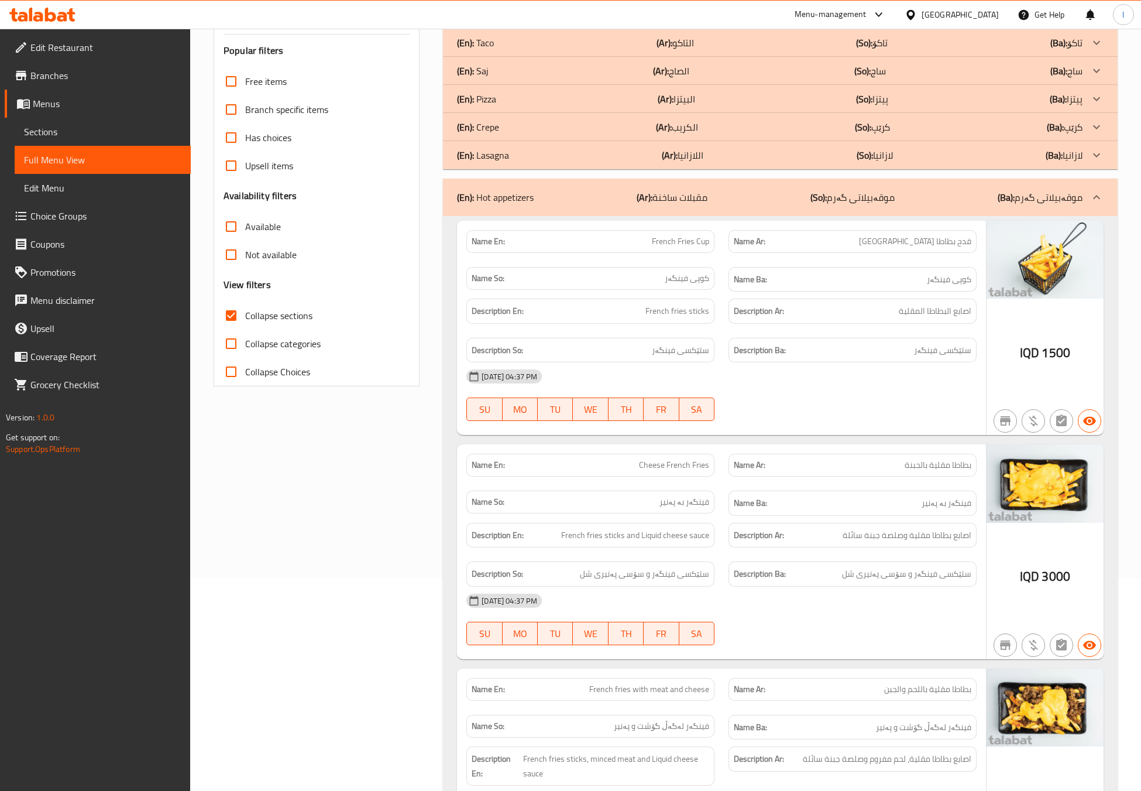
click at [811, 403] on div "[DATE] 04:37 PM SU MO TU WE TH FR SA" at bounding box center [721, 395] width 524 height 66
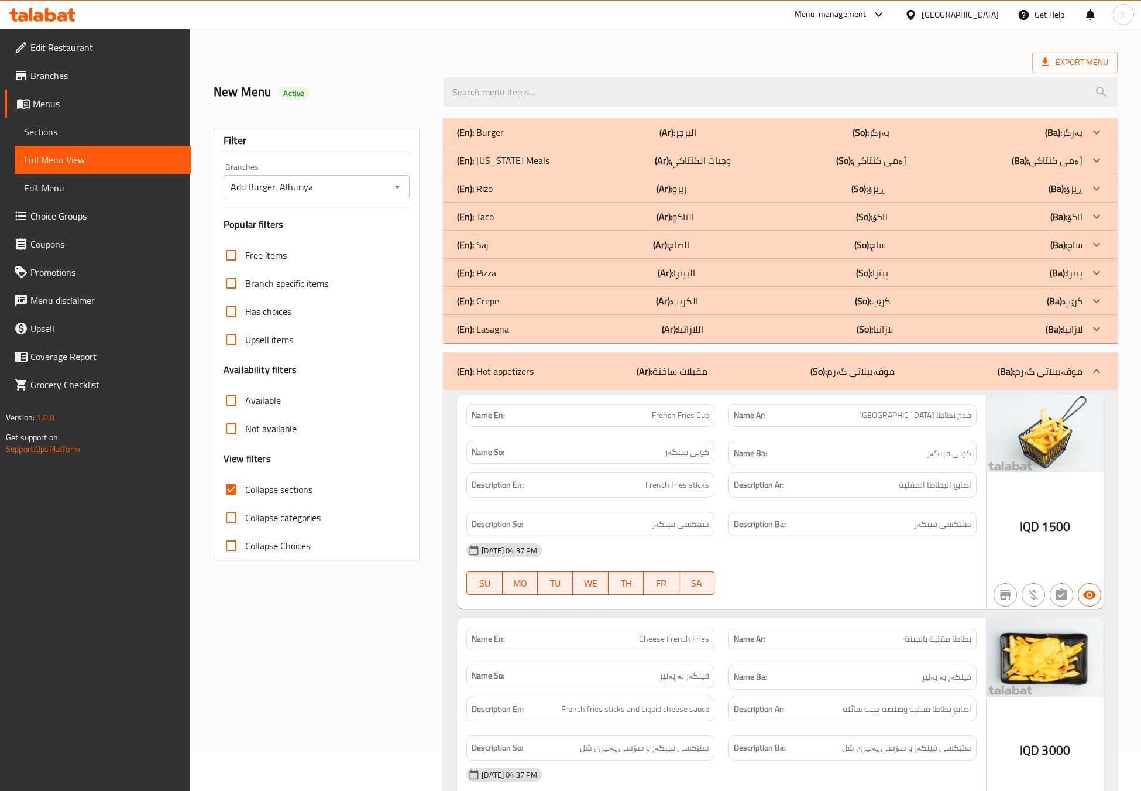
scroll to position [0, 0]
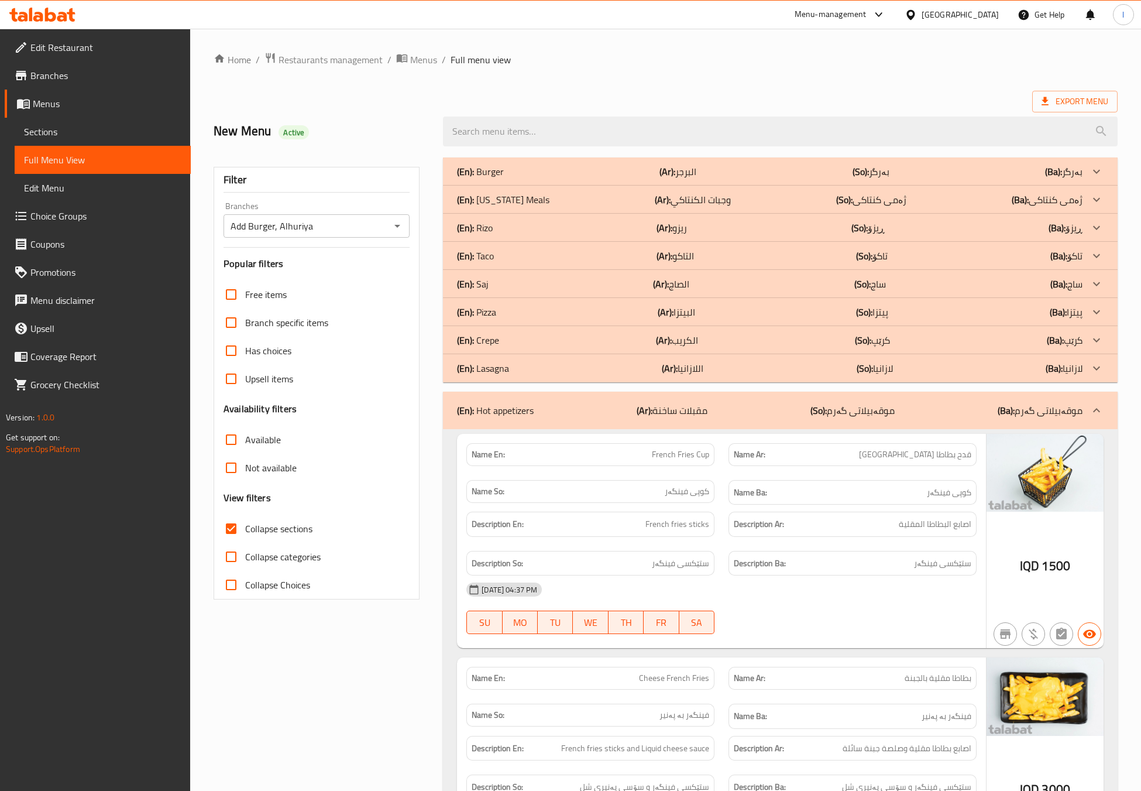
click at [655, 413] on p "(Ar): مقبلات ساخنة" at bounding box center [672, 410] width 71 height 14
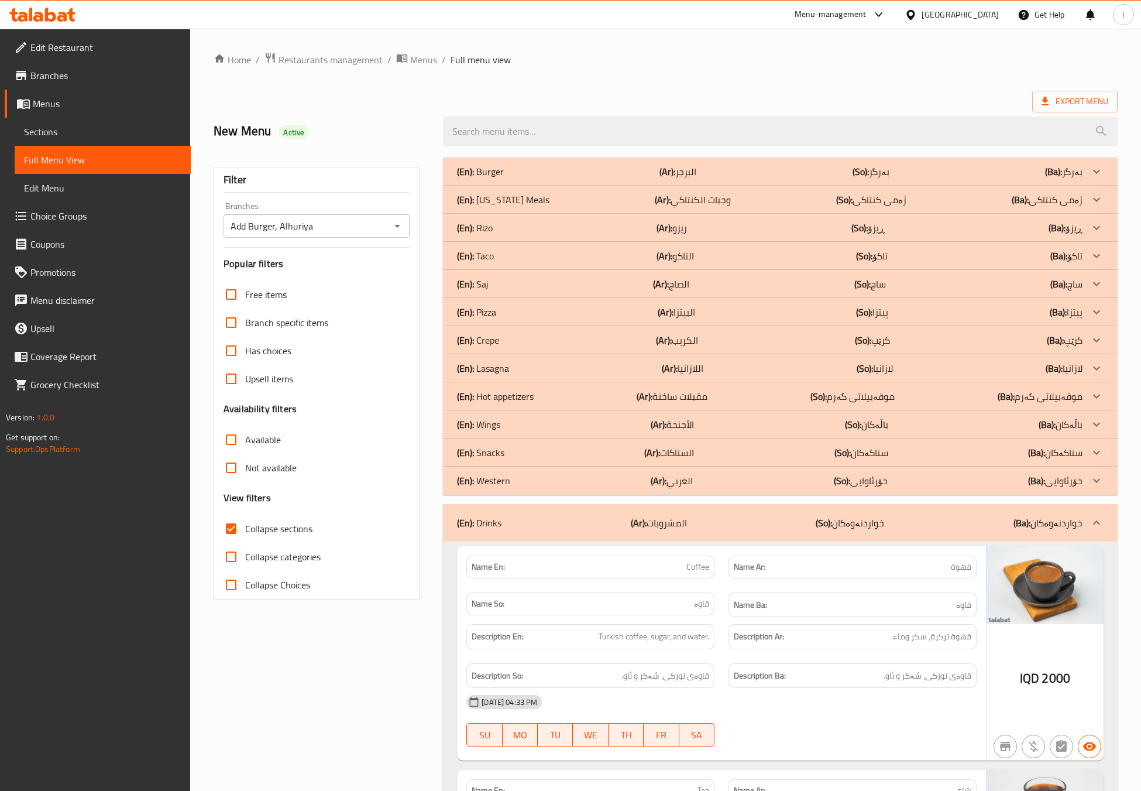
click at [589, 513] on div "(En): Drinks (Ar): المشروبات (So): خواردنەوەکان (Ba): خواردنەوەکان" at bounding box center [780, 522] width 675 height 37
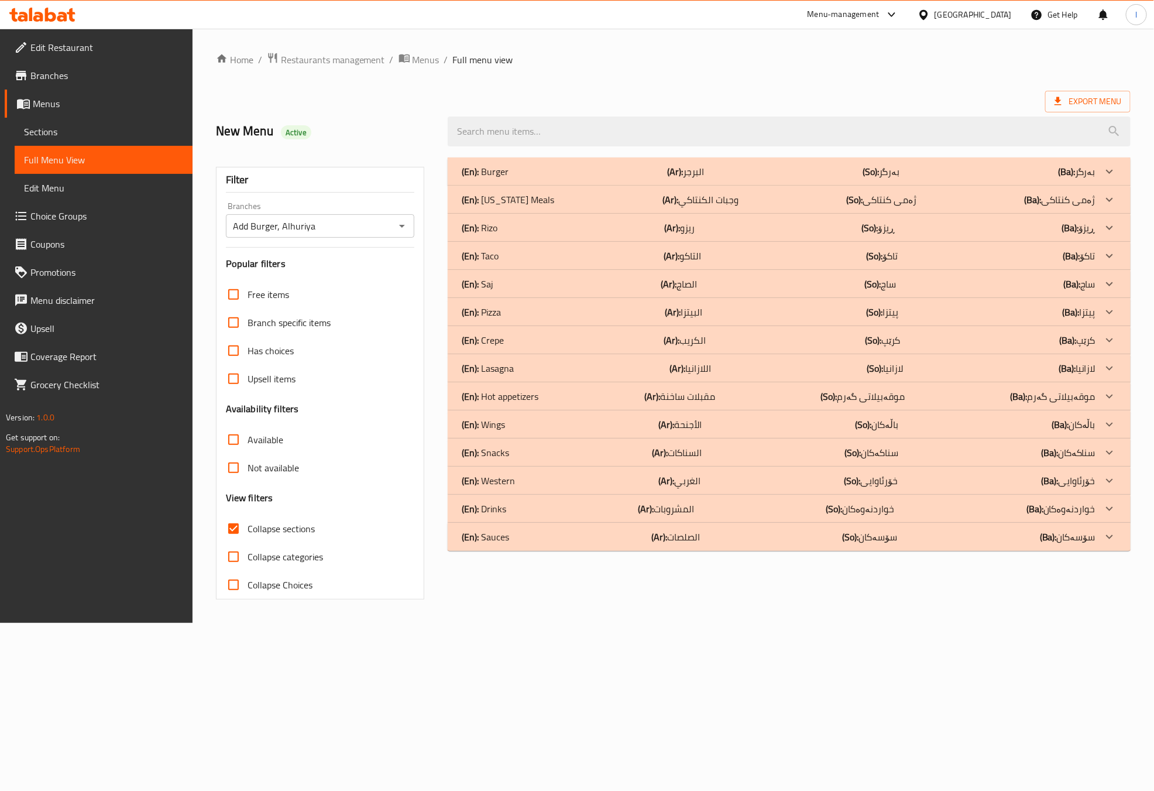
click at [620, 547] on div "(En): Sauces (Ar): الصلصات (So): سۆسەکان (Ba): سۆسەکان" at bounding box center [789, 537] width 682 height 28
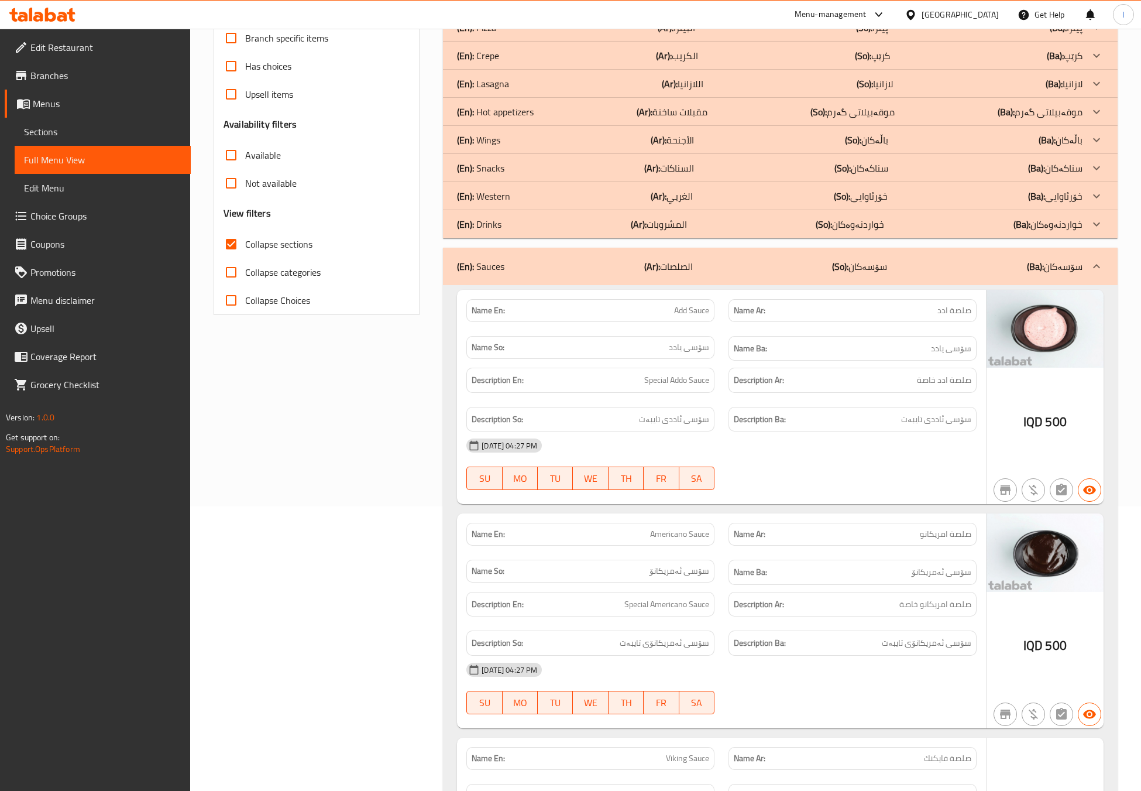
scroll to position [292, 0]
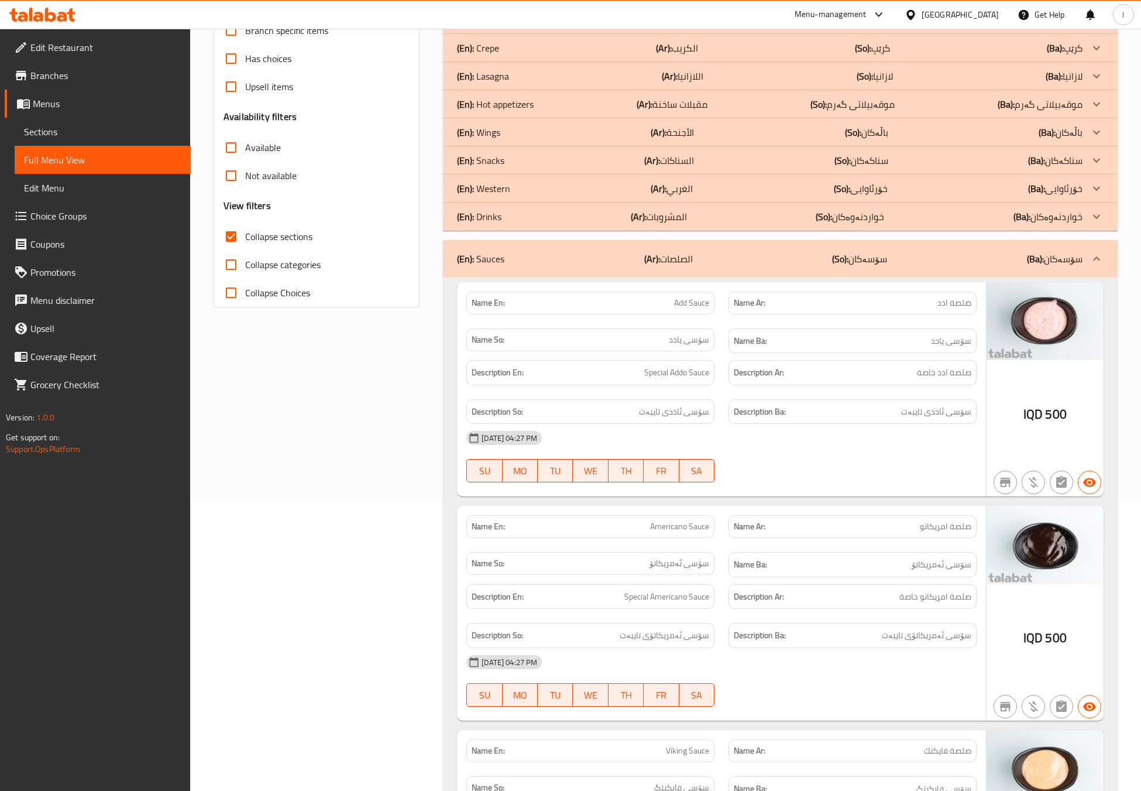
click at [835, 544] on div "Name Ar: صلصة امريكانو" at bounding box center [853, 526] width 262 height 37
click at [343, 520] on div "Filter Branches Add Burger, Alhuriya Branches Popular filters Free items Branch…" at bounding box center [321, 780] width 229 height 1845
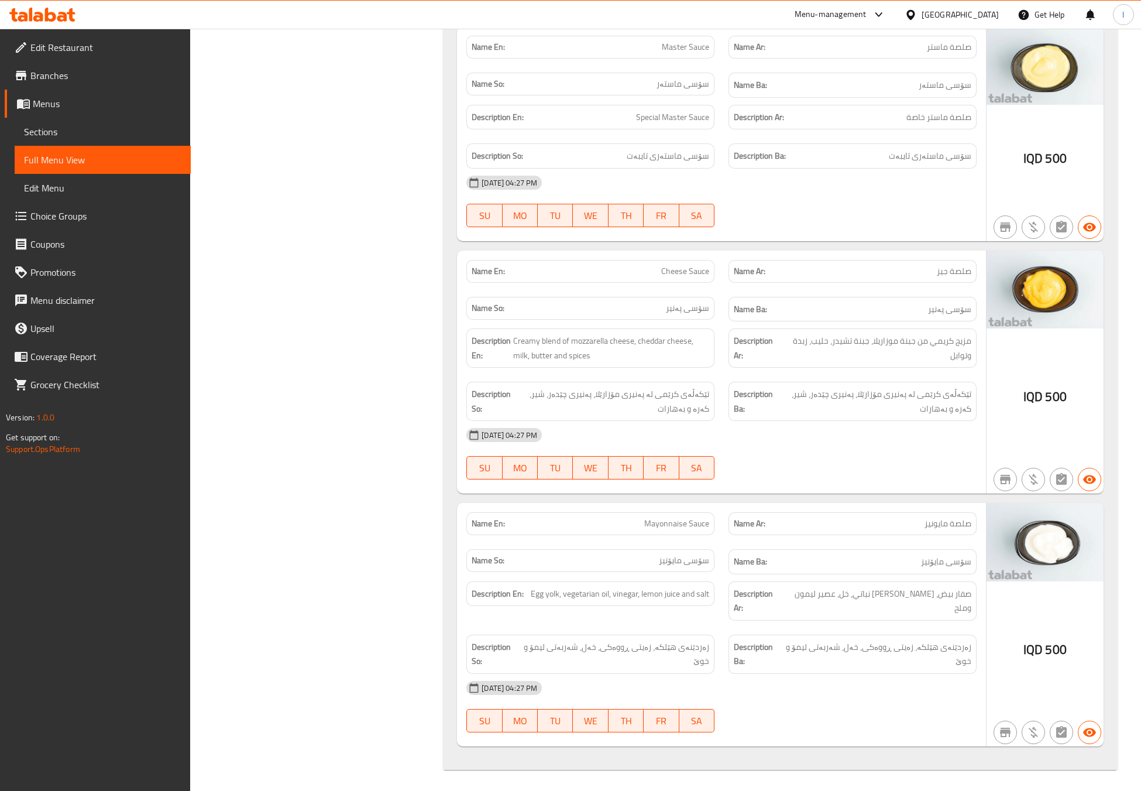
scroll to position [1220, 0]
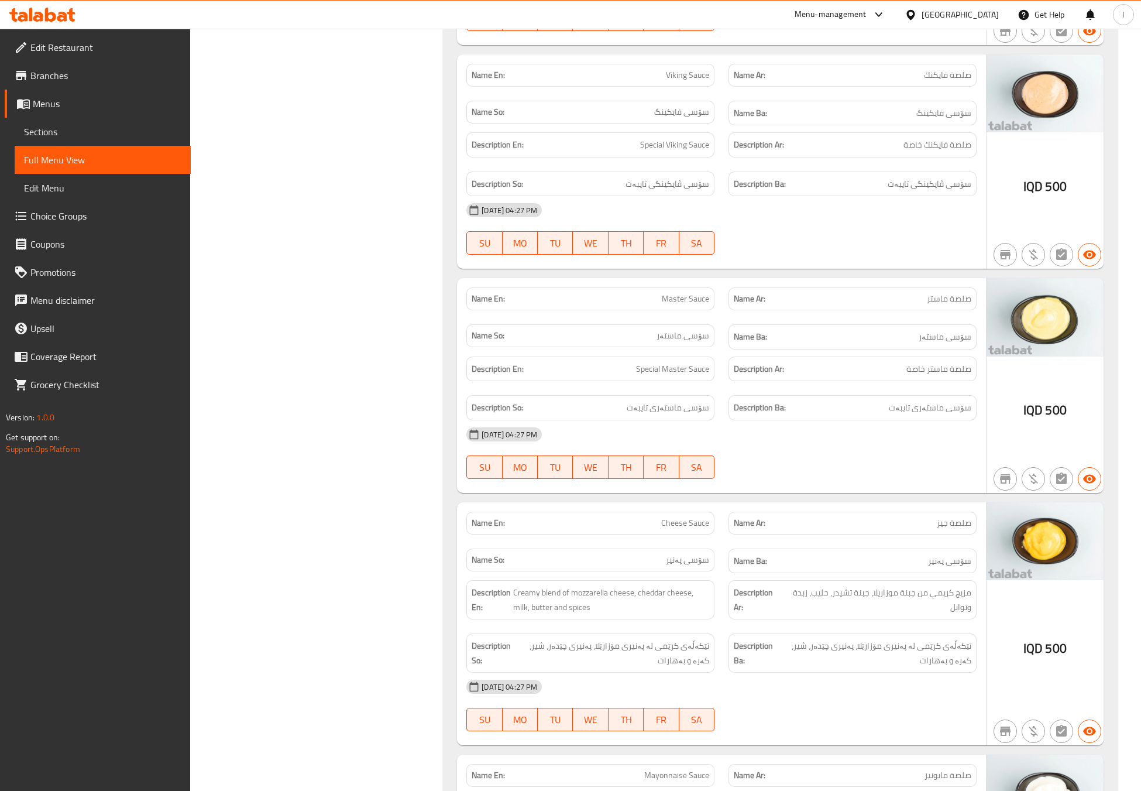
scroll to position [928, 0]
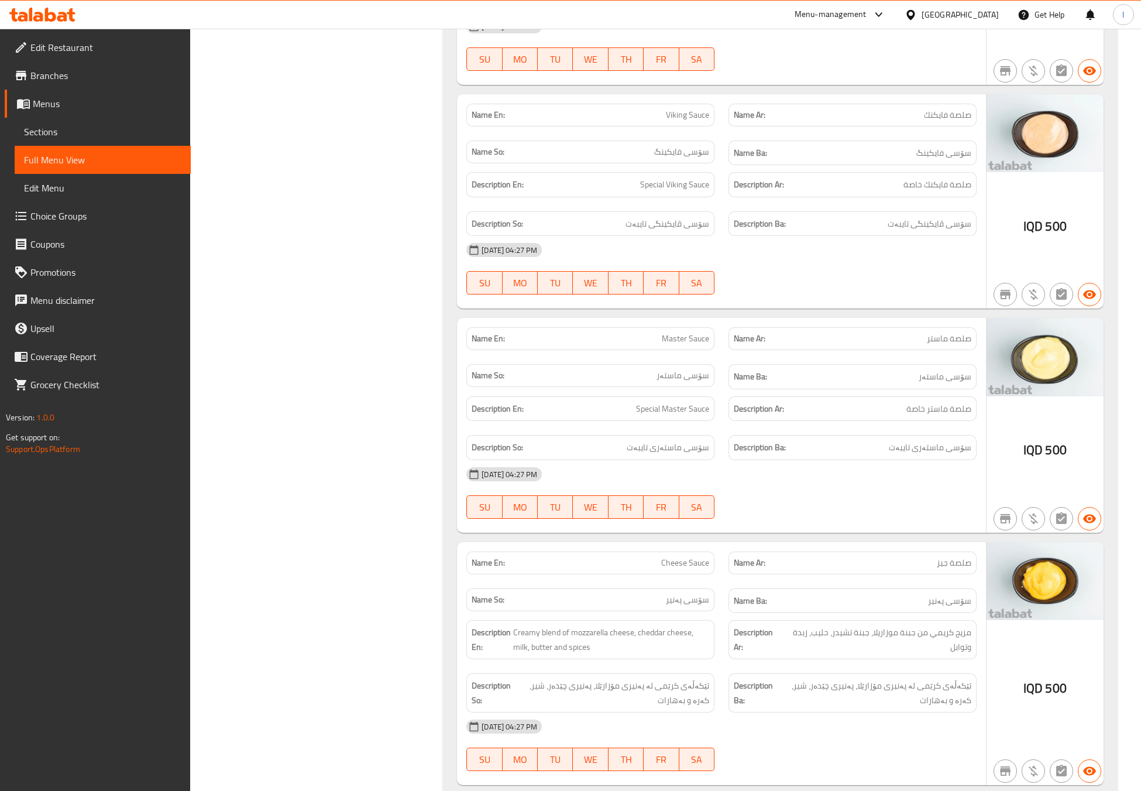
click at [74, 138] on span "Sections" at bounding box center [102, 132] width 157 height 14
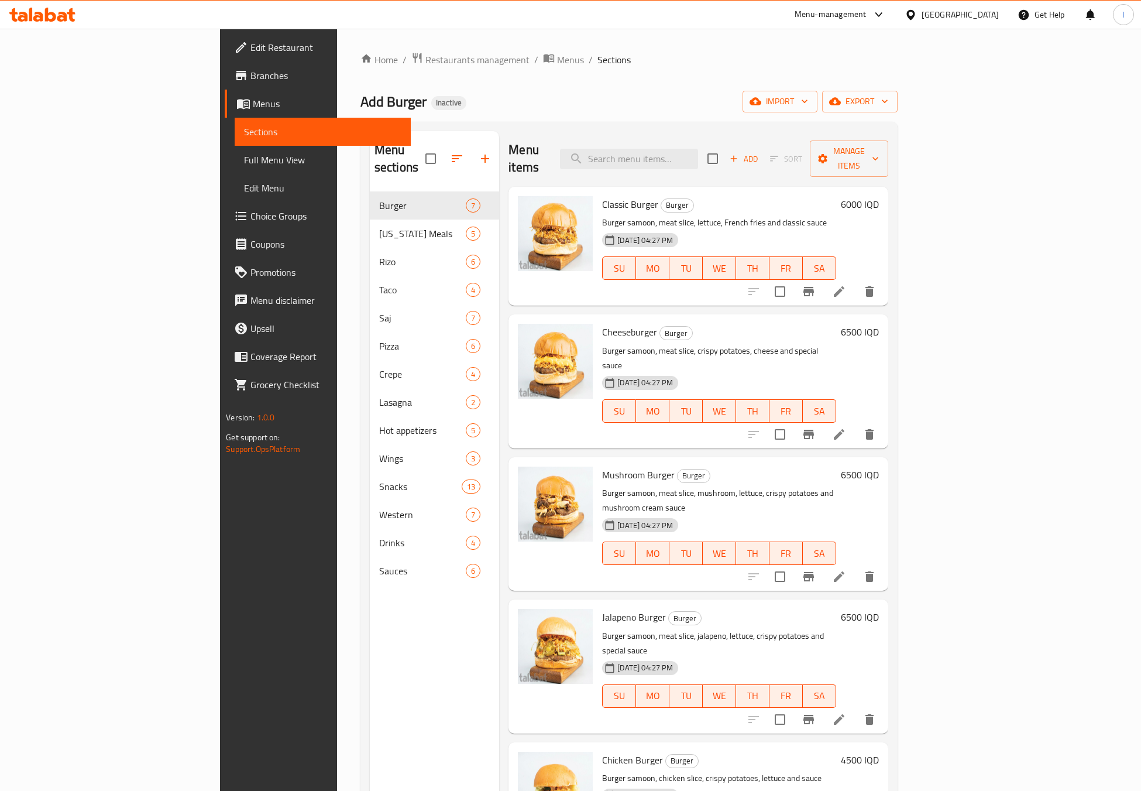
click at [370, 569] on nav "Burger 7 [US_STATE] Meals 5 [PERSON_NAME] 6 Taco 4 Saj 7 Pizza 6 Crepe 4 Lasagn…" at bounding box center [434, 388] width 129 height 403
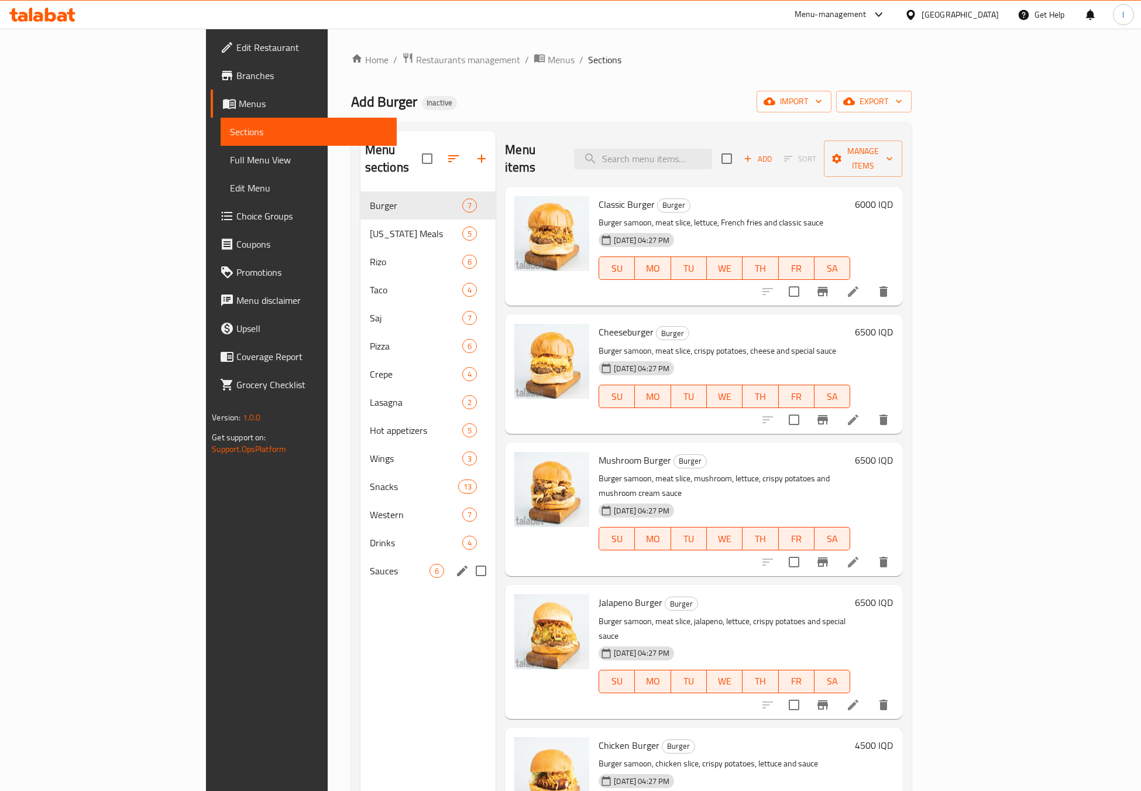
click at [360, 562] on div "Sauces 6" at bounding box center [428, 571] width 136 height 28
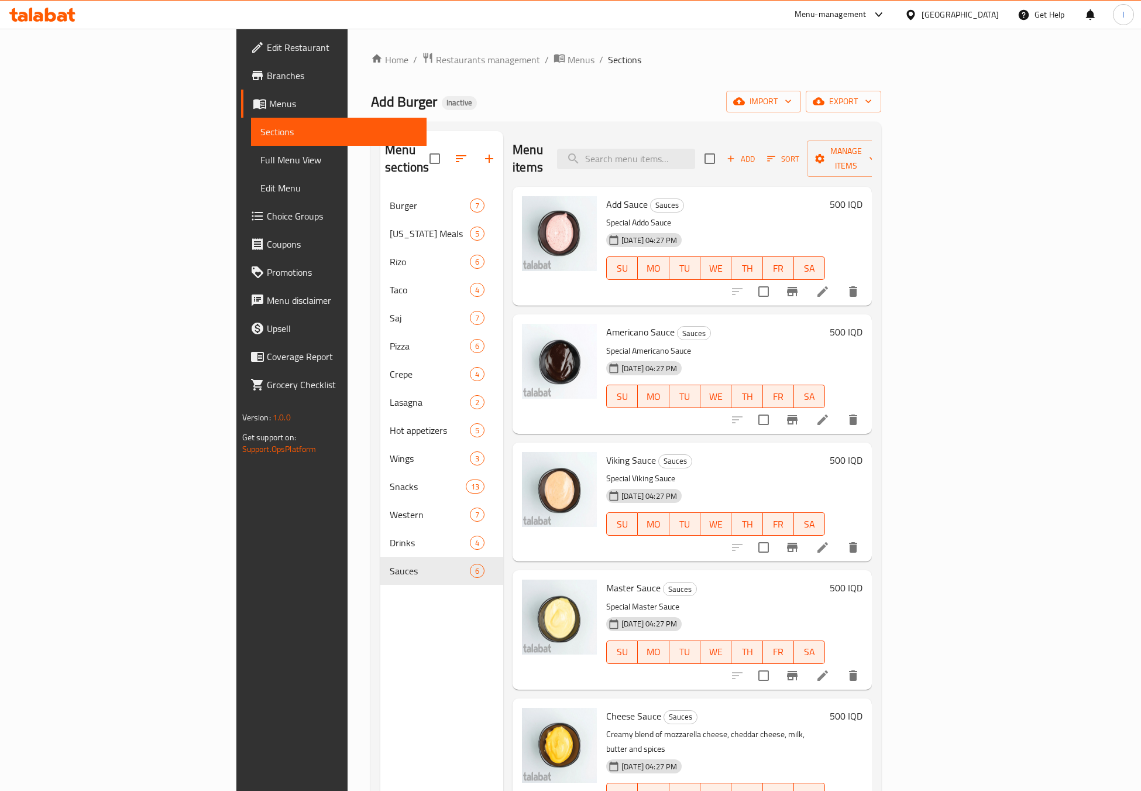
click at [830, 484] on div "[DATE] 04:27 PM SU MO TU WE TH FR SA" at bounding box center [716, 515] width 228 height 63
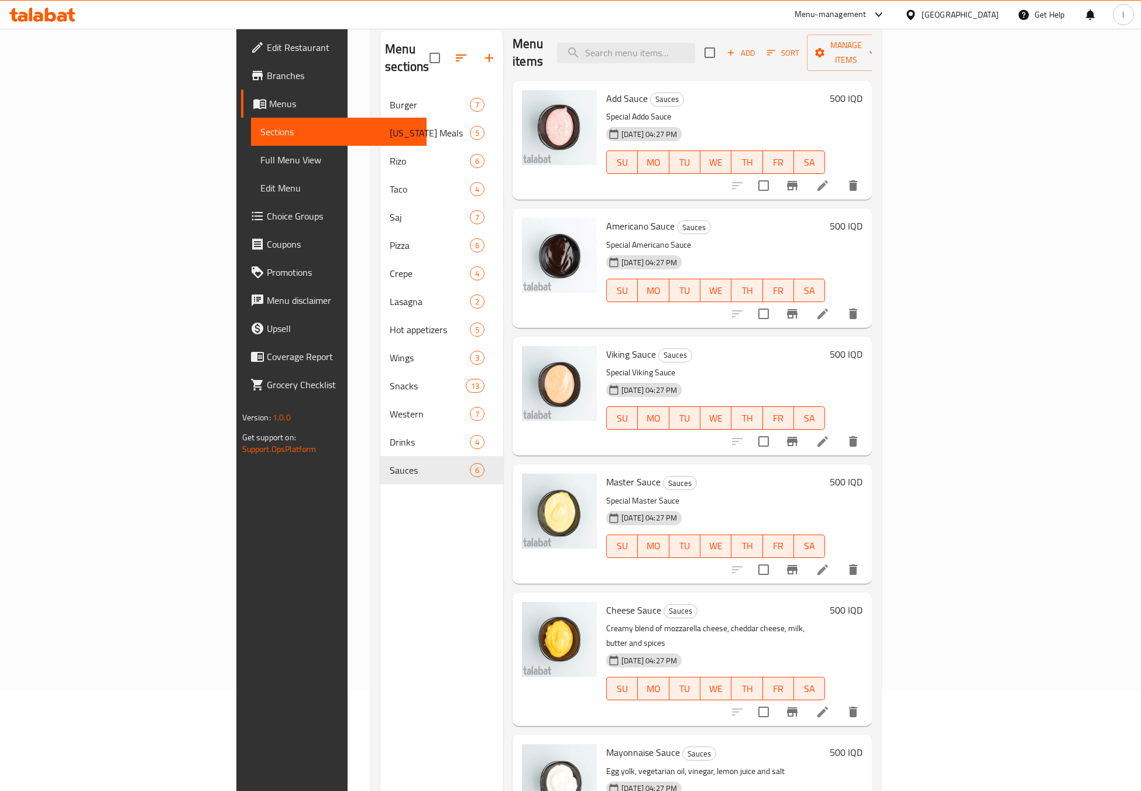
scroll to position [164, 0]
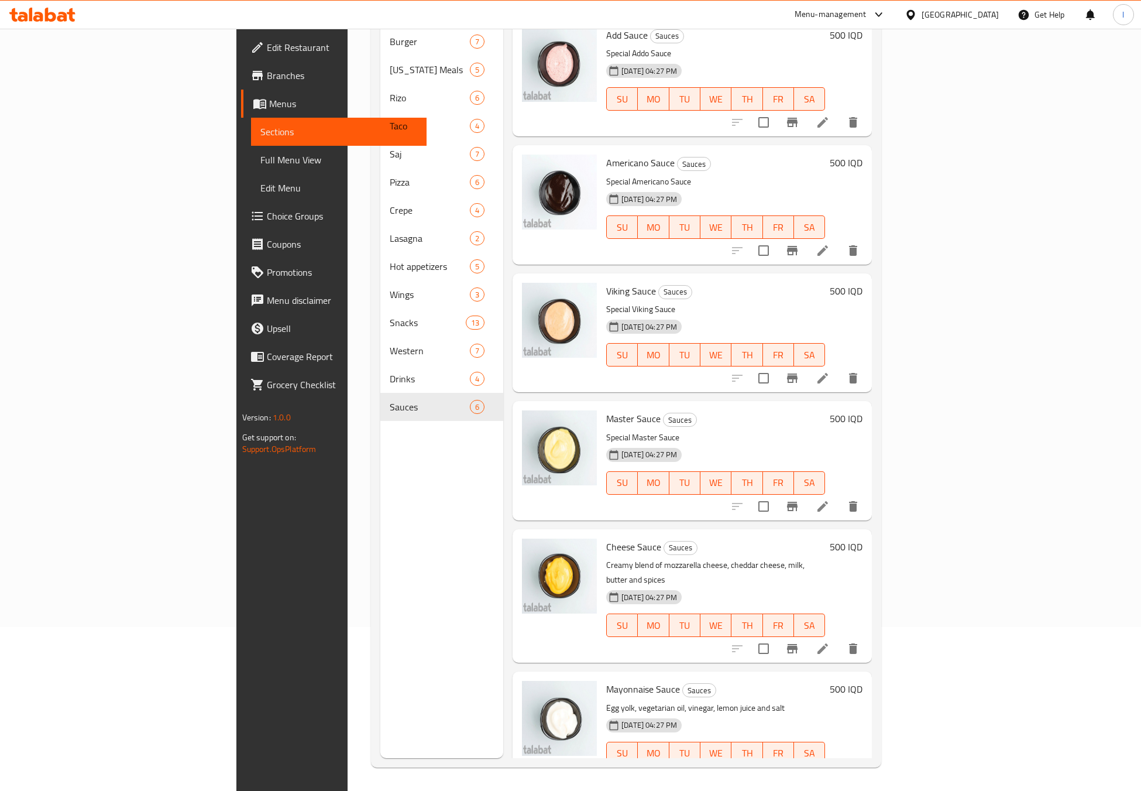
click at [747, 315] on div "[DATE] 04:27 PM SU MO TU WE TH FR SA" at bounding box center [716, 346] width 228 height 63
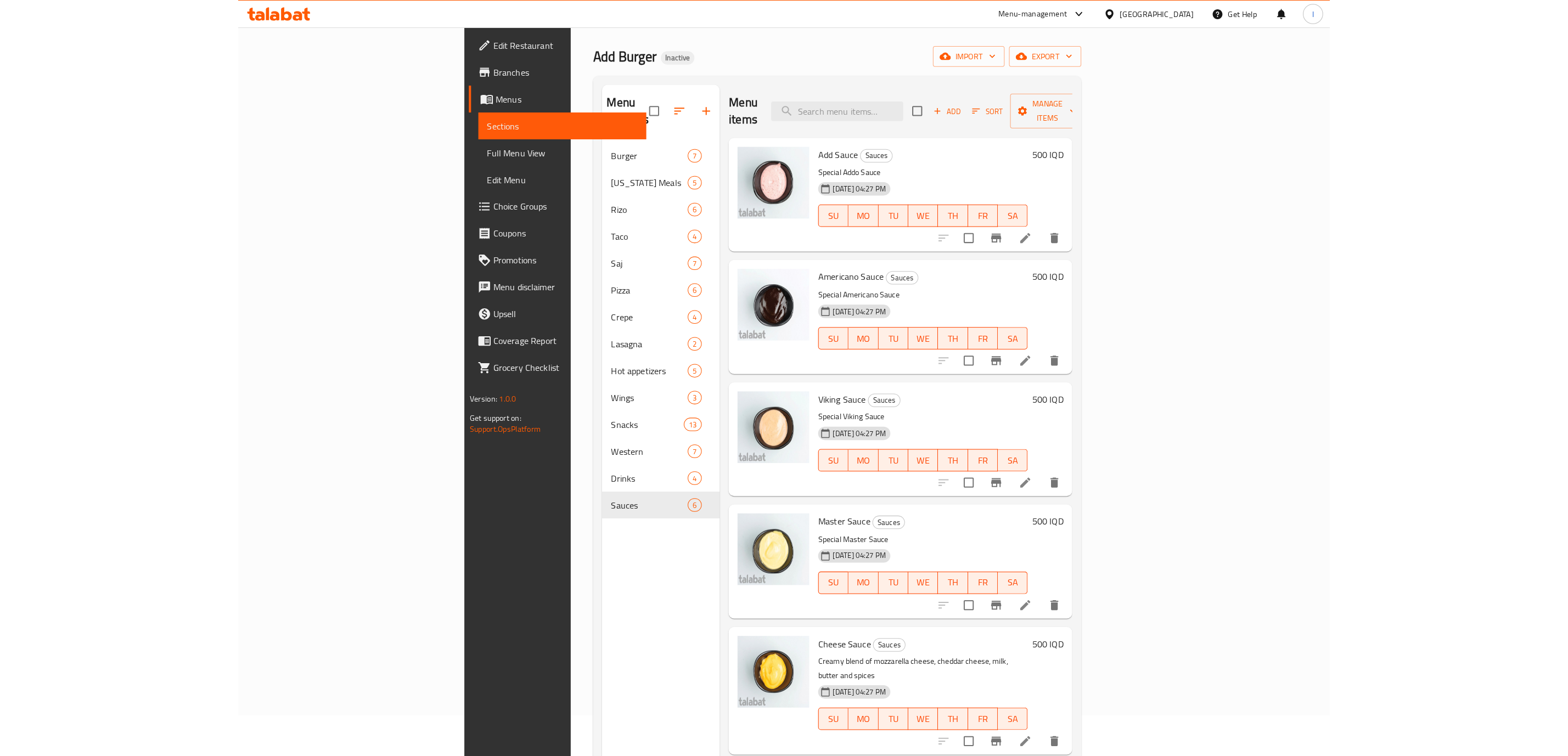
scroll to position [0, 0]
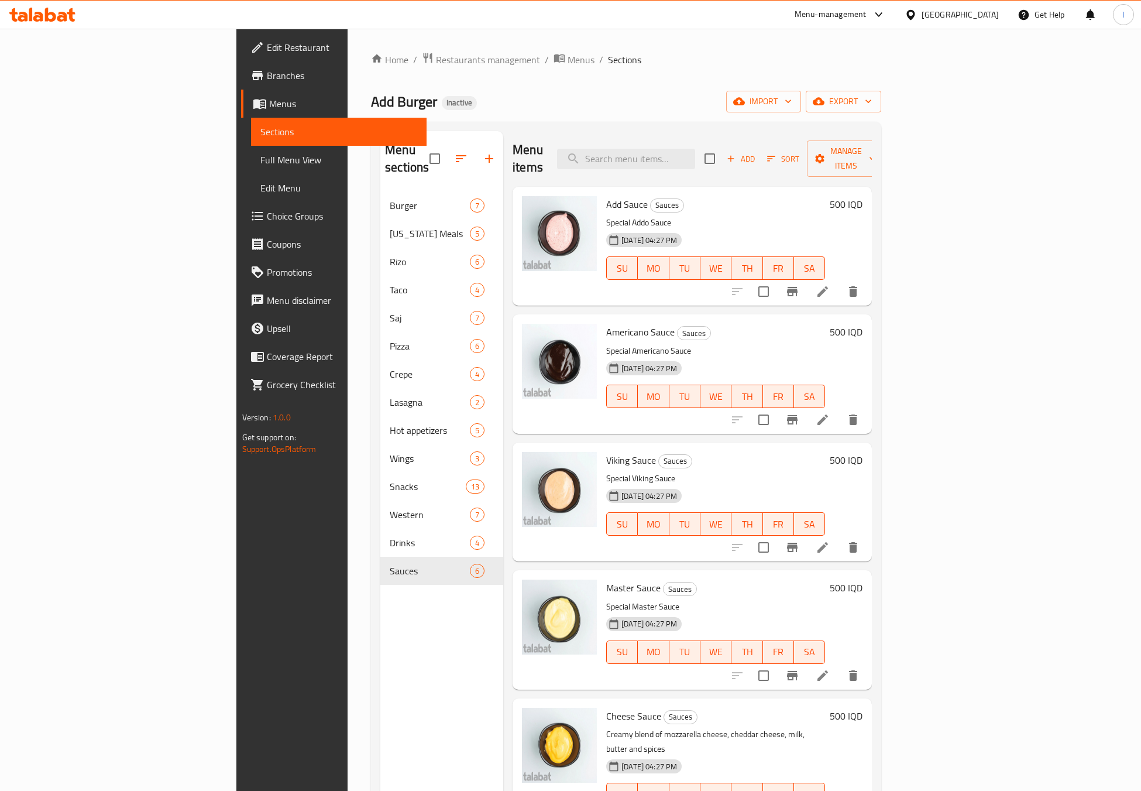
click at [708, 133] on div "Menu items Add Sort Manage items" at bounding box center [692, 159] width 359 height 56
click at [695, 153] on input "search" at bounding box center [626, 159] width 138 height 20
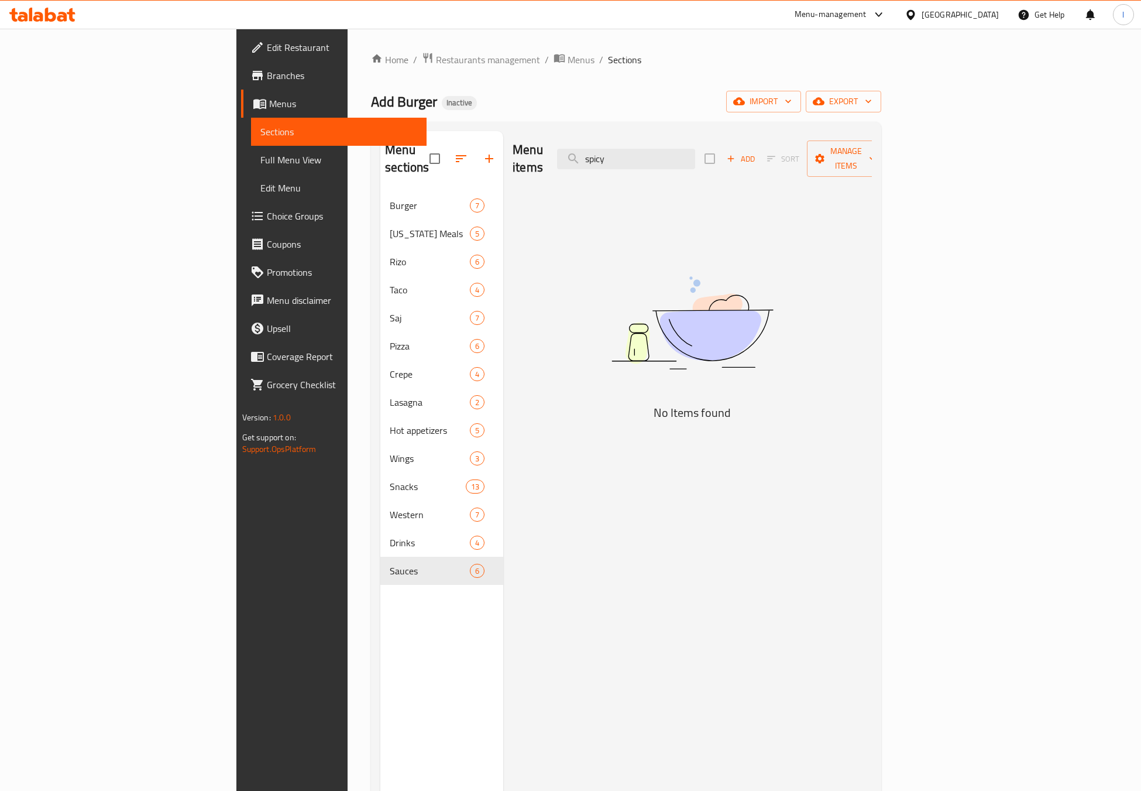
type input "spicy"
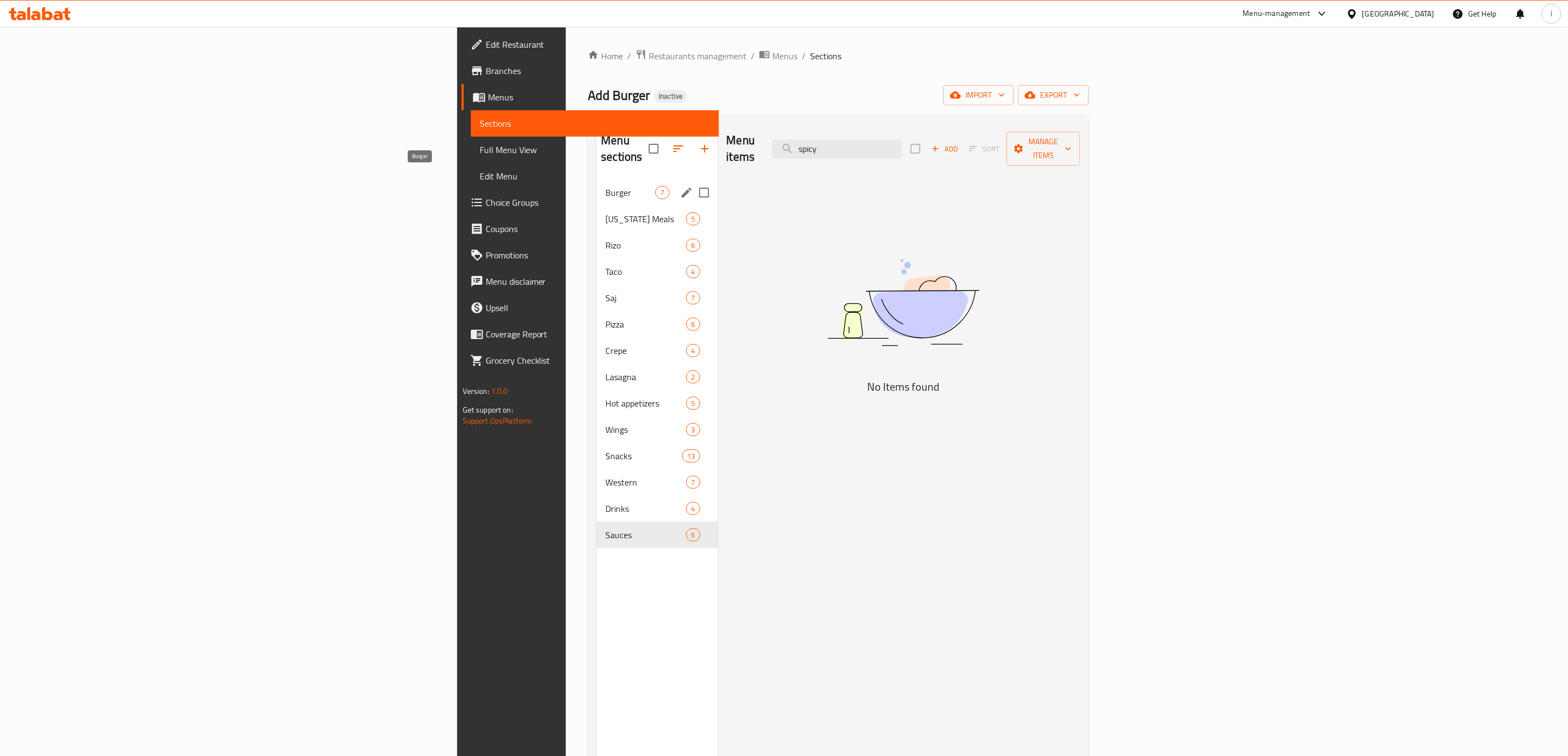
click at [605, 186] on span "Burger" at bounding box center [629, 192] width 50 height 13
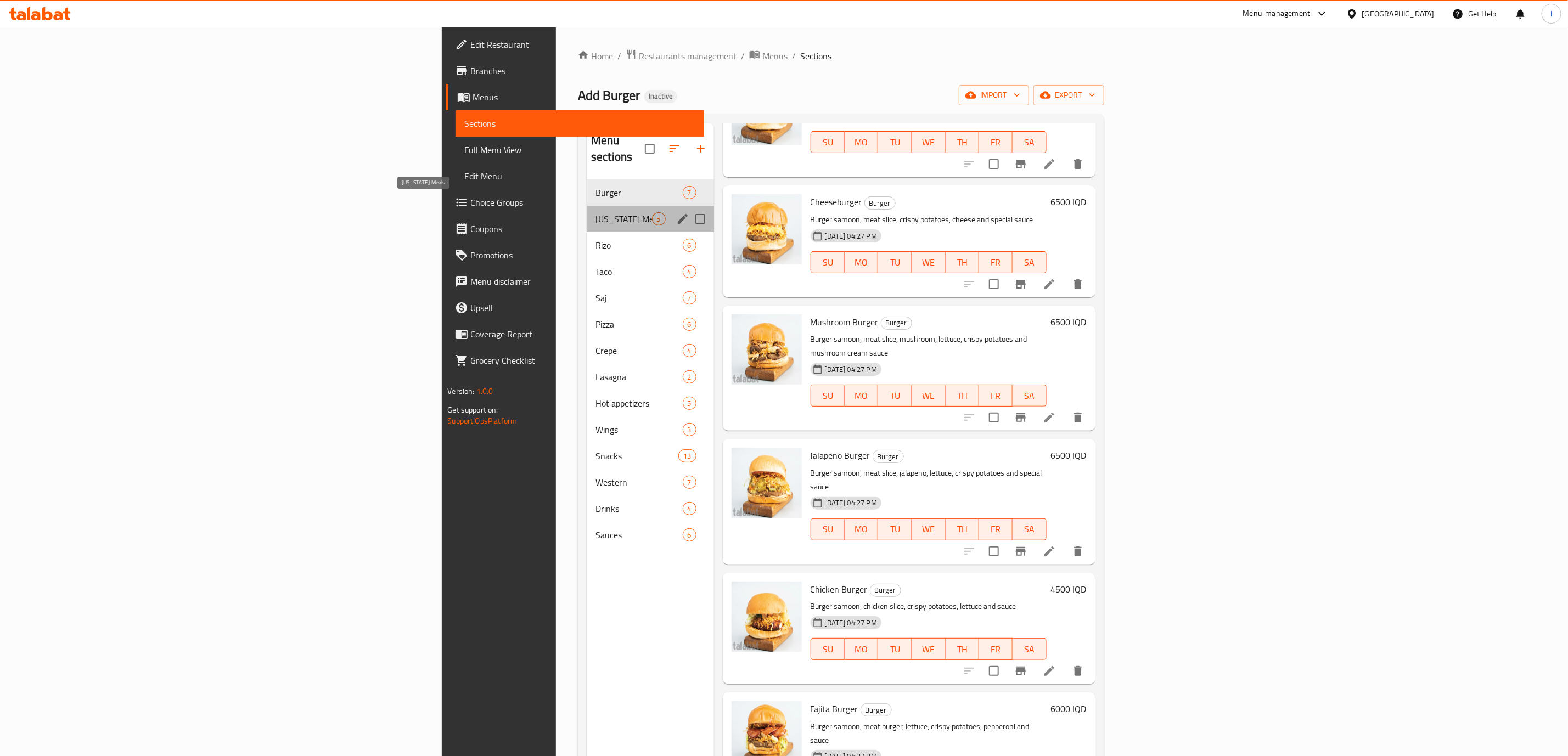
click at [596, 212] on span "[US_STATE] Meals" at bounding box center [624, 219] width 56 height 13
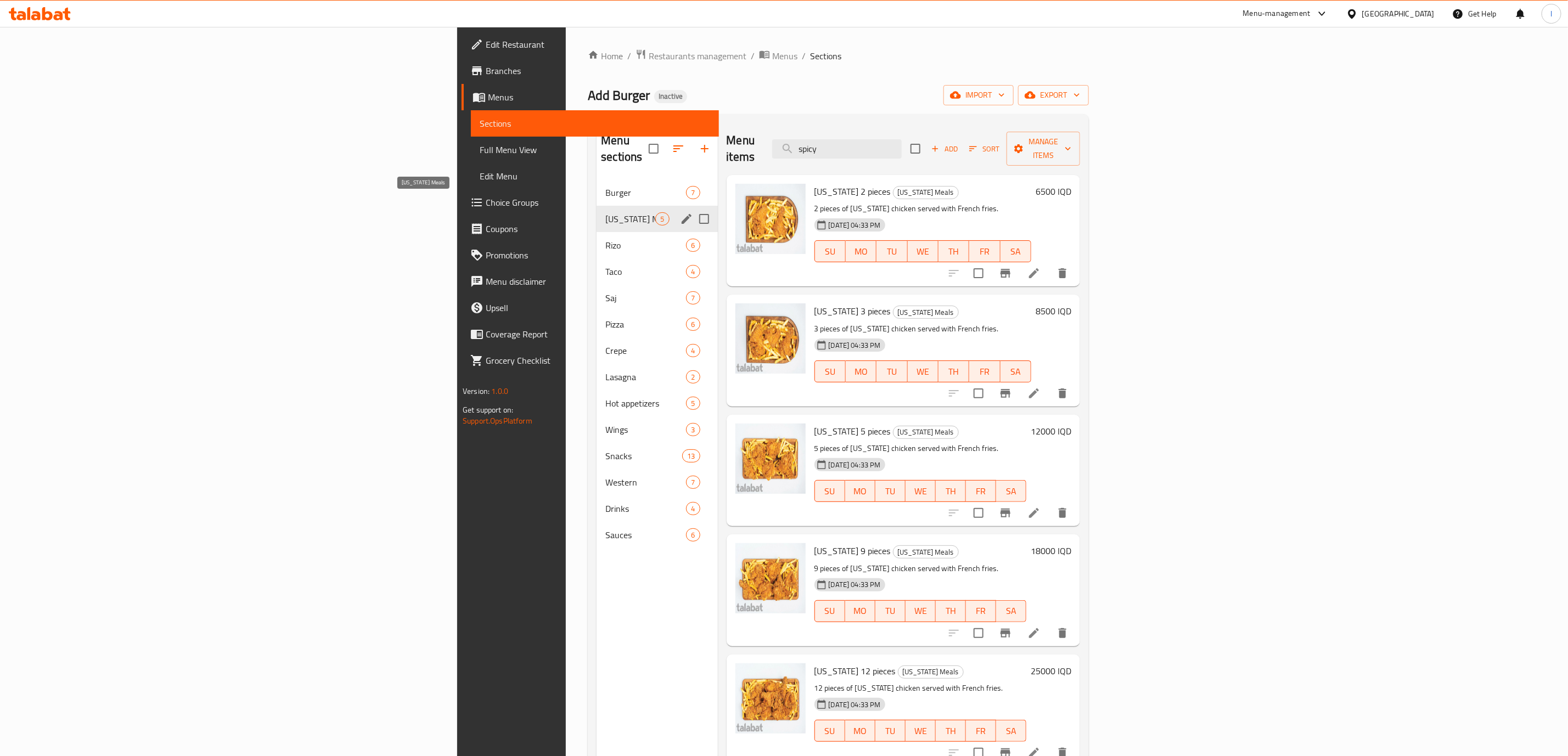
drag, startPoint x: 383, startPoint y: 204, endPoint x: 379, endPoint y: 215, distance: 11.7
click at [596, 215] on div "[US_STATE] Meals 5" at bounding box center [656, 219] width 121 height 26
click at [605, 239] on span "Rizo" at bounding box center [629, 246] width 50 height 13
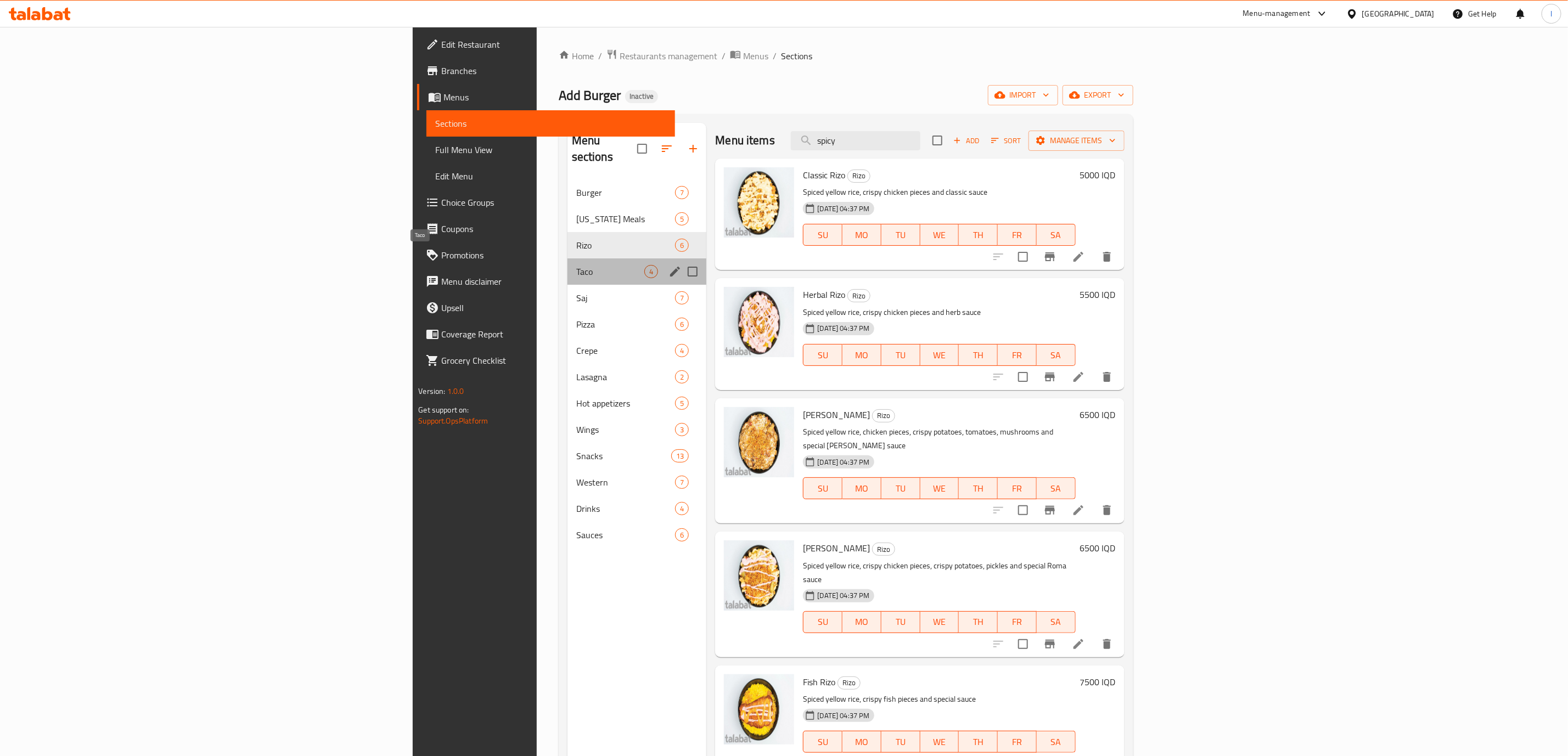
click at [576, 265] on span "Taco" at bounding box center [610, 272] width 68 height 13
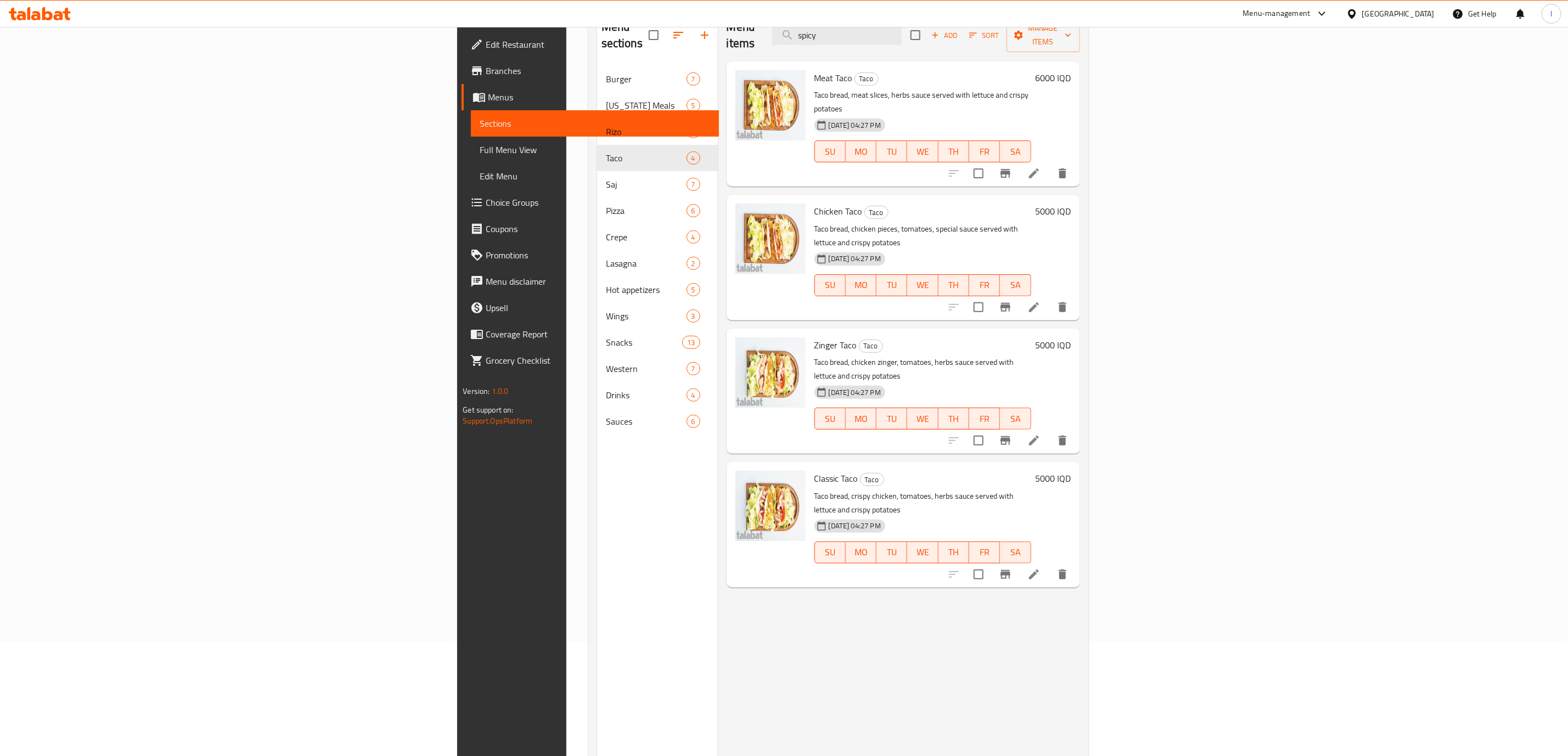
scroll to position [154, 0]
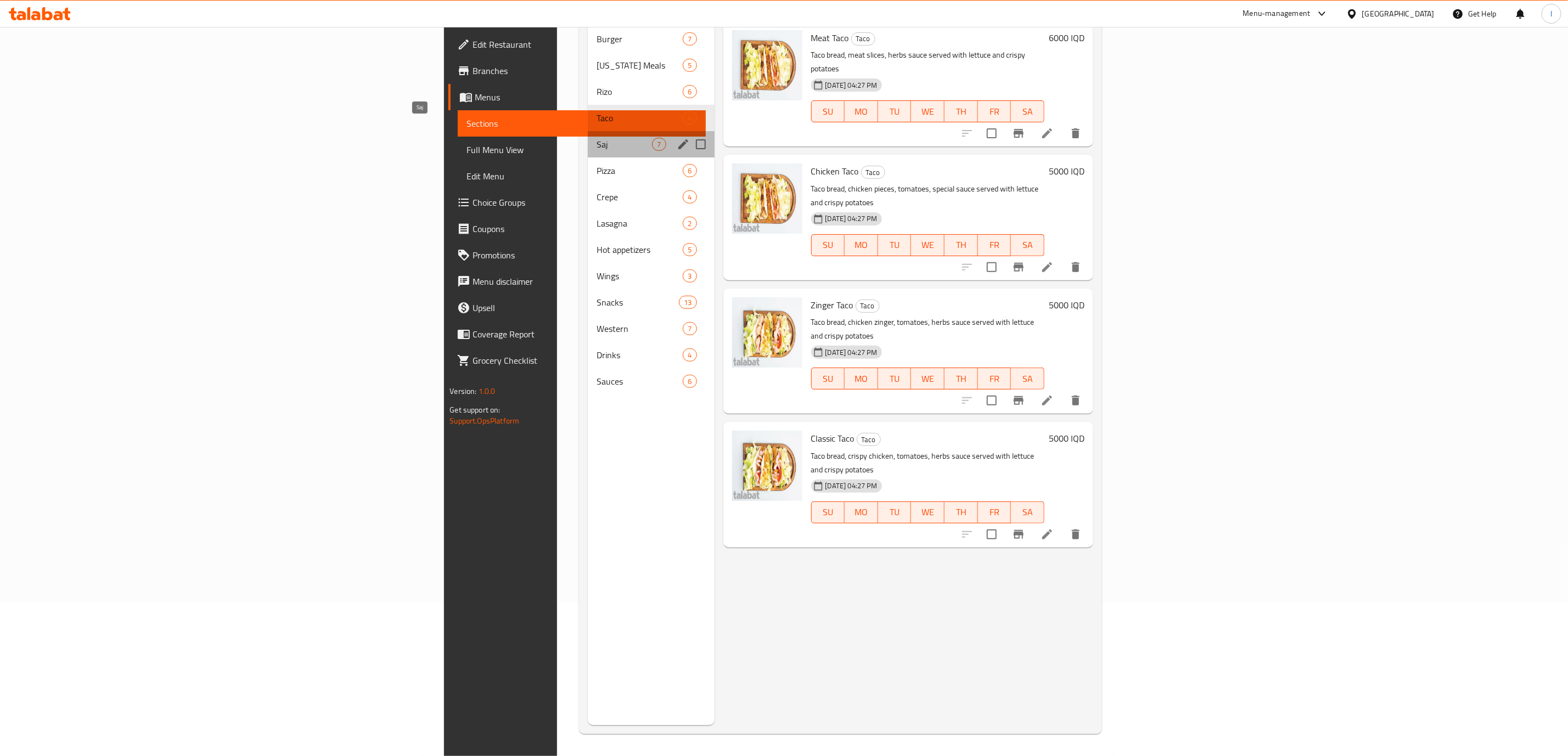
click at [596, 138] on span "Saj" at bounding box center [624, 144] width 55 height 13
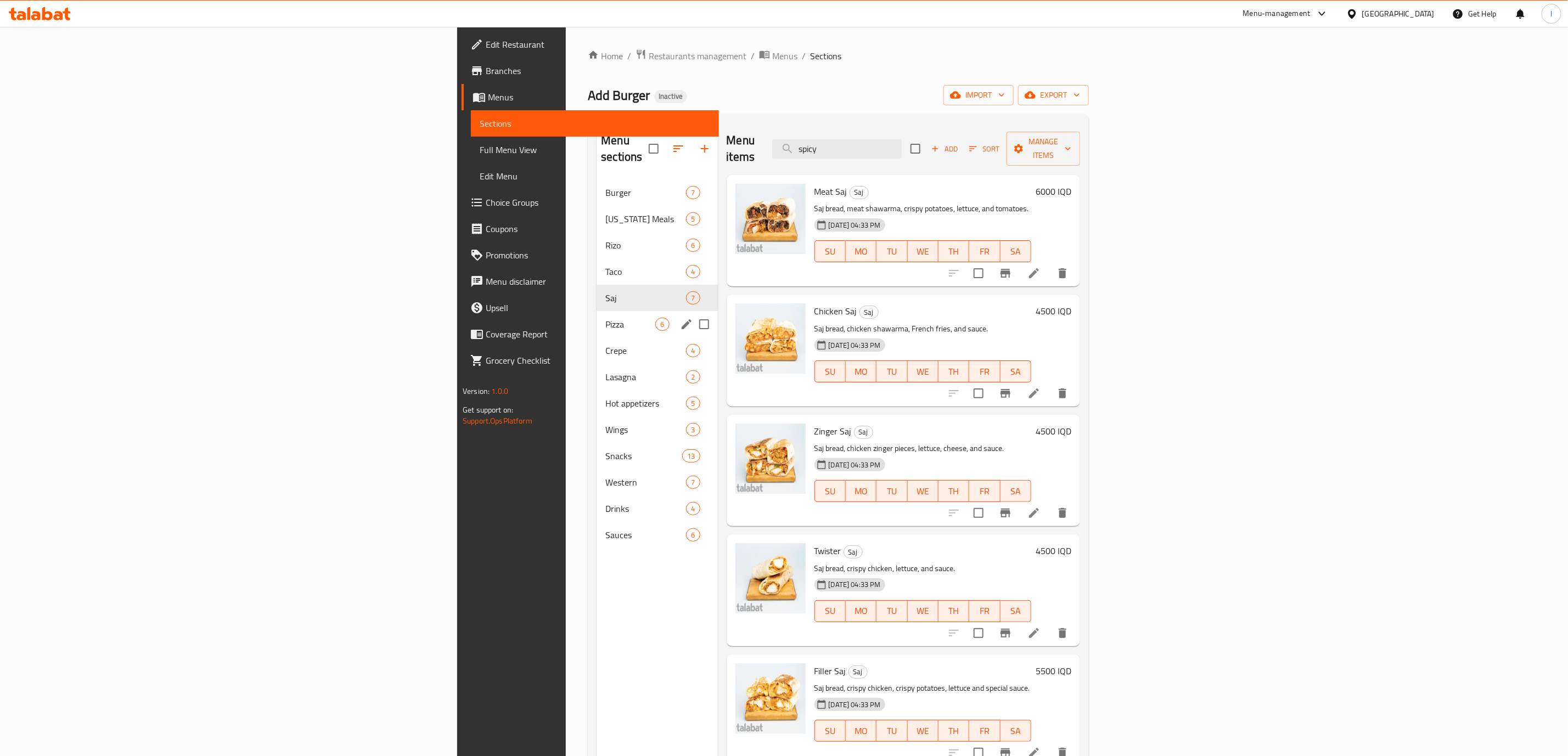
click at [605, 318] on span "Pizza" at bounding box center [629, 325] width 50 height 13
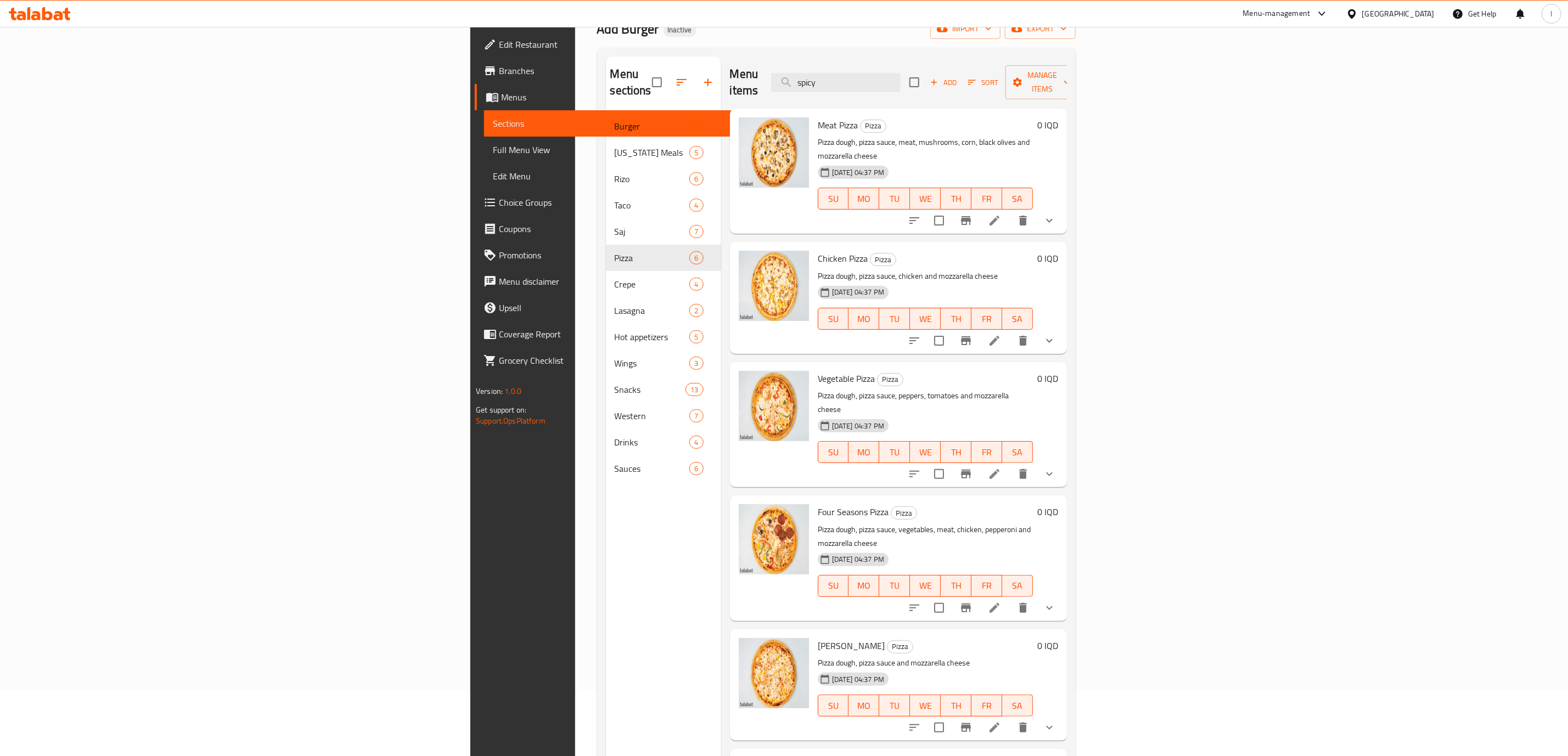
scroll to position [154, 0]
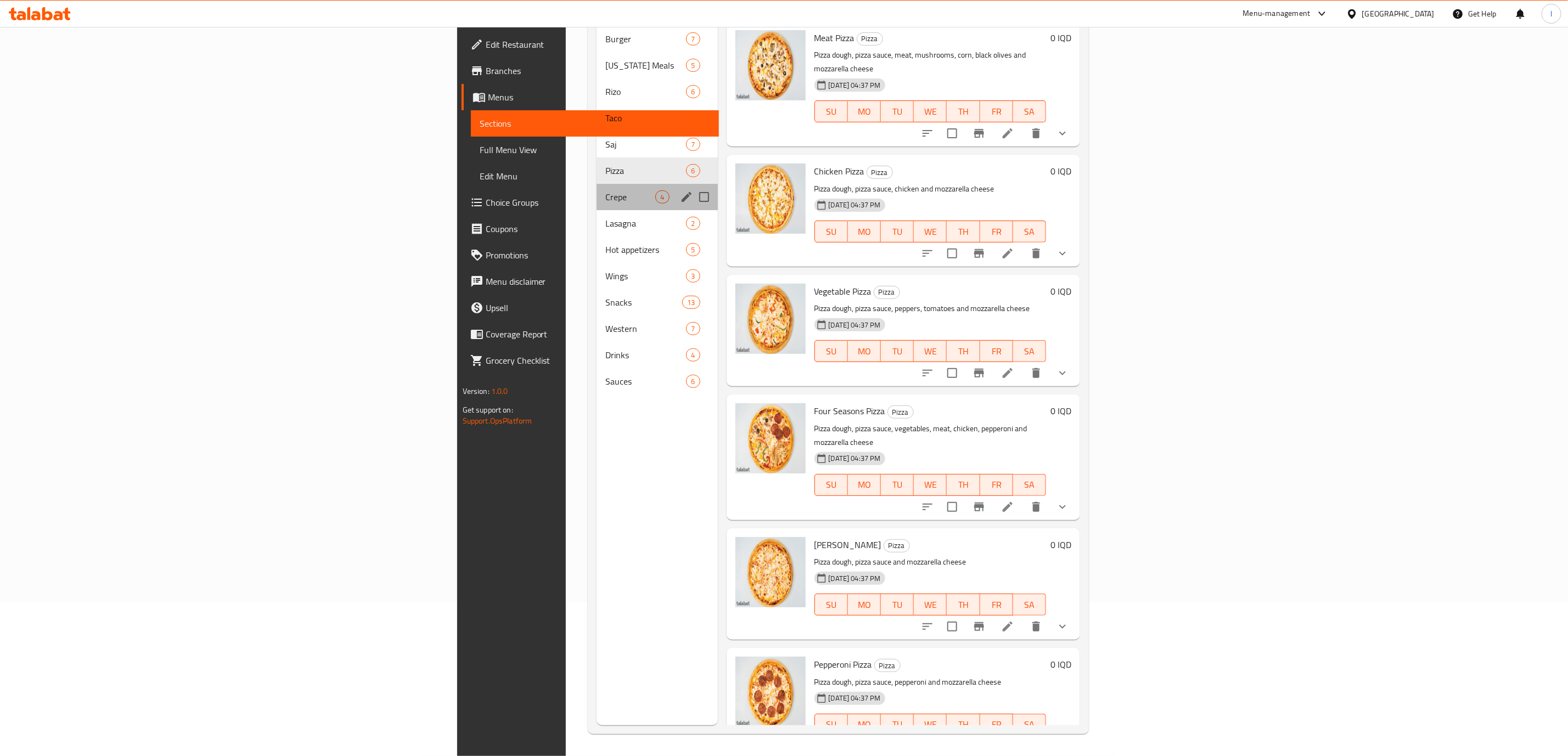
click at [596, 188] on div "Crepe 4" at bounding box center [656, 197] width 121 height 26
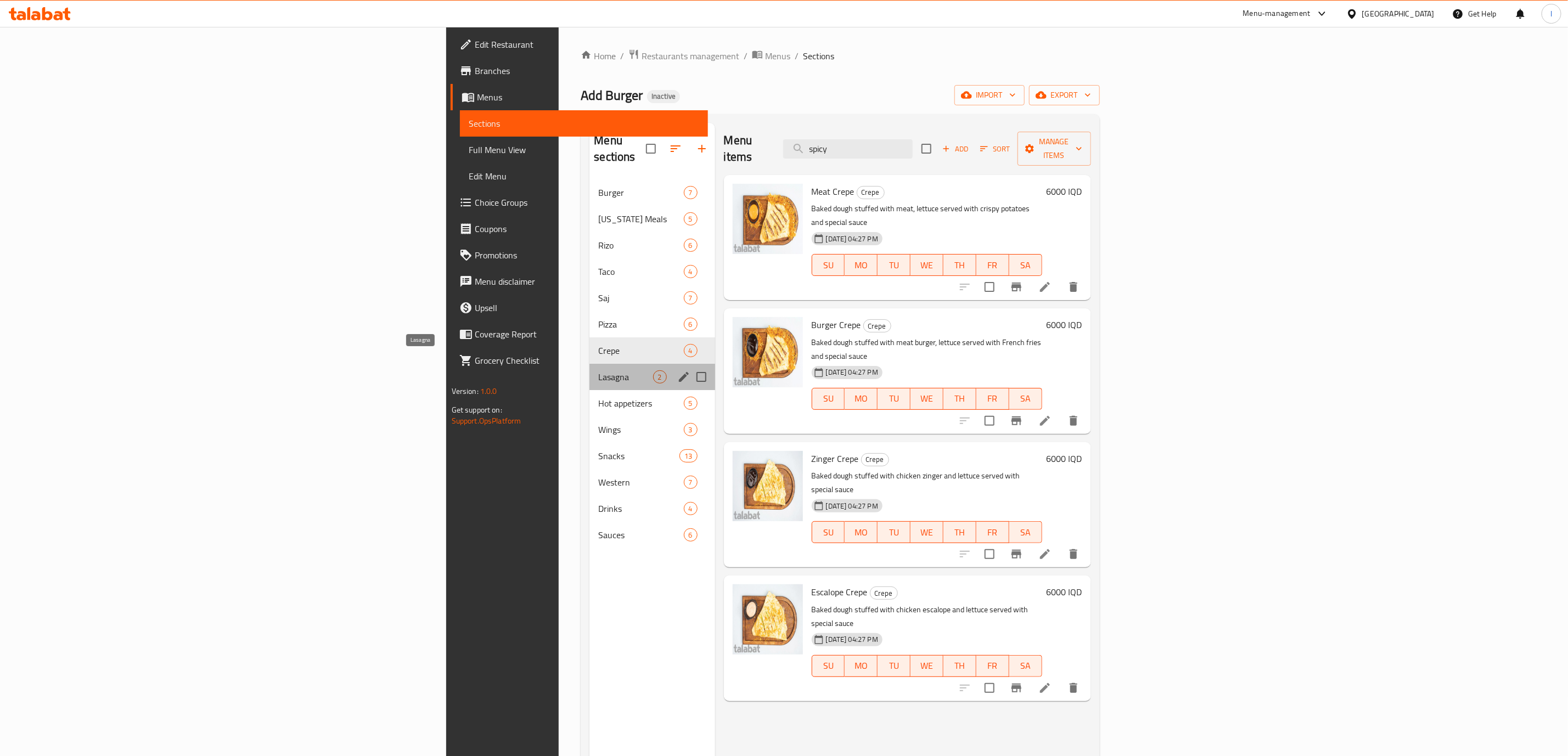
click at [598, 370] on span "Lasagna" at bounding box center [626, 377] width 54 height 13
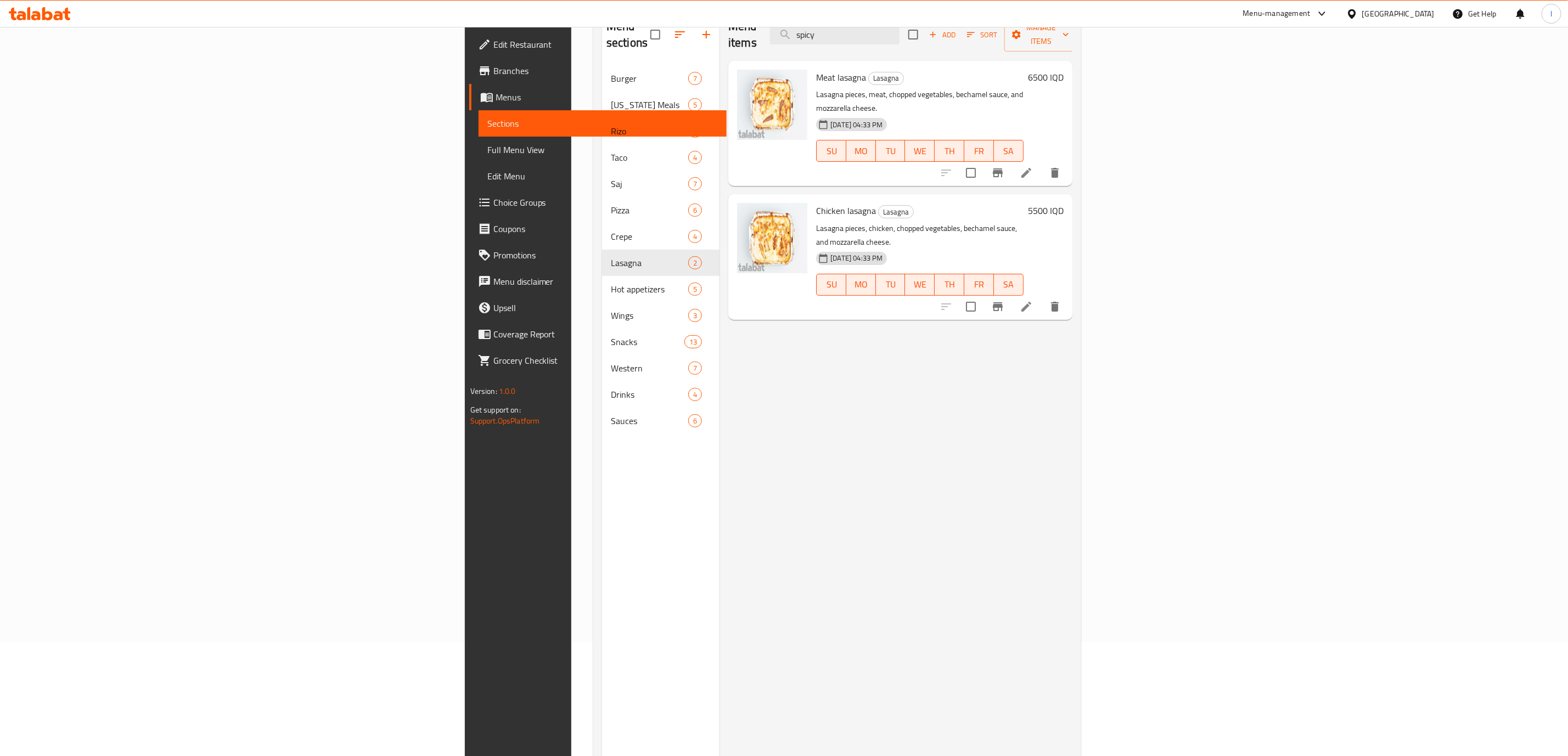
scroll to position [154, 0]
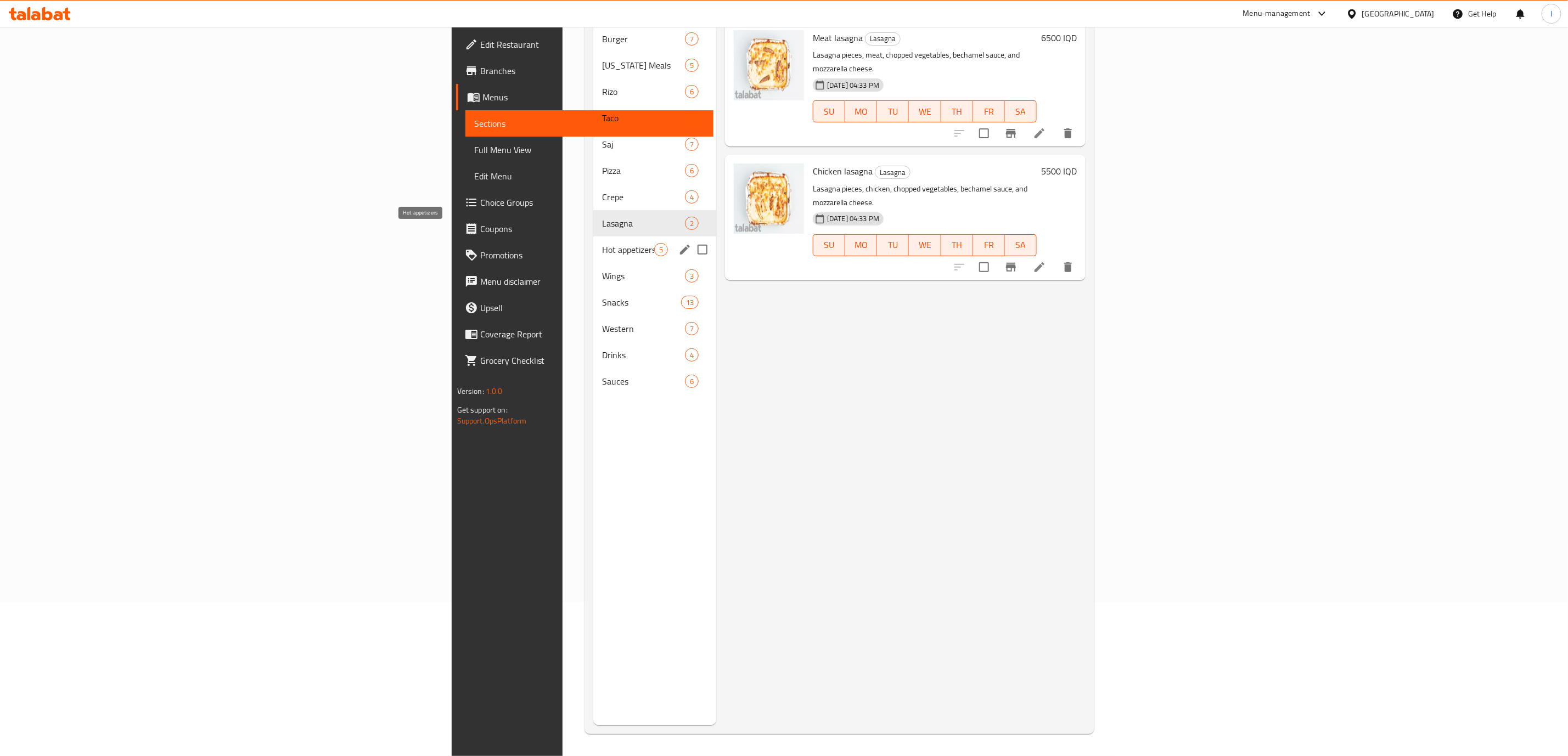
click at [602, 243] on span "Hot appetizers" at bounding box center [628, 249] width 53 height 13
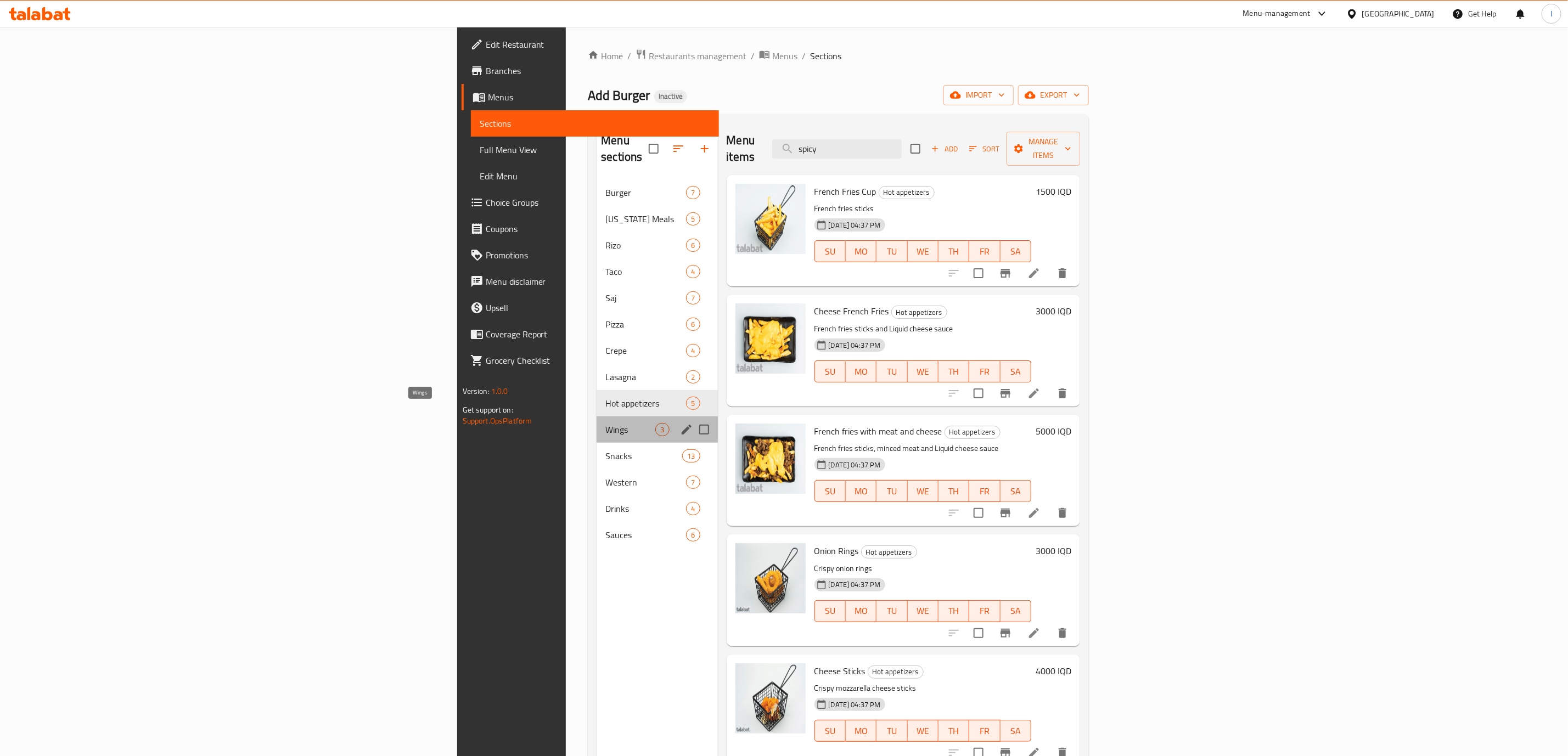
click at [605, 423] on span "Wings" at bounding box center [629, 430] width 50 height 13
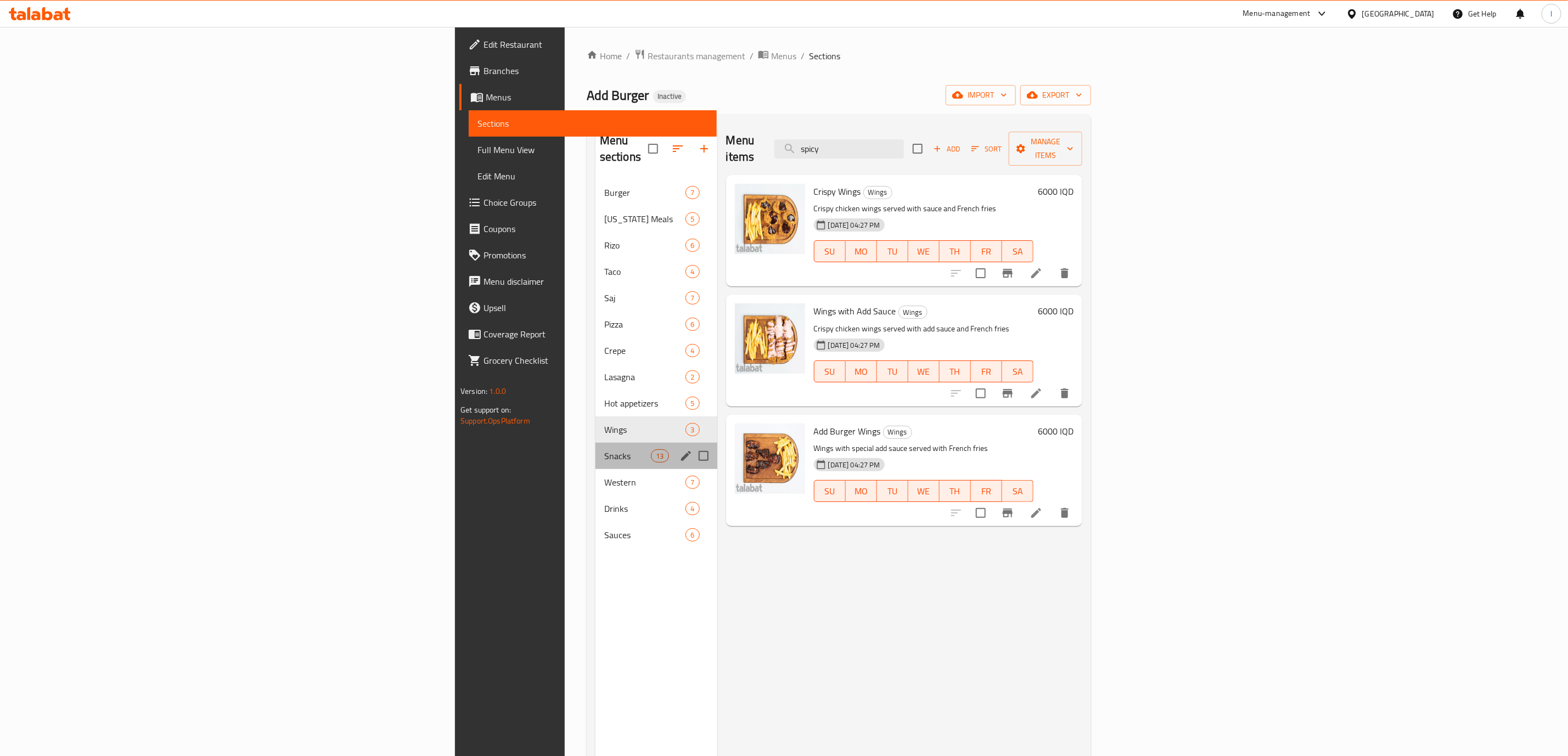
click at [596, 443] on div "Snacks 13" at bounding box center [656, 456] width 122 height 26
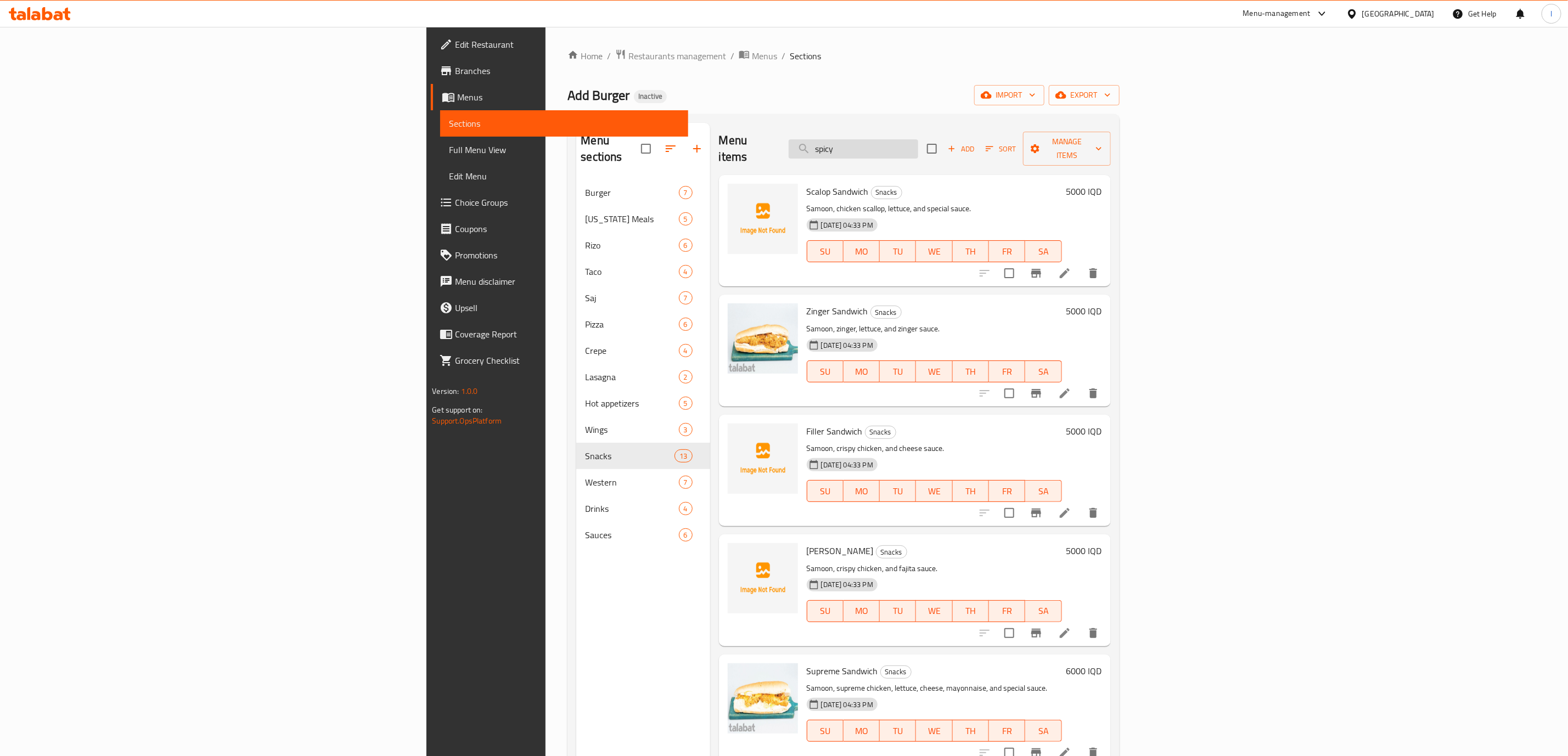
click at [918, 145] on input "spicy" at bounding box center [853, 149] width 129 height 19
click at [929, 275] on div "Menu items Add Sort Manage items Scalop Sandwich Snacks Samoon, chicken scallop…" at bounding box center [910, 501] width 400 height 756
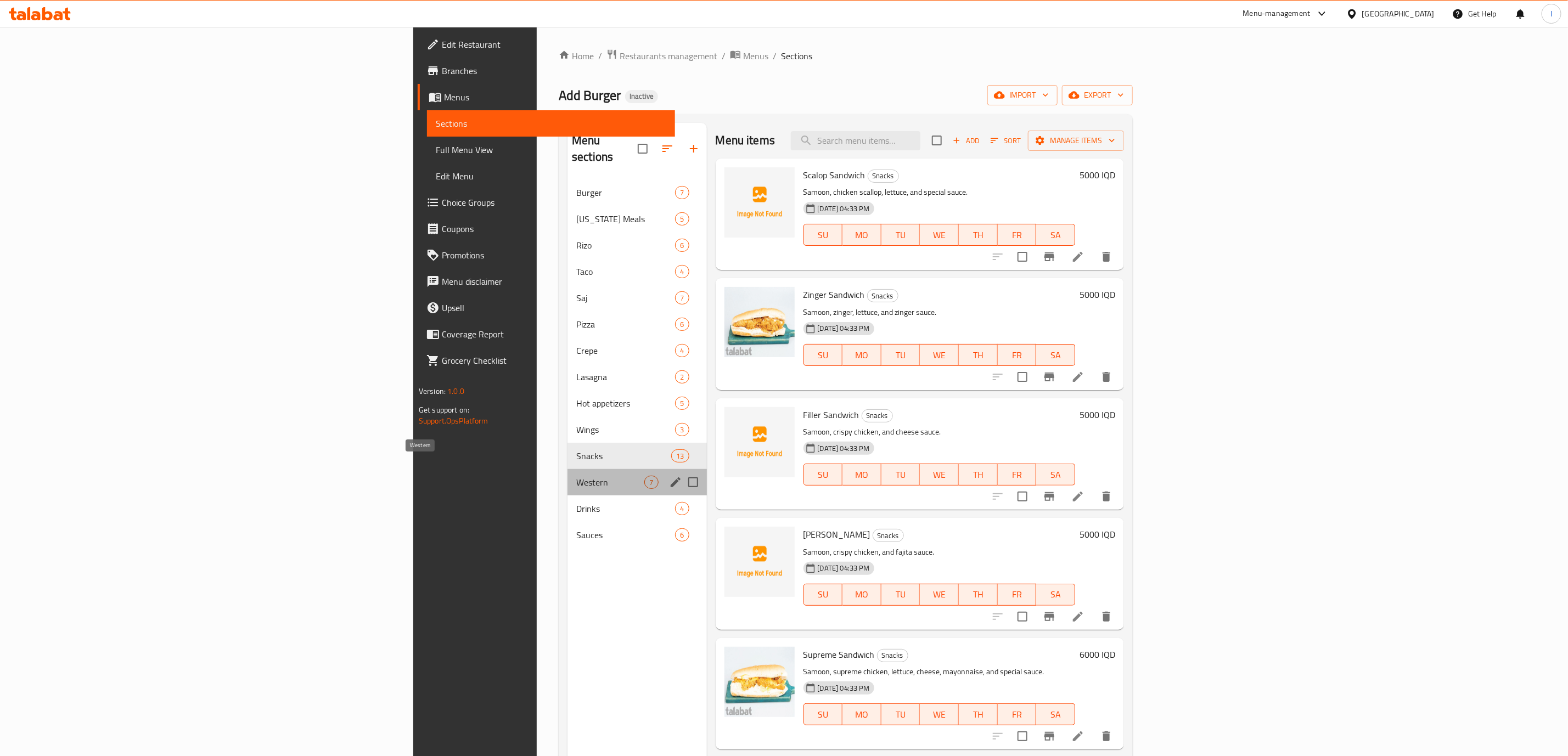
click at [576, 476] on span "Western" at bounding box center [610, 482] width 68 height 13
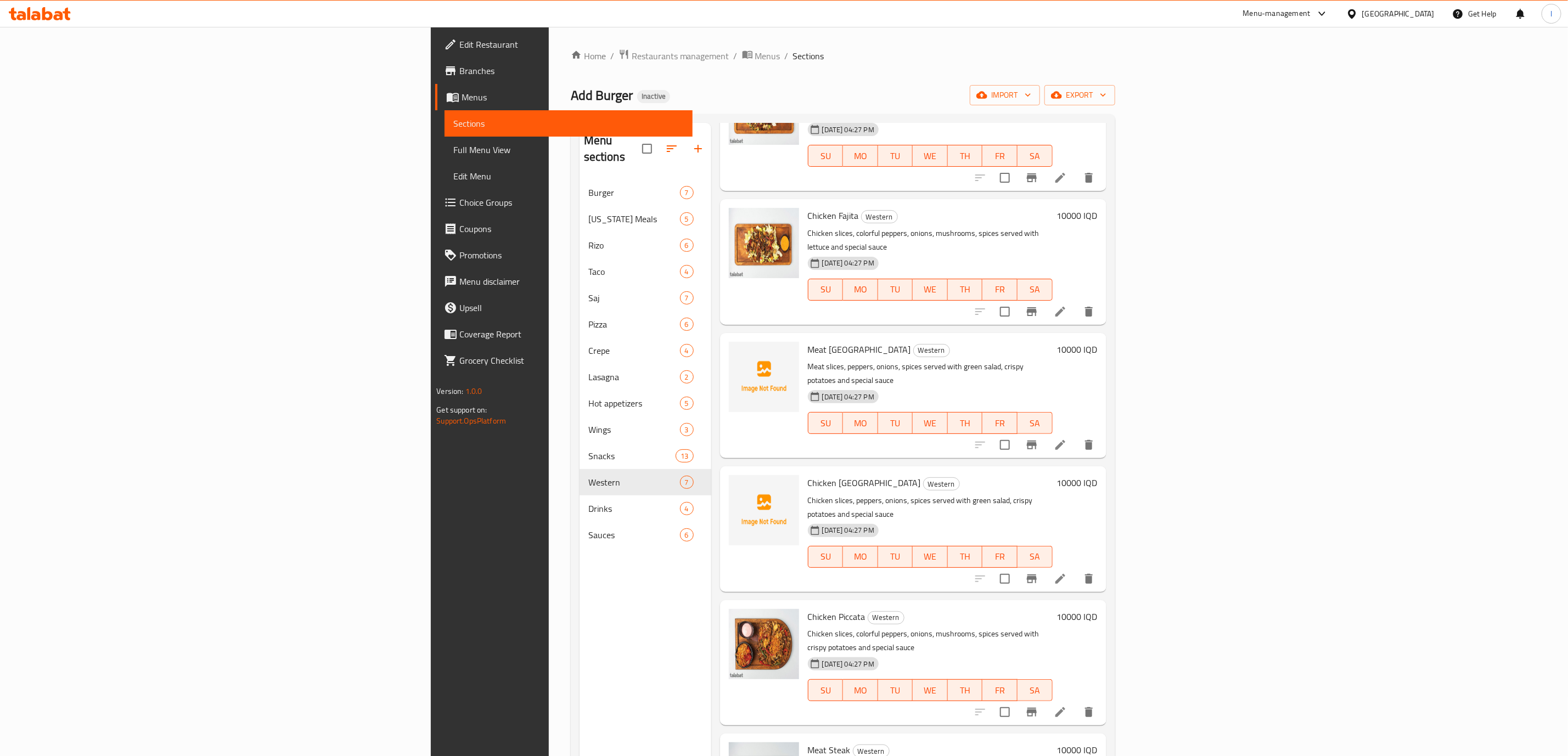
scroll to position [154, 0]
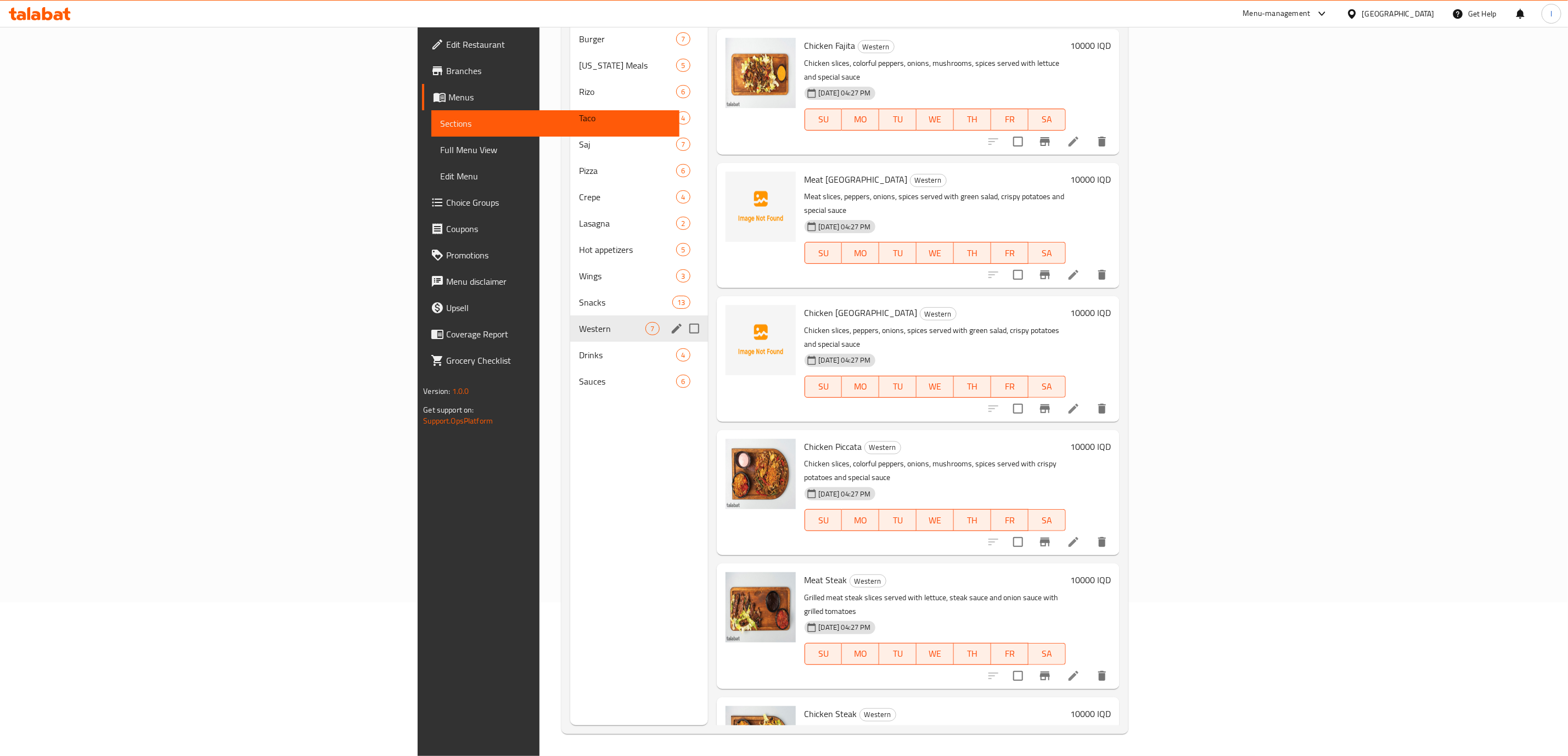
click at [570, 342] on div "Drinks 4" at bounding box center [639, 355] width 137 height 26
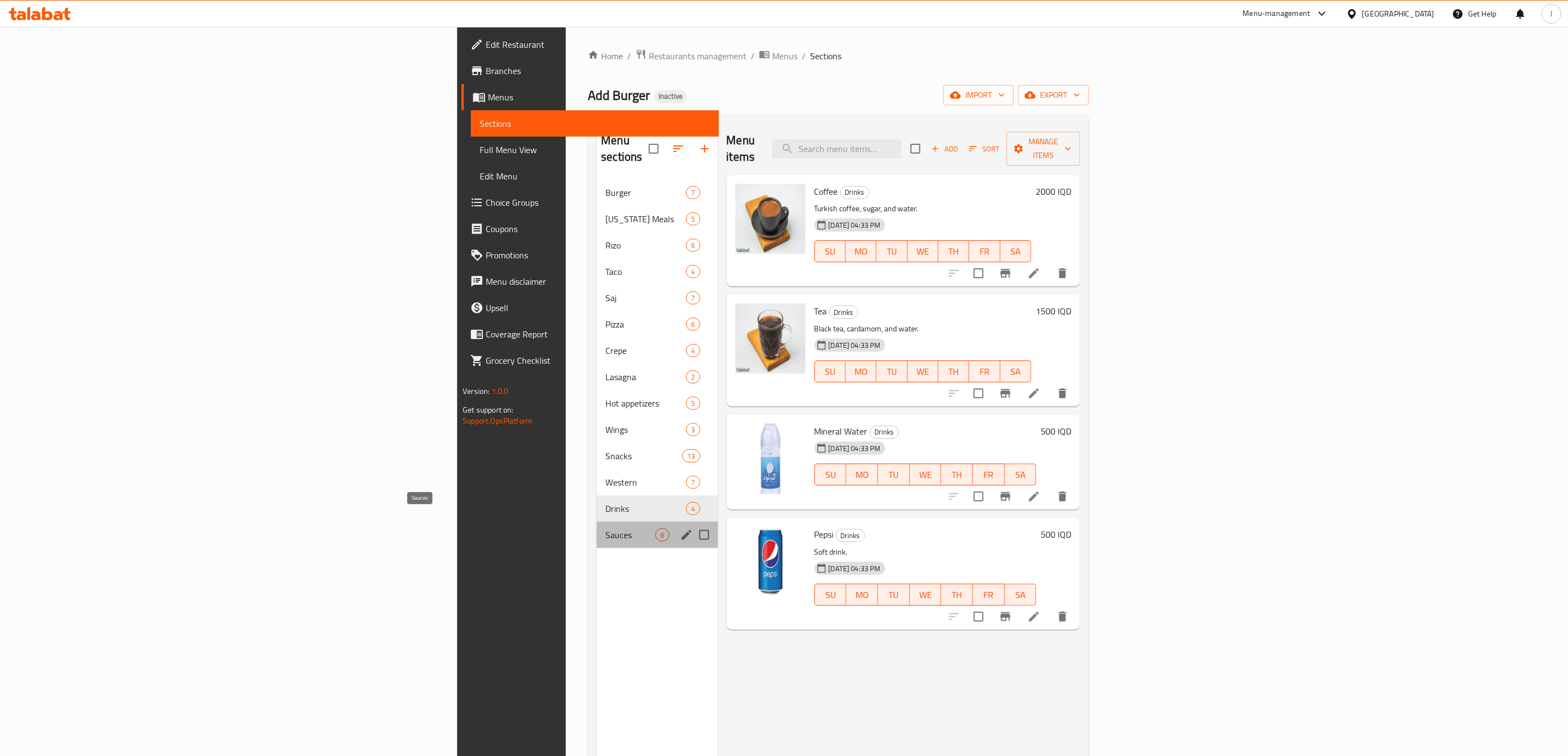
click at [605, 529] on span "Sauces" at bounding box center [629, 536] width 50 height 13
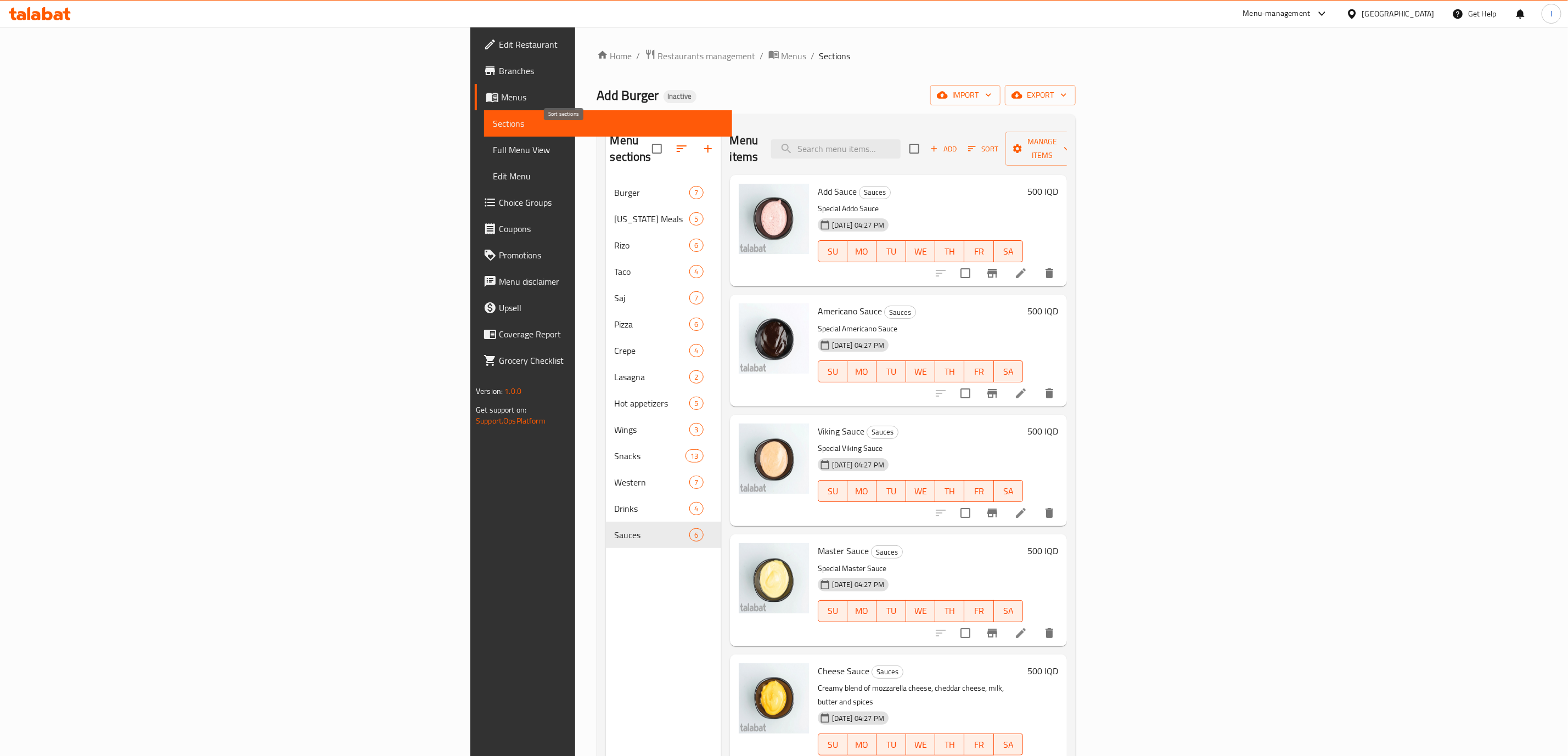
click at [669, 136] on button "button" at bounding box center [682, 149] width 26 height 26
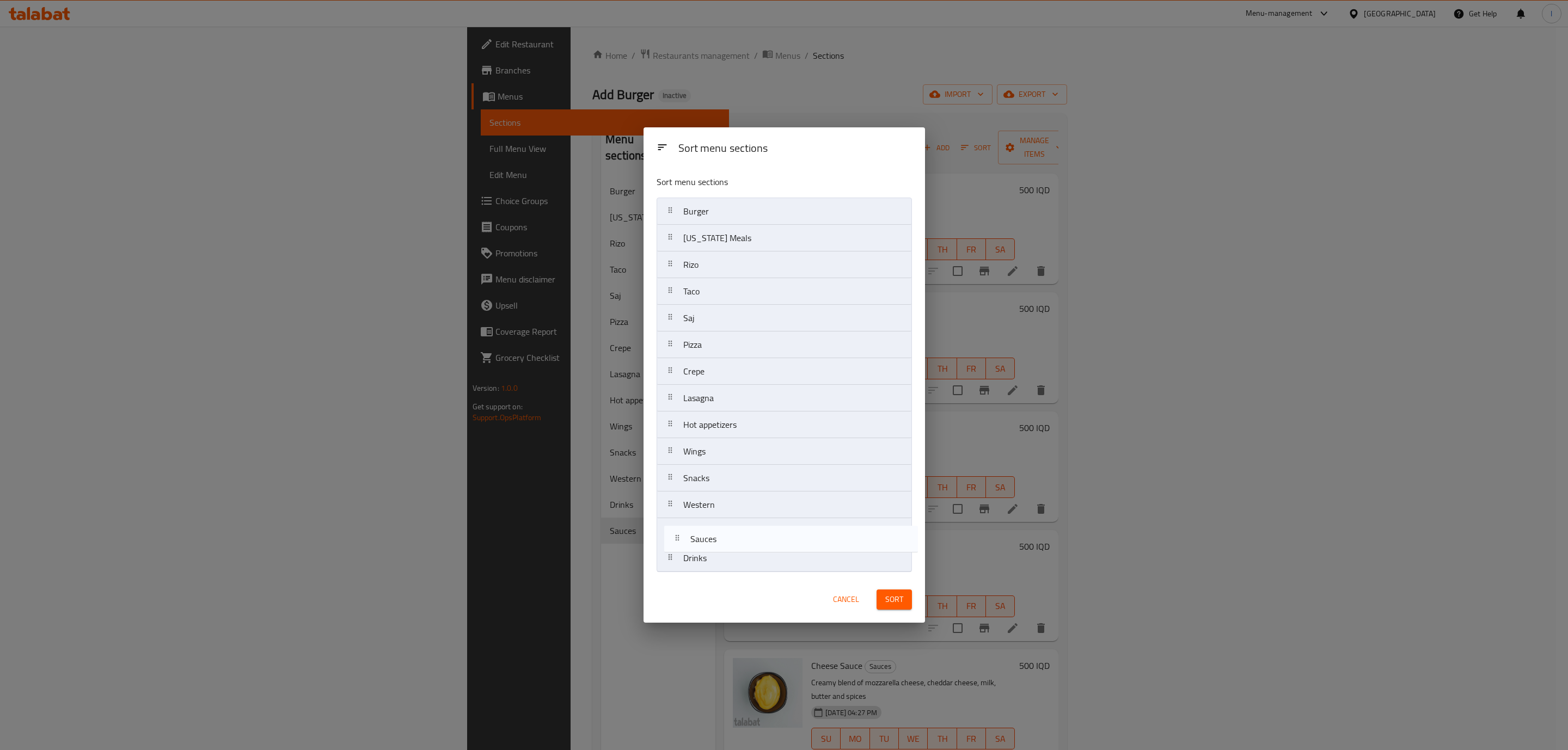
drag, startPoint x: 716, startPoint y: 563, endPoint x: 724, endPoint y: 531, distance: 33.0
click at [724, 531] on nav "Burger [US_STATE] Meals [PERSON_NAME] Taco Saj Pizza Crepe Lasagna Hot appetize…" at bounding box center [784, 384] width 255 height 375
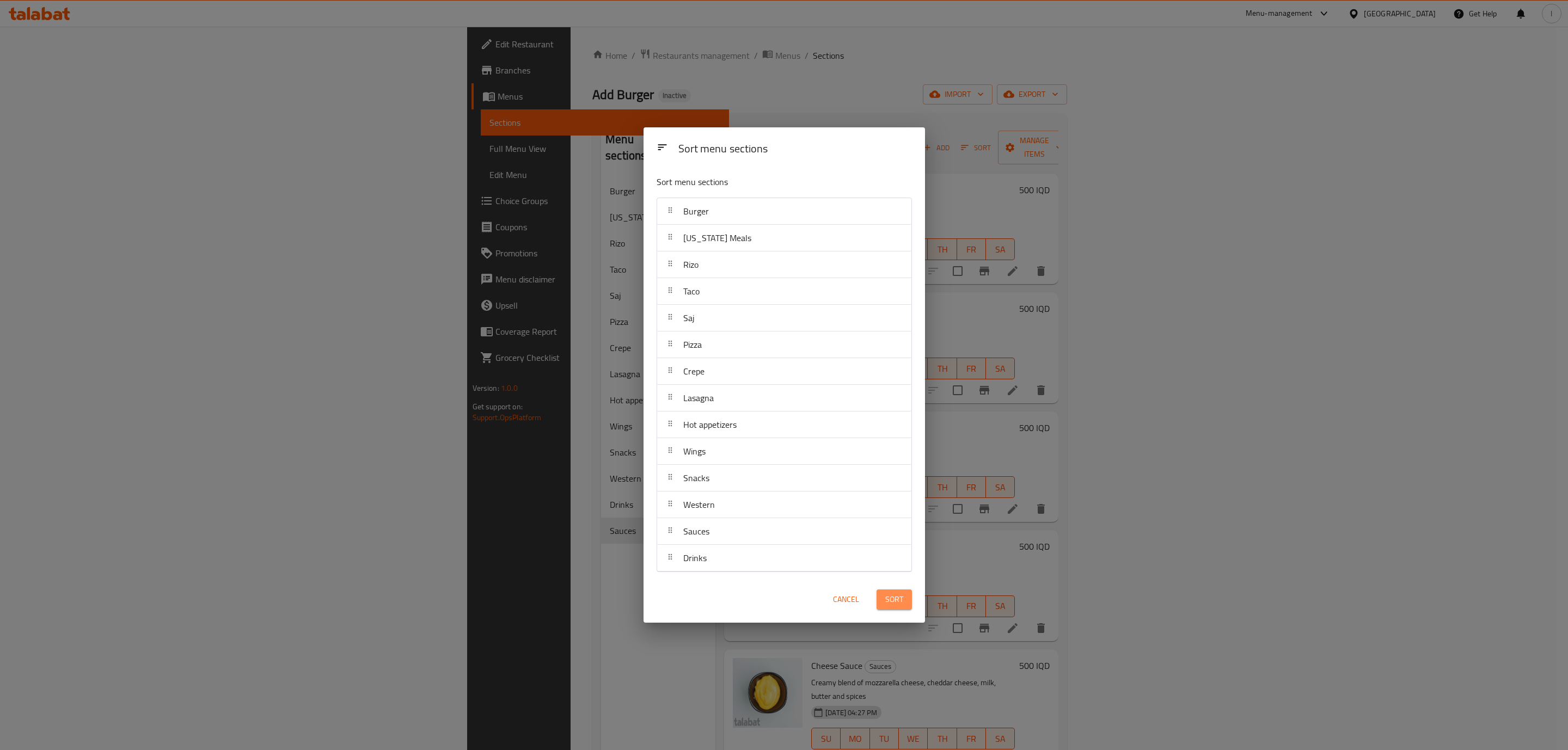
click at [908, 599] on button "Sort" at bounding box center [894, 600] width 35 height 20
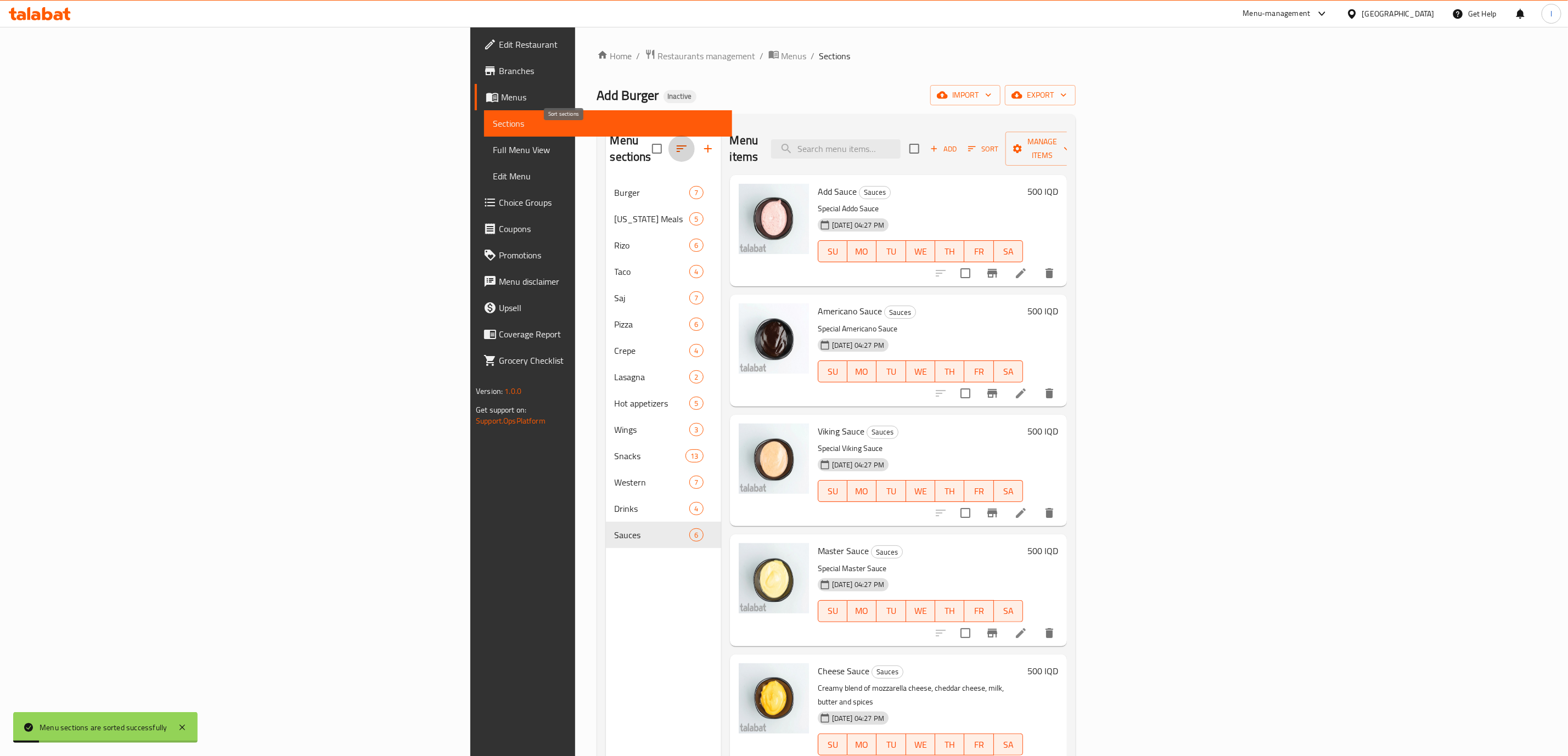
click at [675, 144] on icon "button" at bounding box center [682, 149] width 13 height 13
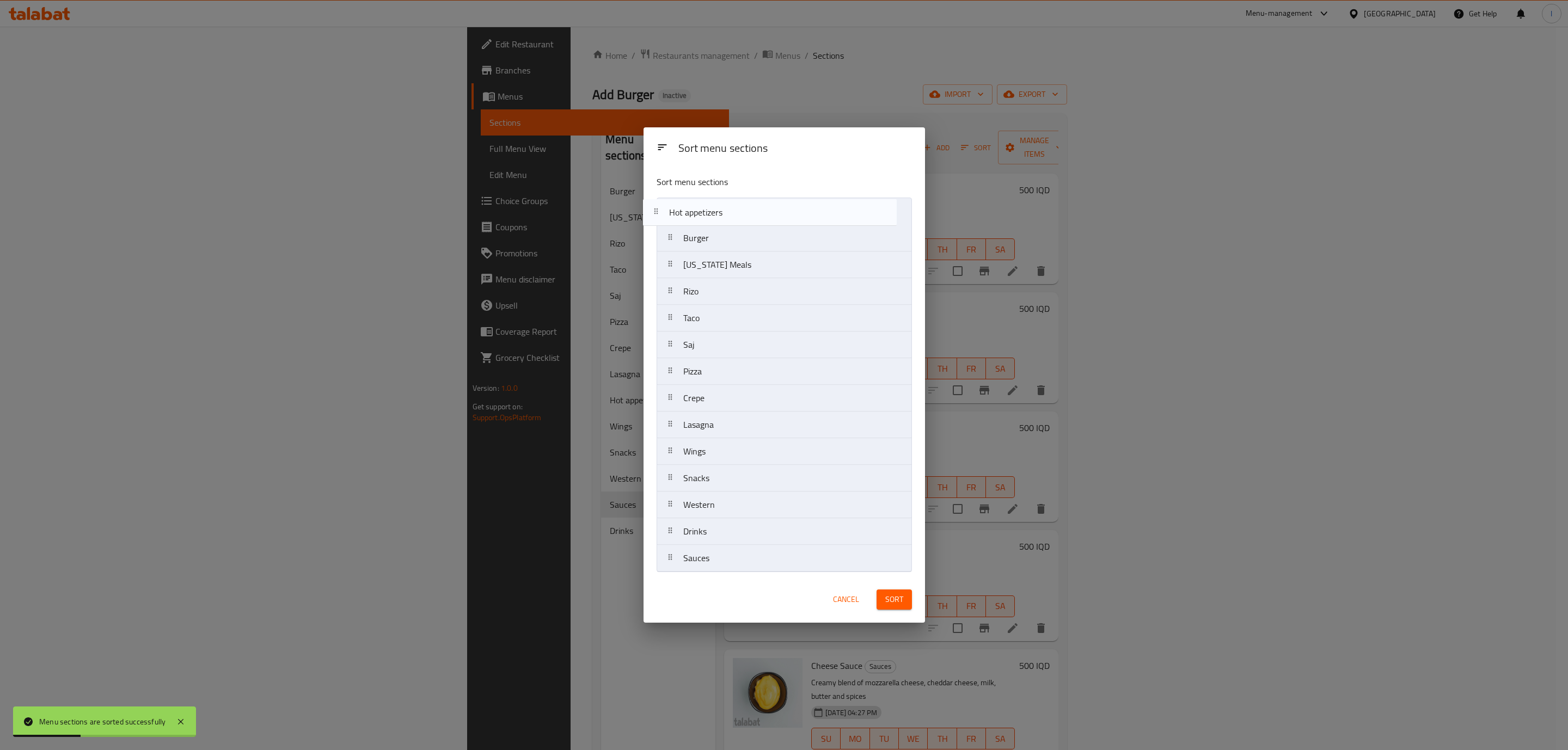
drag, startPoint x: 755, startPoint y: 434, endPoint x: 745, endPoint y: 221, distance: 213.2
click at [745, 220] on nav "Burger [US_STATE] Meals [PERSON_NAME] Taco Saj Pizza Crepe Lasagna Hot appetize…" at bounding box center [784, 384] width 255 height 375
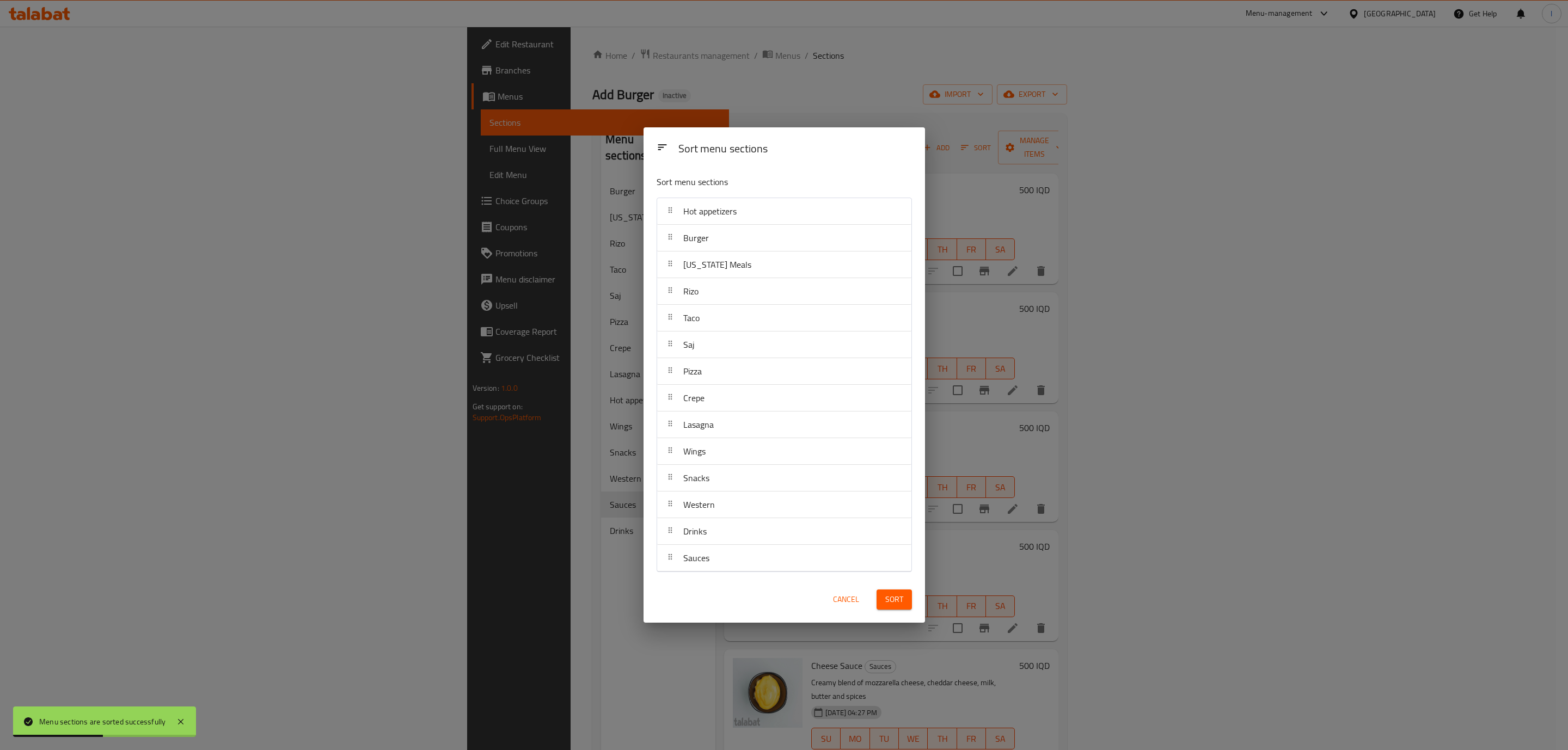
click at [887, 595] on span "Sort" at bounding box center [894, 599] width 18 height 14
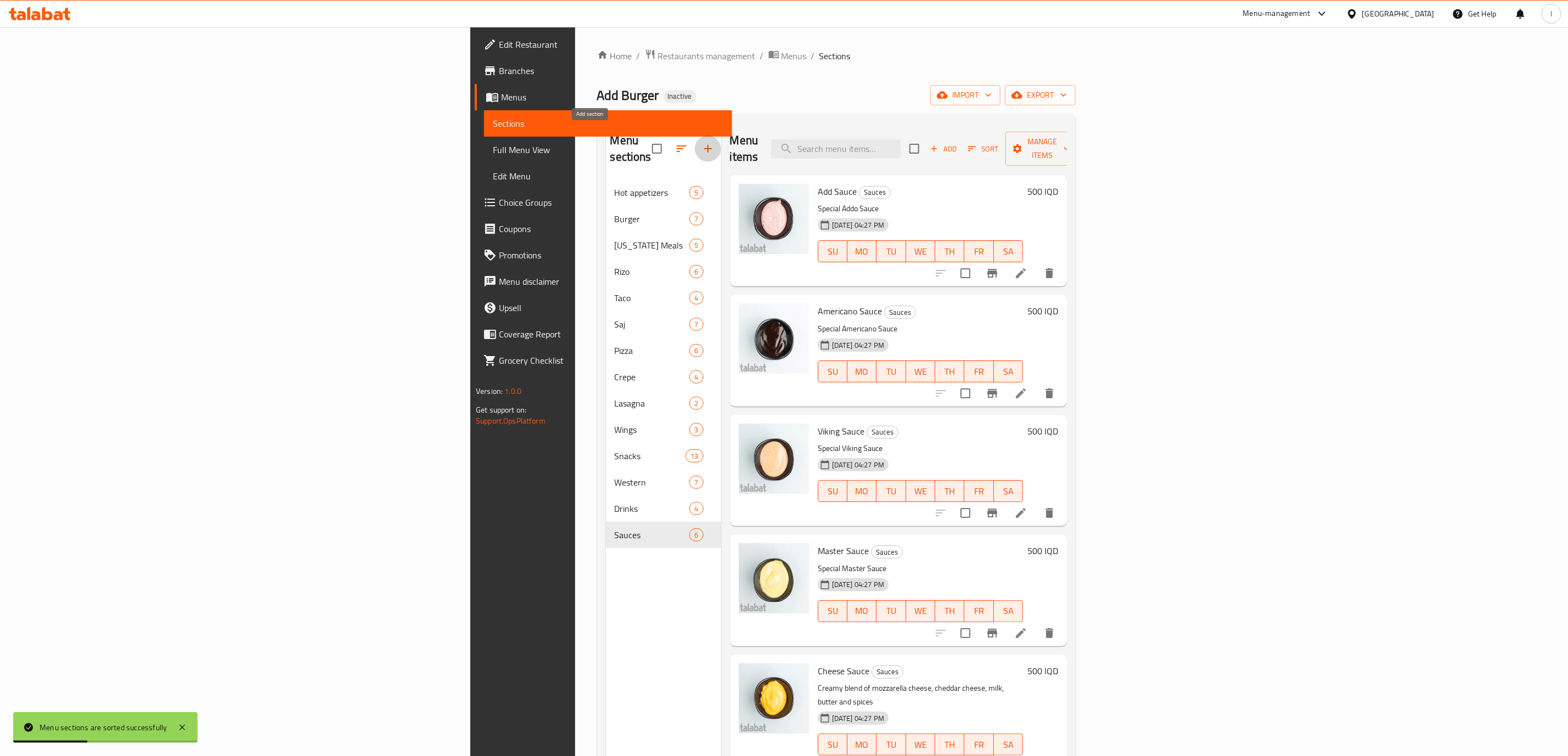
drag, startPoint x: 581, startPoint y: 137, endPoint x: 563, endPoint y: 141, distance: 18.4
click at [652, 140] on div at bounding box center [686, 149] width 69 height 26
click at [677, 145] on icon "button" at bounding box center [682, 148] width 10 height 7
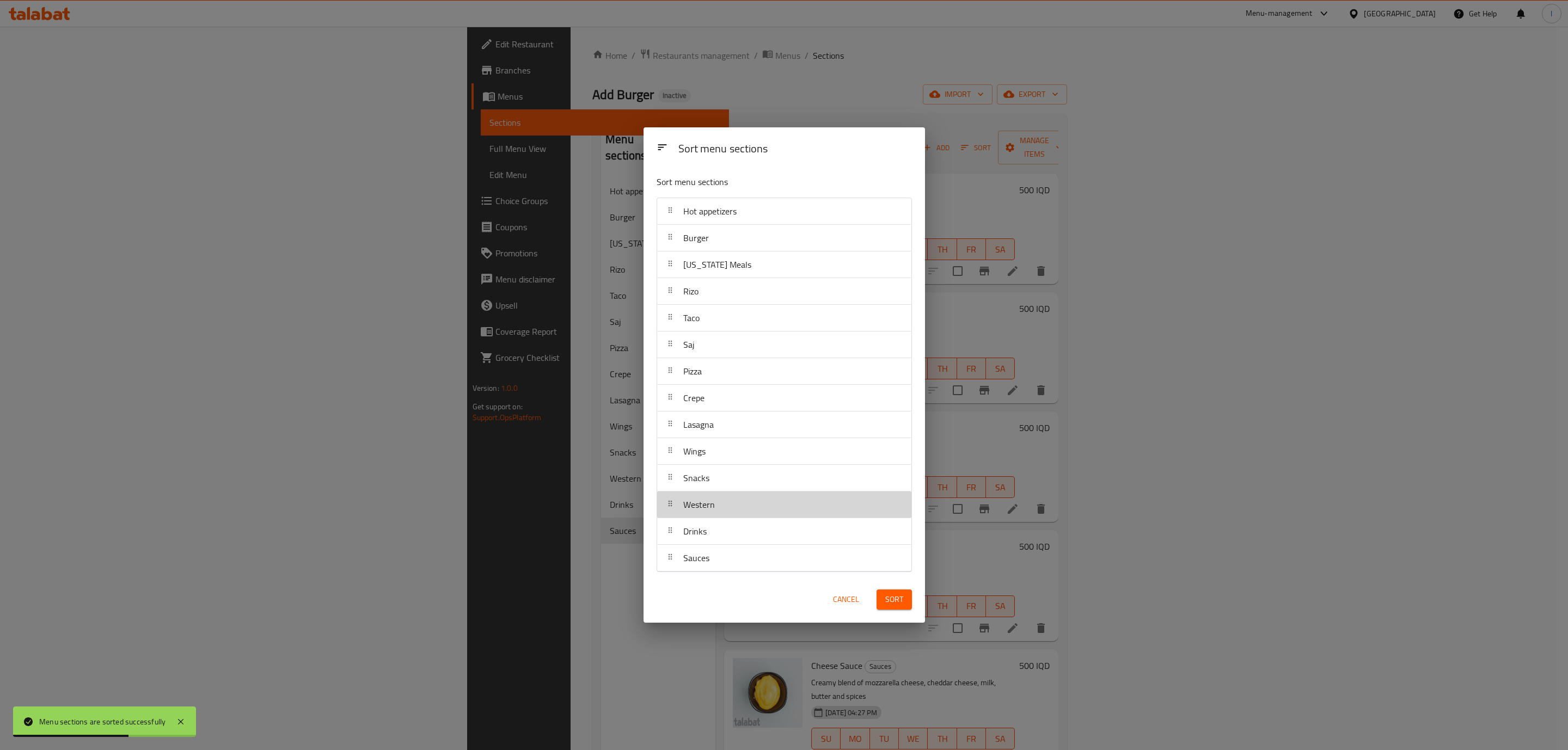
click at [737, 512] on div "Western" at bounding box center [784, 504] width 246 height 26
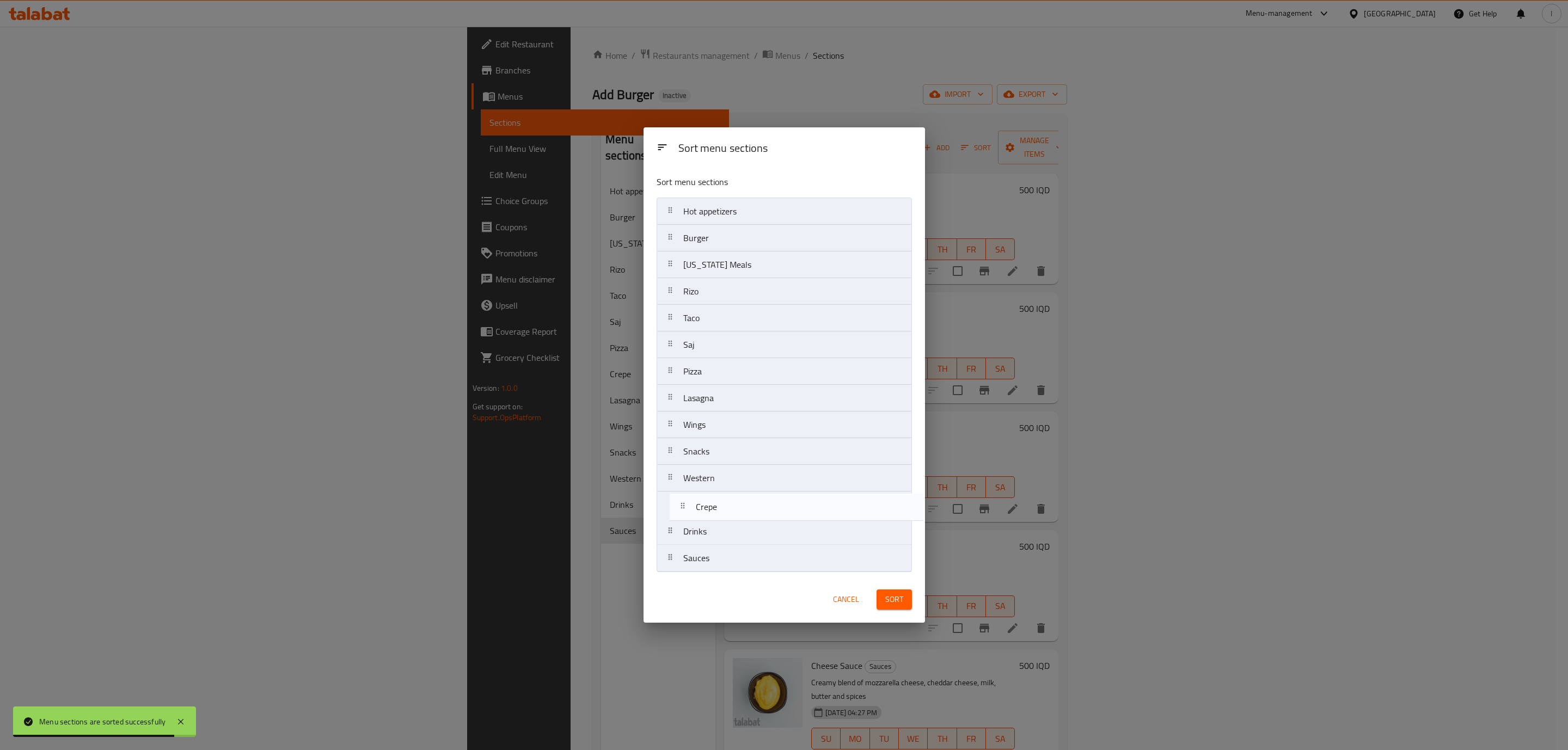
drag, startPoint x: 728, startPoint y: 402, endPoint x: 740, endPoint y: 521, distance: 119.6
click at [740, 521] on nav "Hot appetizers Burger [US_STATE] Meals [PERSON_NAME] Taco Saj Pizza Crepe Lasag…" at bounding box center [784, 384] width 255 height 375
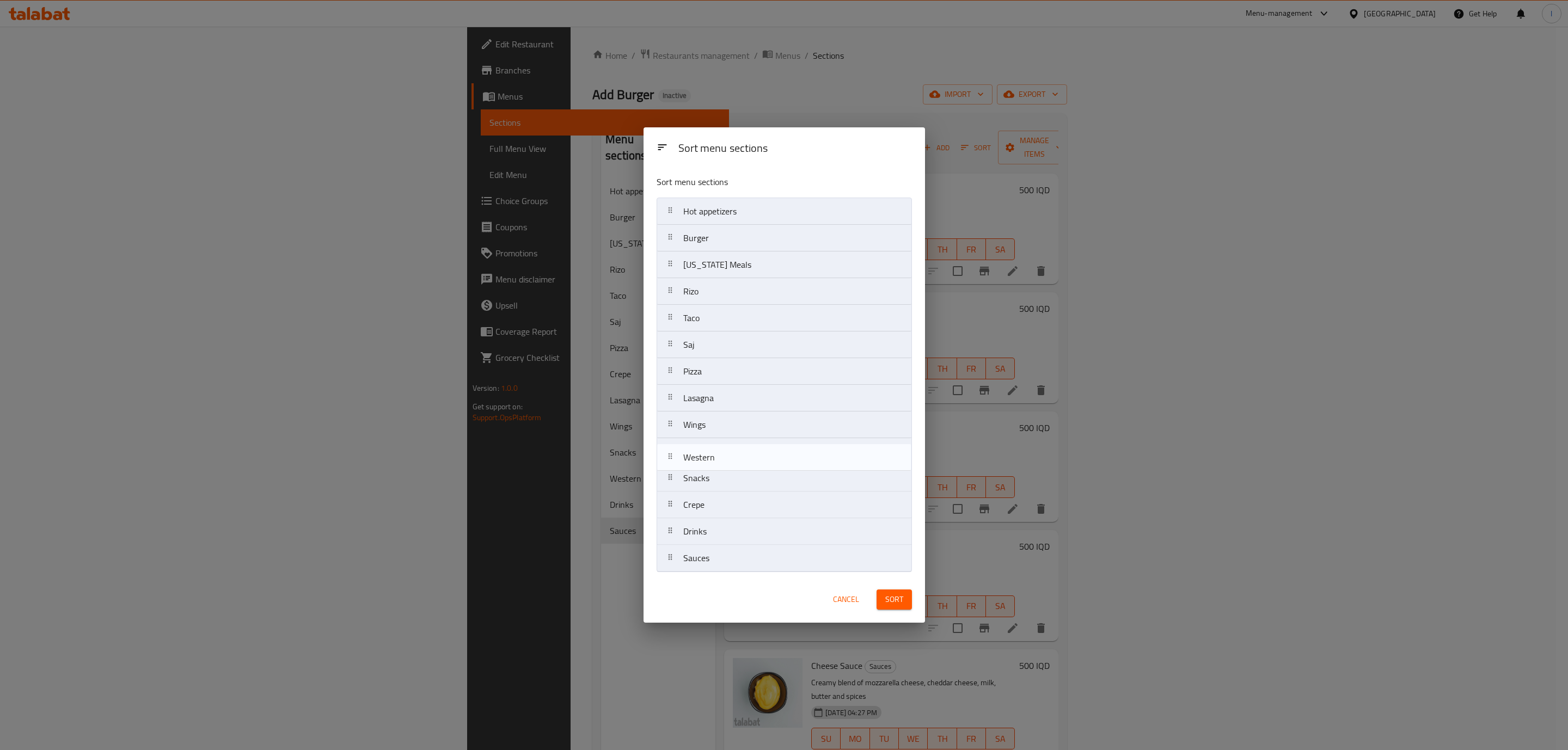
drag, startPoint x: 739, startPoint y: 486, endPoint x: 739, endPoint y: 460, distance: 26.0
click at [739, 460] on nav "Hot appetizers Burger [US_STATE] Meals [PERSON_NAME] Taco Saj Pizza Lasagna Win…" at bounding box center [784, 384] width 255 height 375
drag, startPoint x: 728, startPoint y: 423, endPoint x: 727, endPoint y: 456, distance: 33.0
click at [727, 456] on nav "Hot appetizers Burger [US_STATE] Meals [PERSON_NAME] Taco Saj Pizza Lasagna Win…" at bounding box center [784, 384] width 255 height 375
click at [723, 384] on nav "Hot appetizers Burger [US_STATE] Meals [PERSON_NAME] Taco Saj Pizza Lasagna Wes…" at bounding box center [784, 384] width 255 height 375
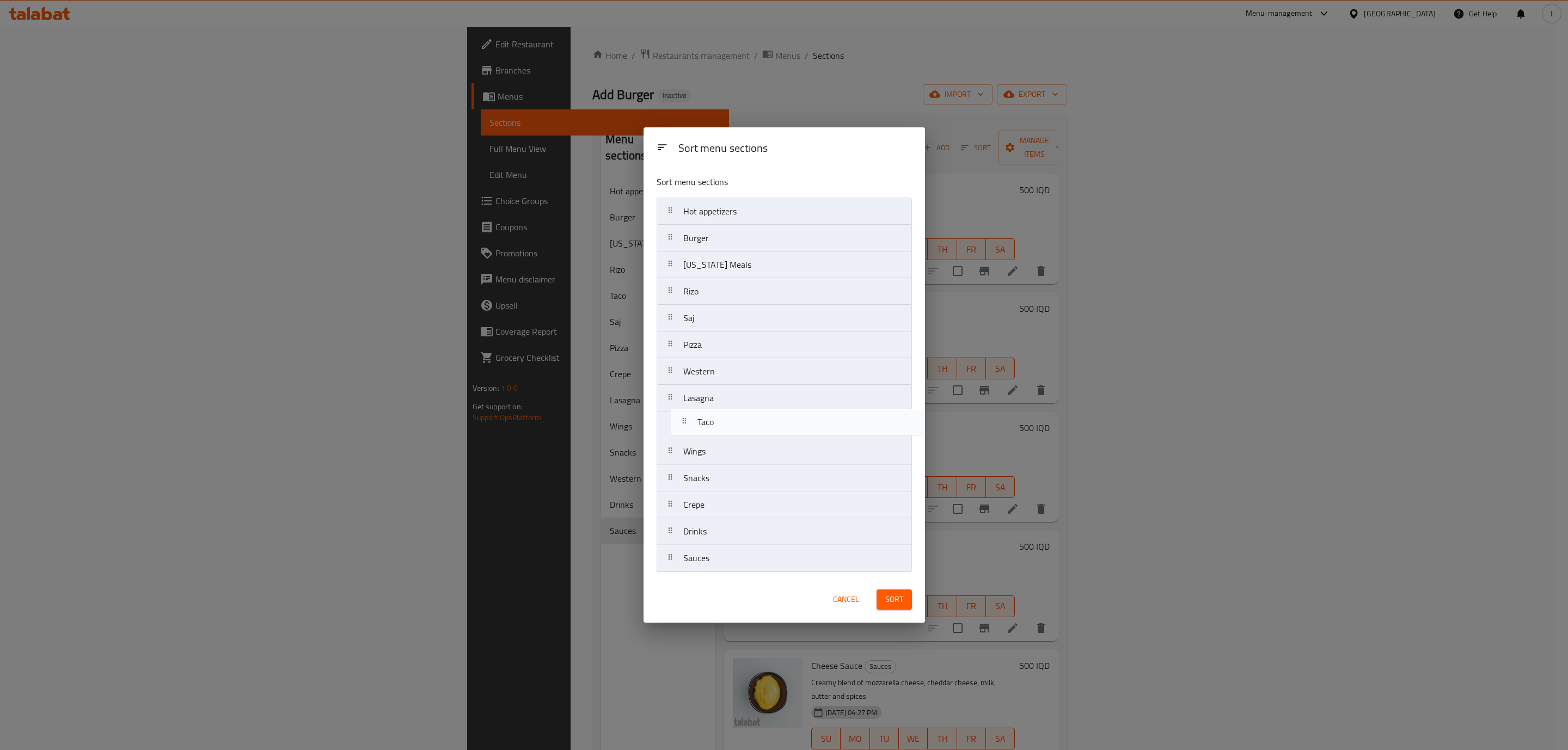
drag, startPoint x: 717, startPoint y: 322, endPoint x: 730, endPoint y: 433, distance: 111.8
click at [730, 433] on nav "Hot appetizers Burger [US_STATE] Meals [PERSON_NAME] Taco Saj Pizza Western Las…" at bounding box center [784, 384] width 255 height 375
drag, startPoint x: 711, startPoint y: 296, endPoint x: 724, endPoint y: 421, distance: 125.7
click at [724, 421] on nav "Hot appetizers Burger [US_STATE] Meals [PERSON_NAME] Pizza Western Lasagna Taco…" at bounding box center [784, 384] width 255 height 375
drag, startPoint x: 709, startPoint y: 376, endPoint x: 711, endPoint y: 405, distance: 29.1
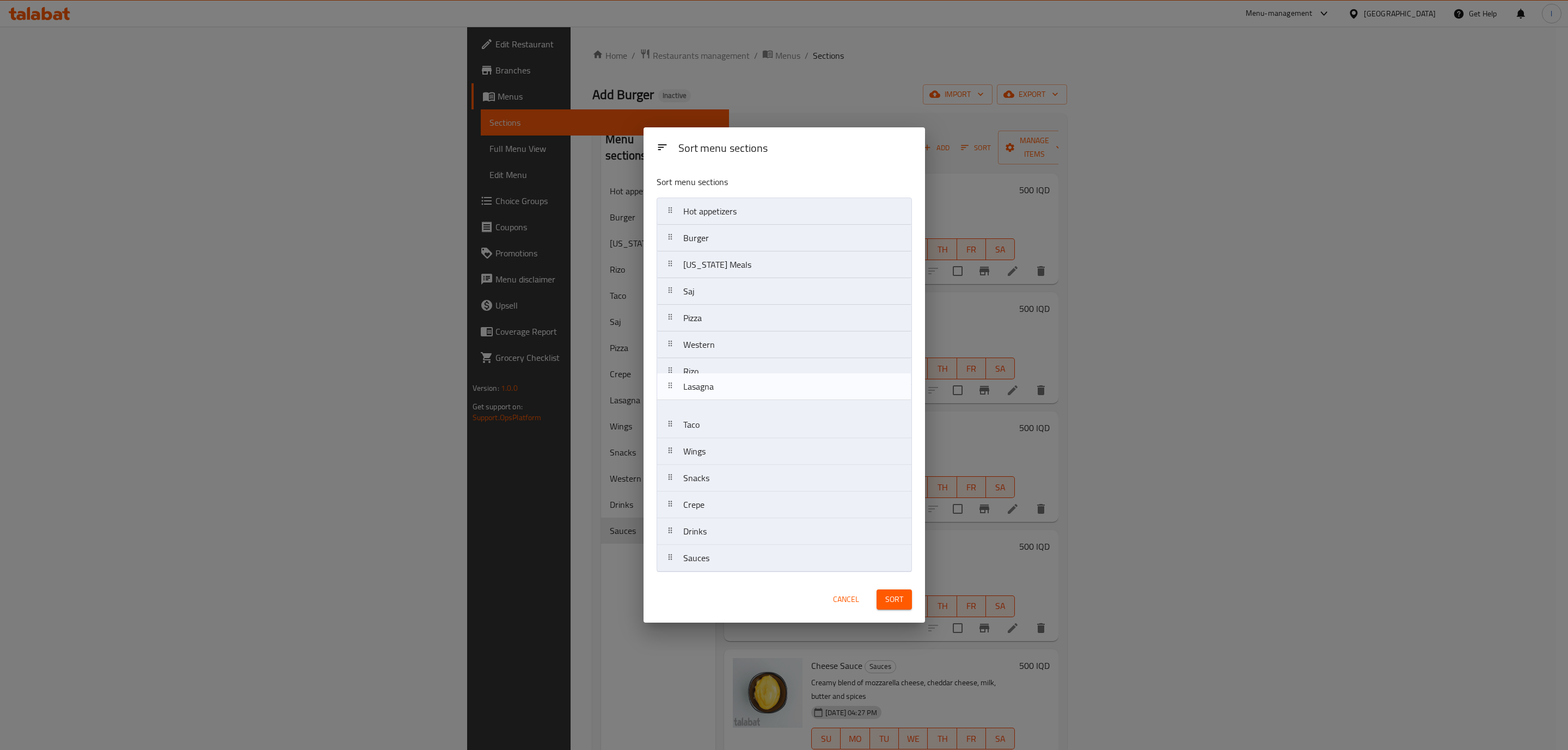
click at [711, 405] on nav "Hot appetizers Burger [US_STATE] Meals Saj Pizza Western Lasagna [PERSON_NAME] …" at bounding box center [784, 384] width 255 height 375
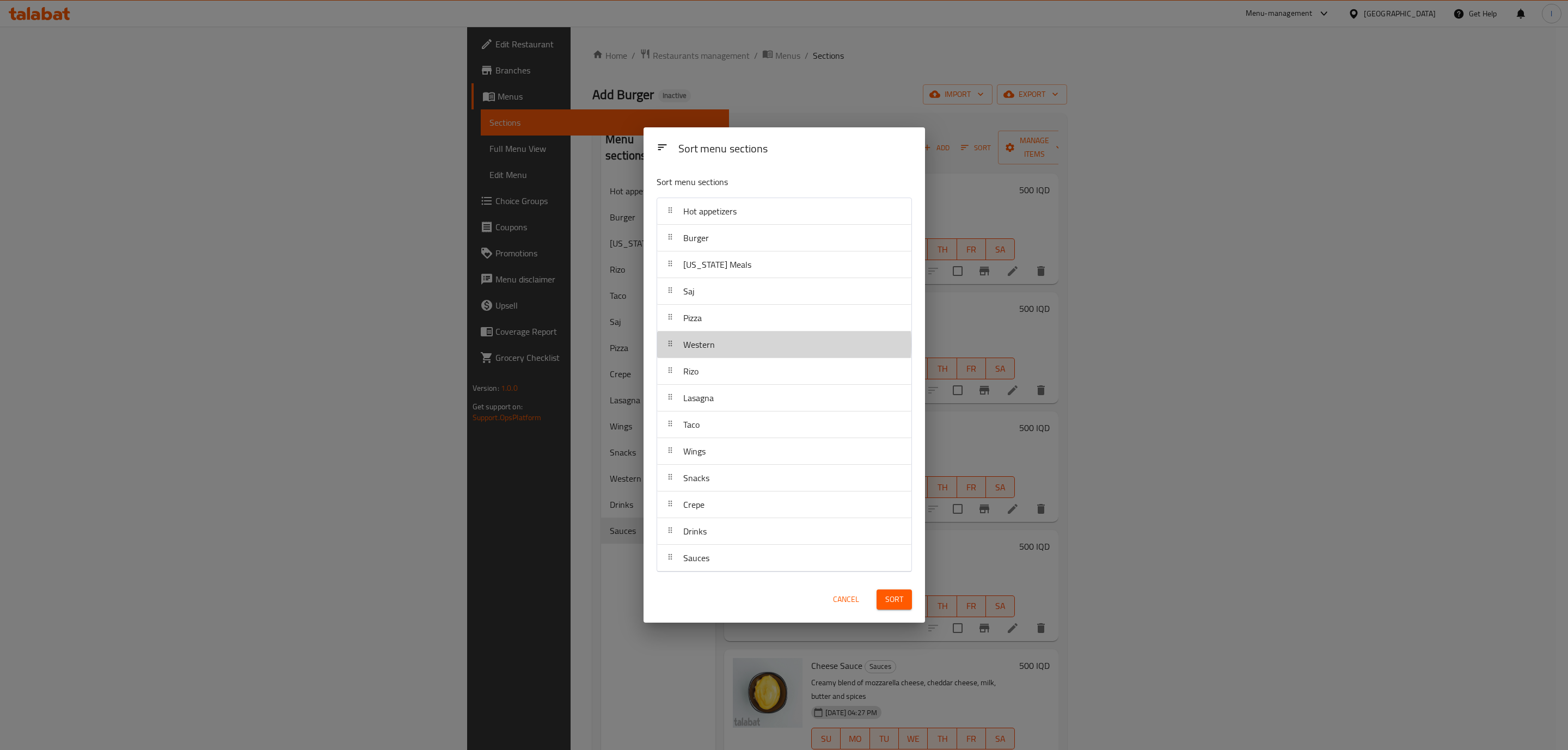
click at [698, 343] on span "Western" at bounding box center [699, 345] width 32 height 17
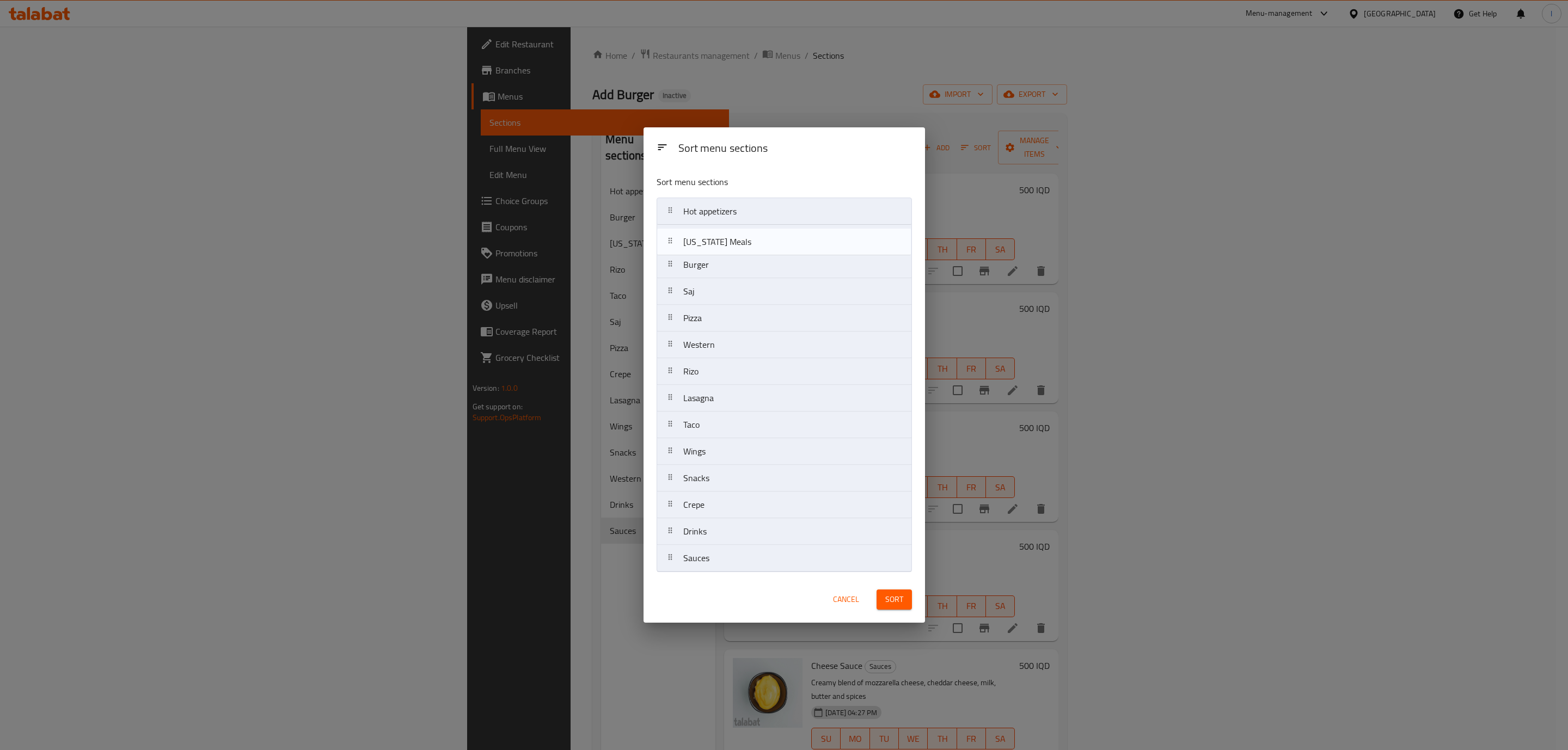
drag, startPoint x: 715, startPoint y: 270, endPoint x: 715, endPoint y: 257, distance: 13.0
click at [715, 257] on nav "Hot appetizers Burger [US_STATE] Meals Saj Pizza Western [PERSON_NAME] Lasagna …" at bounding box center [784, 384] width 255 height 375
drag, startPoint x: 724, startPoint y: 328, endPoint x: 715, endPoint y: 274, distance: 54.7
click at [715, 274] on nav "Hot appetizers [US_STATE] Meals Burger Saj Pizza Western [PERSON_NAME] Lasagna …" at bounding box center [784, 384] width 255 height 375
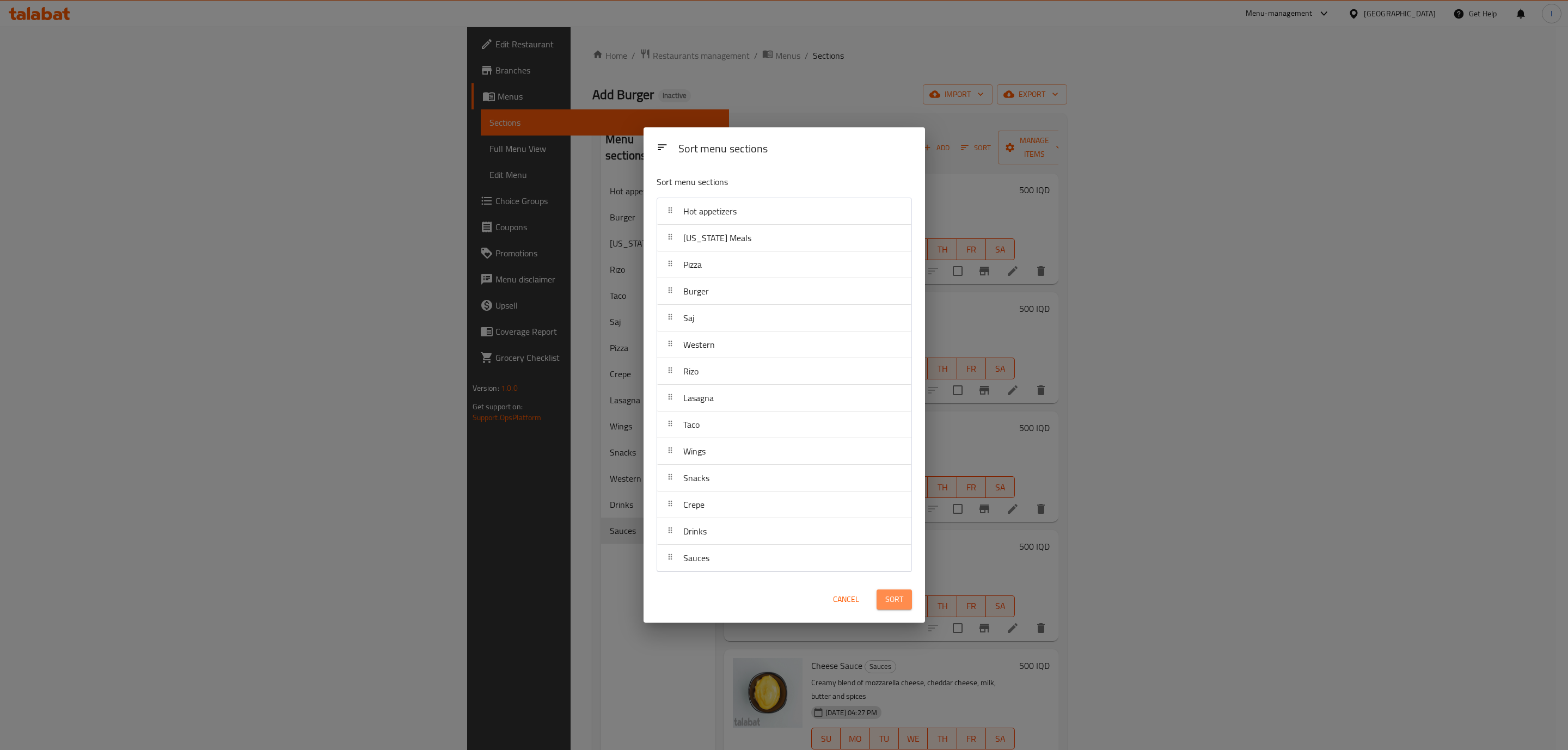
click at [891, 592] on button "Sort" at bounding box center [894, 600] width 35 height 20
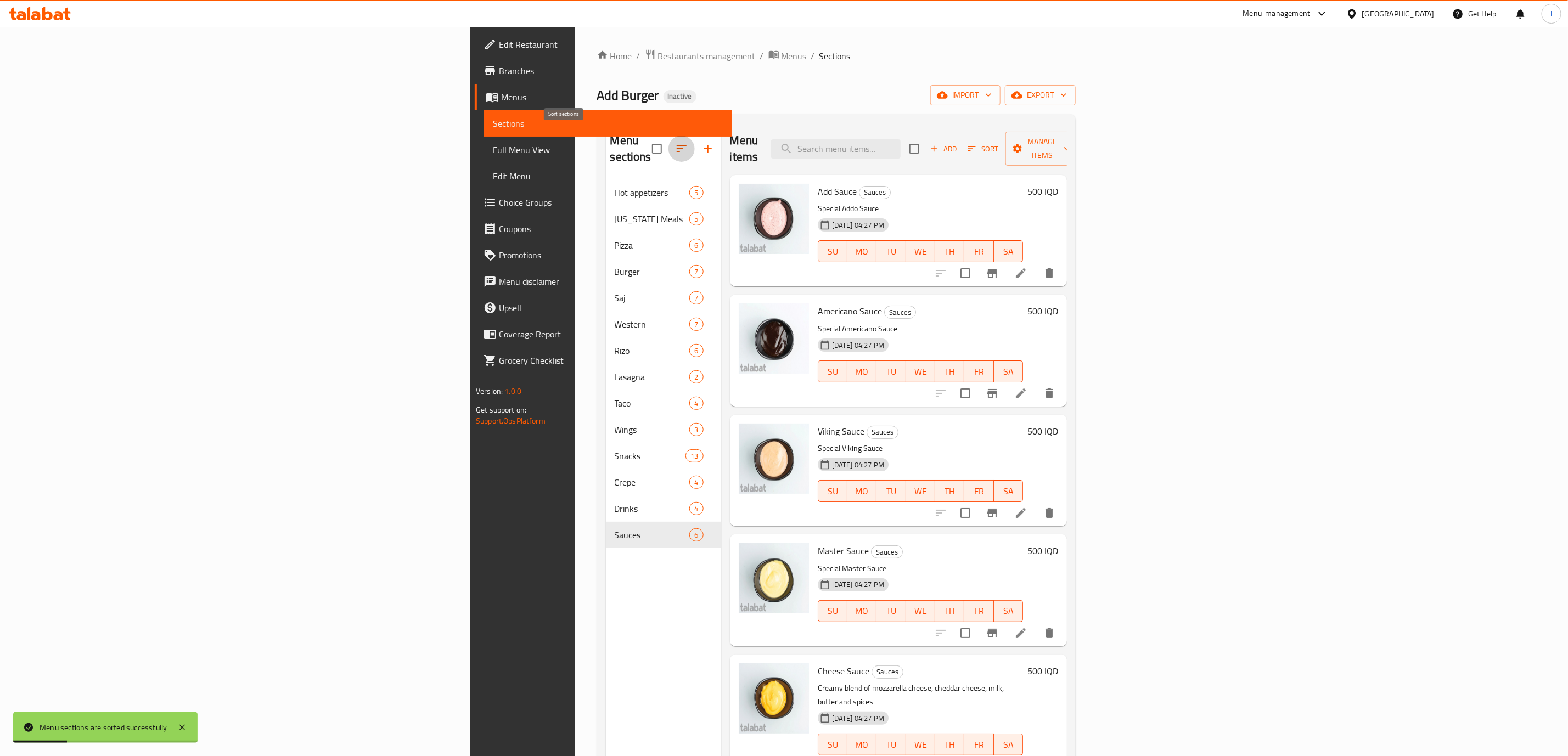
click at [669, 136] on button "button" at bounding box center [682, 149] width 26 height 26
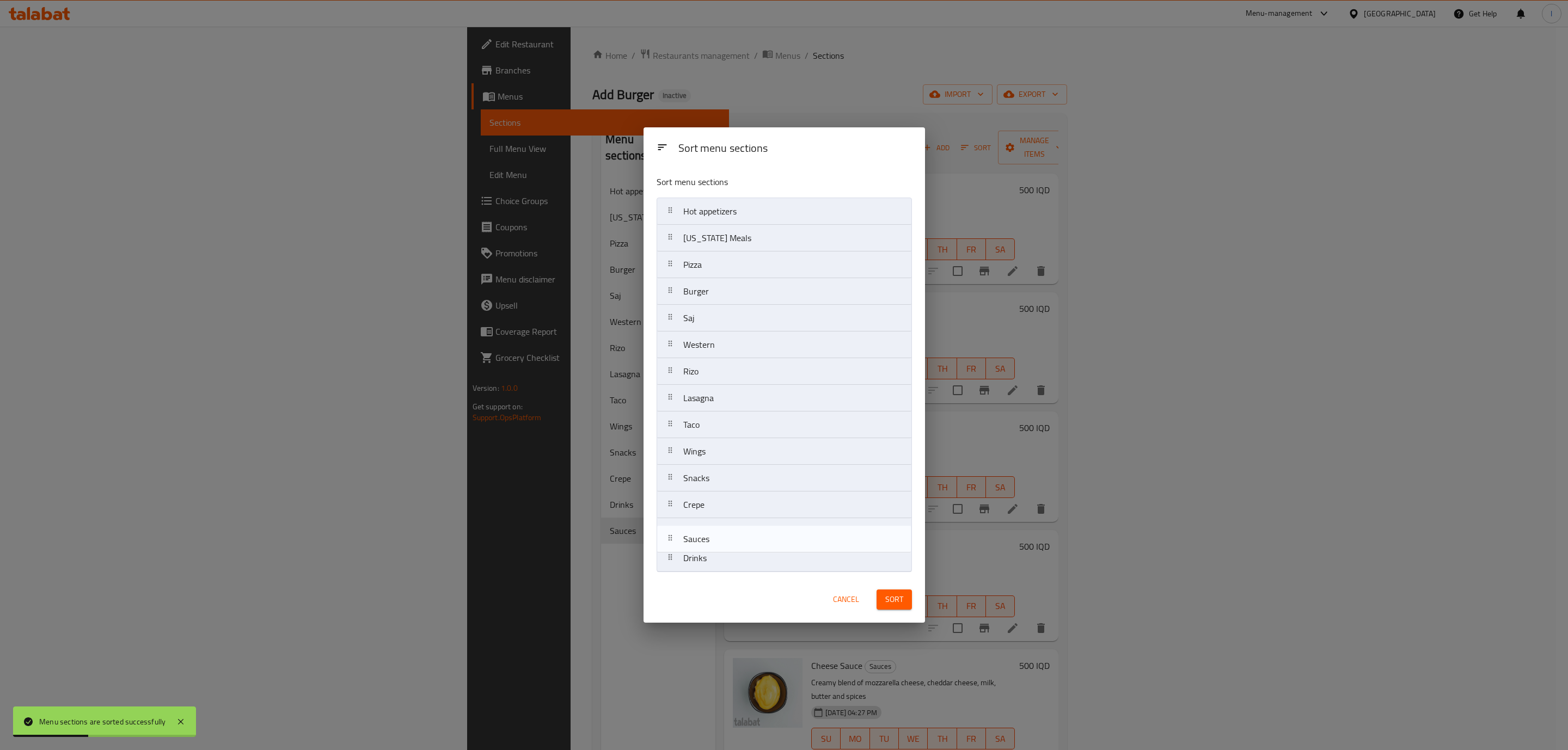
drag, startPoint x: 710, startPoint y: 567, endPoint x: 709, endPoint y: 540, distance: 27.0
click at [709, 540] on nav "Hot appetizers [US_STATE] Meals Pizza Burger Saj Western [PERSON_NAME] Lasagna …" at bounding box center [784, 384] width 255 height 375
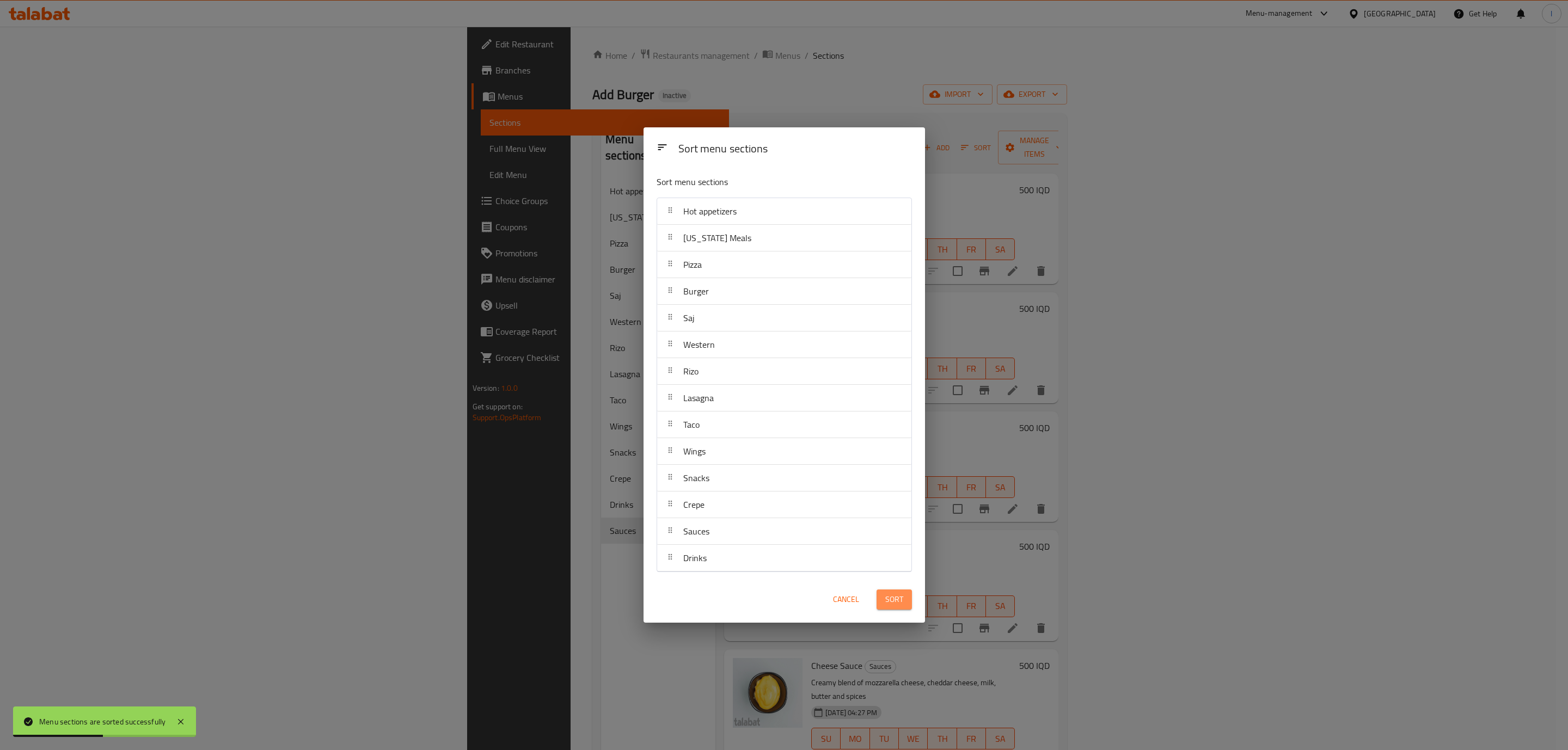
click at [884, 609] on button "Sort" at bounding box center [894, 600] width 35 height 20
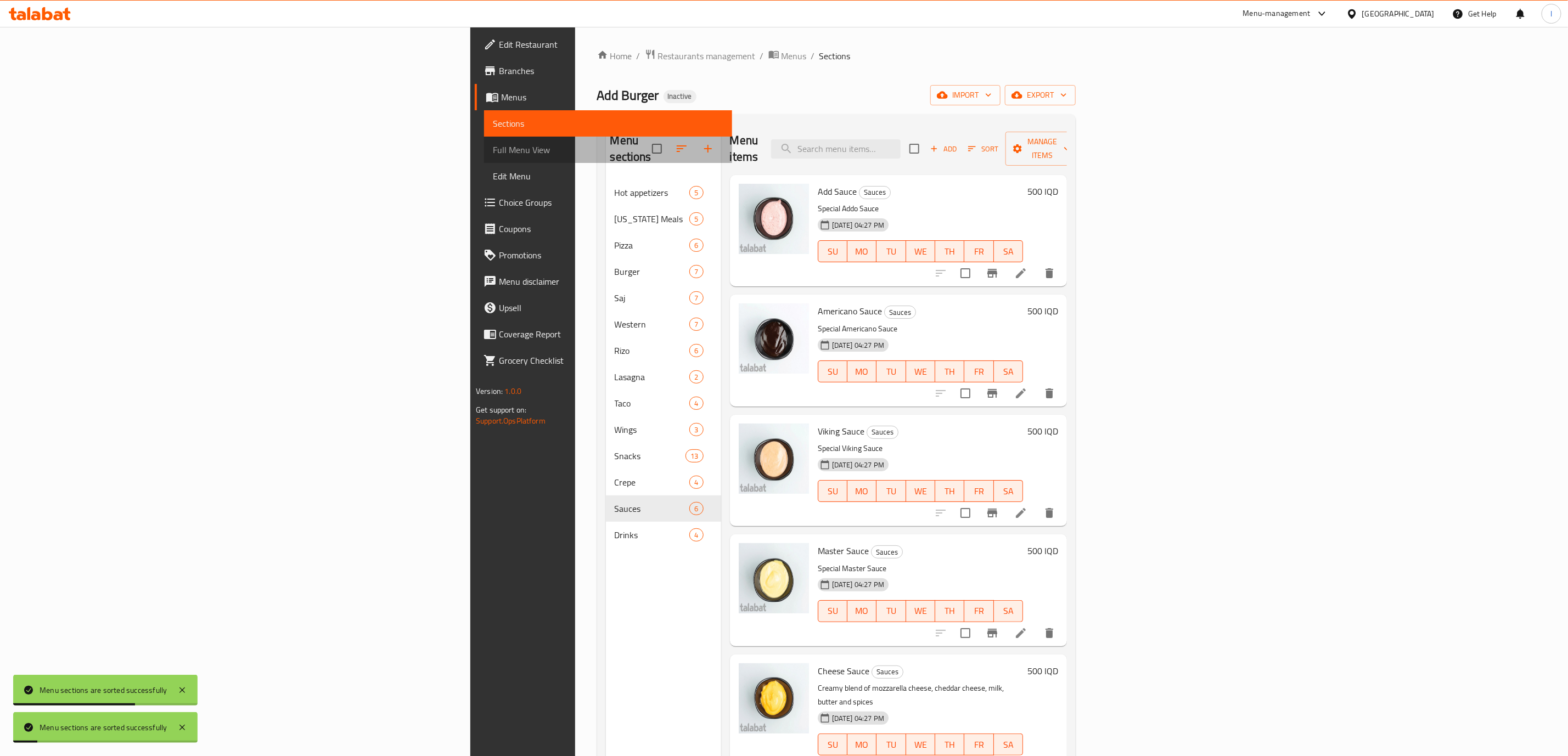
click at [484, 159] on link "Full Menu View" at bounding box center [608, 150] width 249 height 26
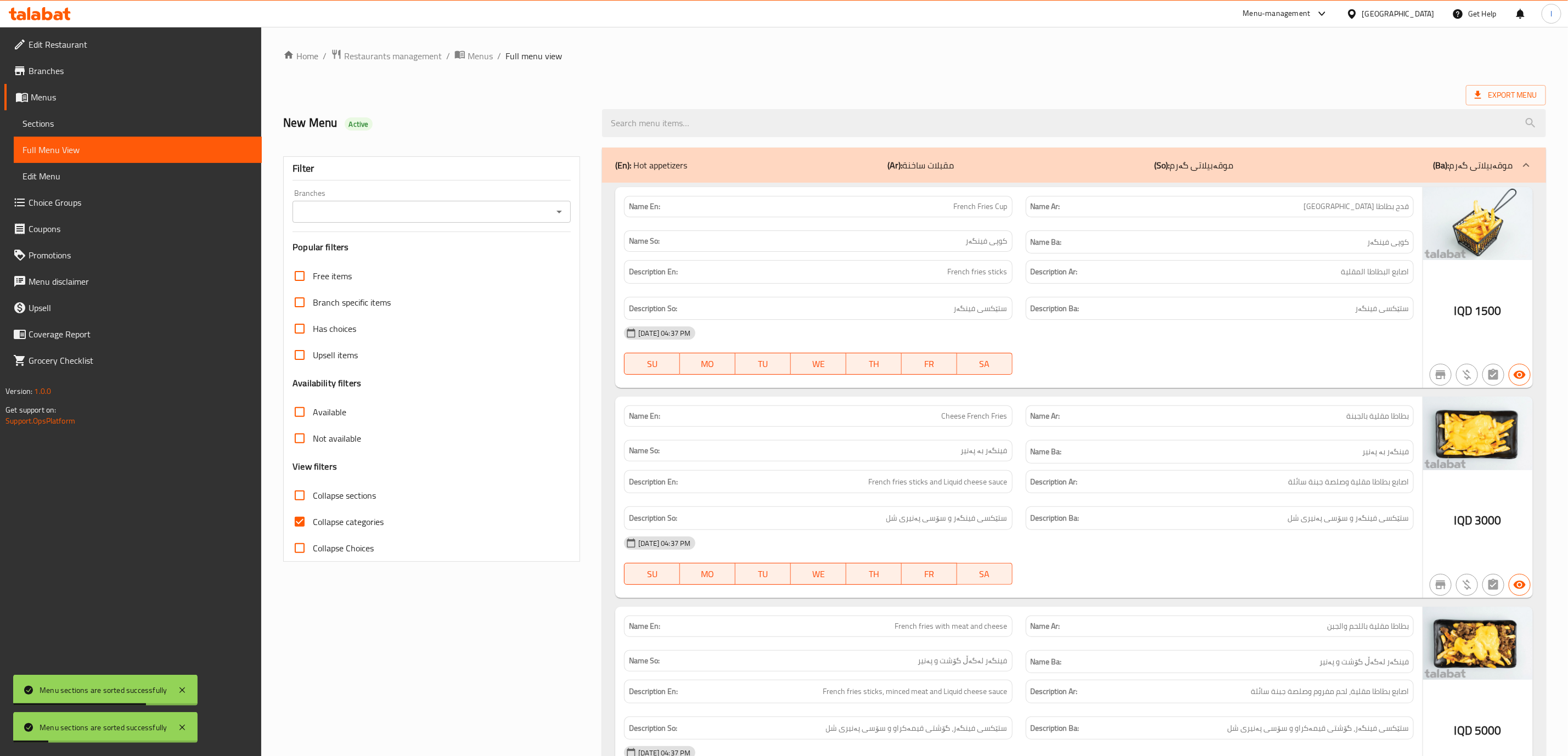
click at [497, 219] on input "Branches" at bounding box center [422, 212] width 253 height 15
drag, startPoint x: 462, startPoint y: 249, endPoint x: 445, endPoint y: 259, distance: 19.7
click at [446, 259] on ul "All Add Burger, Alhuriya" at bounding box center [432, 249] width 278 height 48
click at [445, 259] on li "Add Burger, Alhuriya" at bounding box center [432, 259] width 278 height 20
type input "Add Burger, Alhuriya"
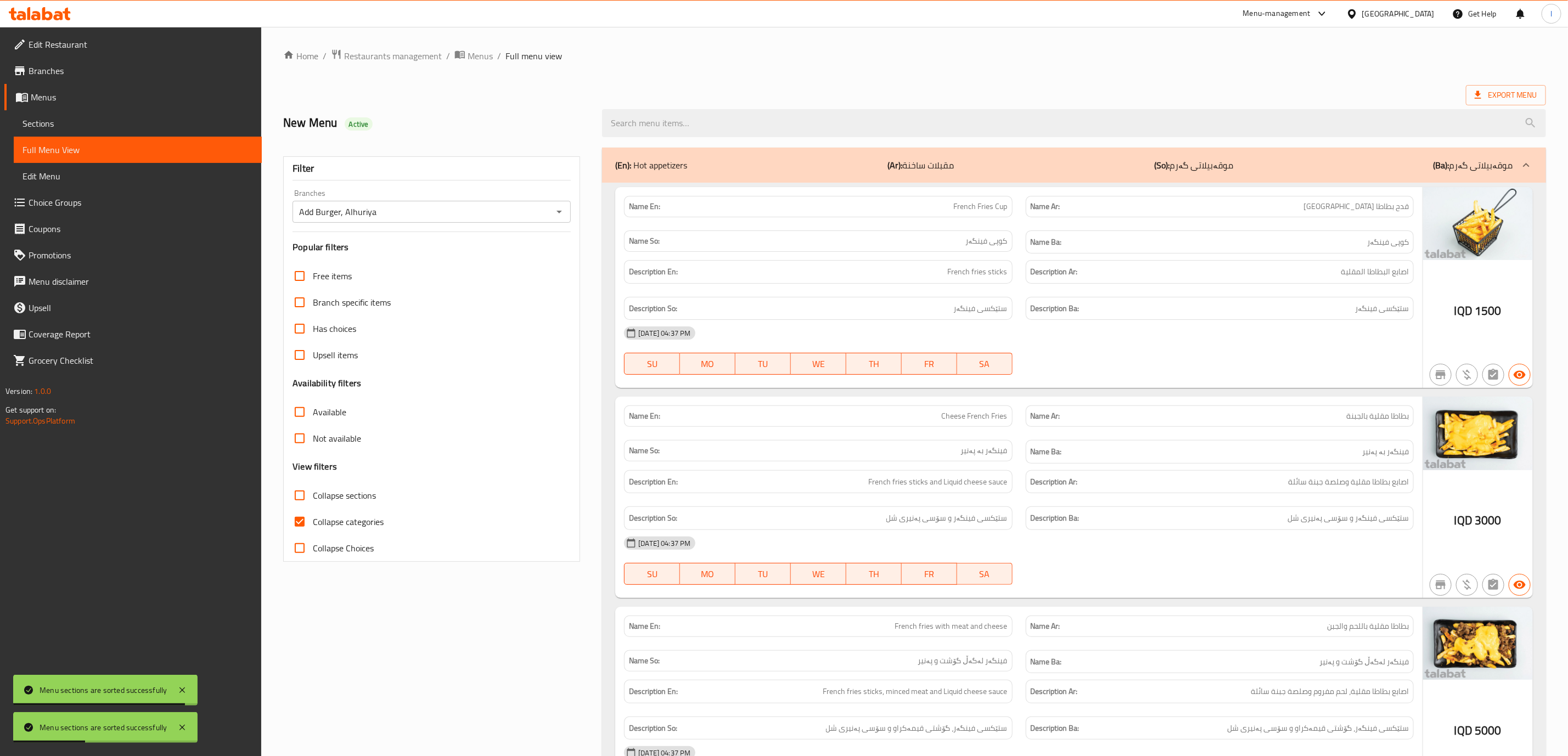
click at [352, 514] on label "Collapse categories" at bounding box center [335, 522] width 98 height 26
click at [313, 514] on input "Collapse categories" at bounding box center [299, 522] width 26 height 26
checkbox input "false"
click at [348, 501] on span "Collapse sections" at bounding box center [344, 495] width 63 height 13
click at [313, 501] on input "Collapse sections" at bounding box center [299, 495] width 26 height 26
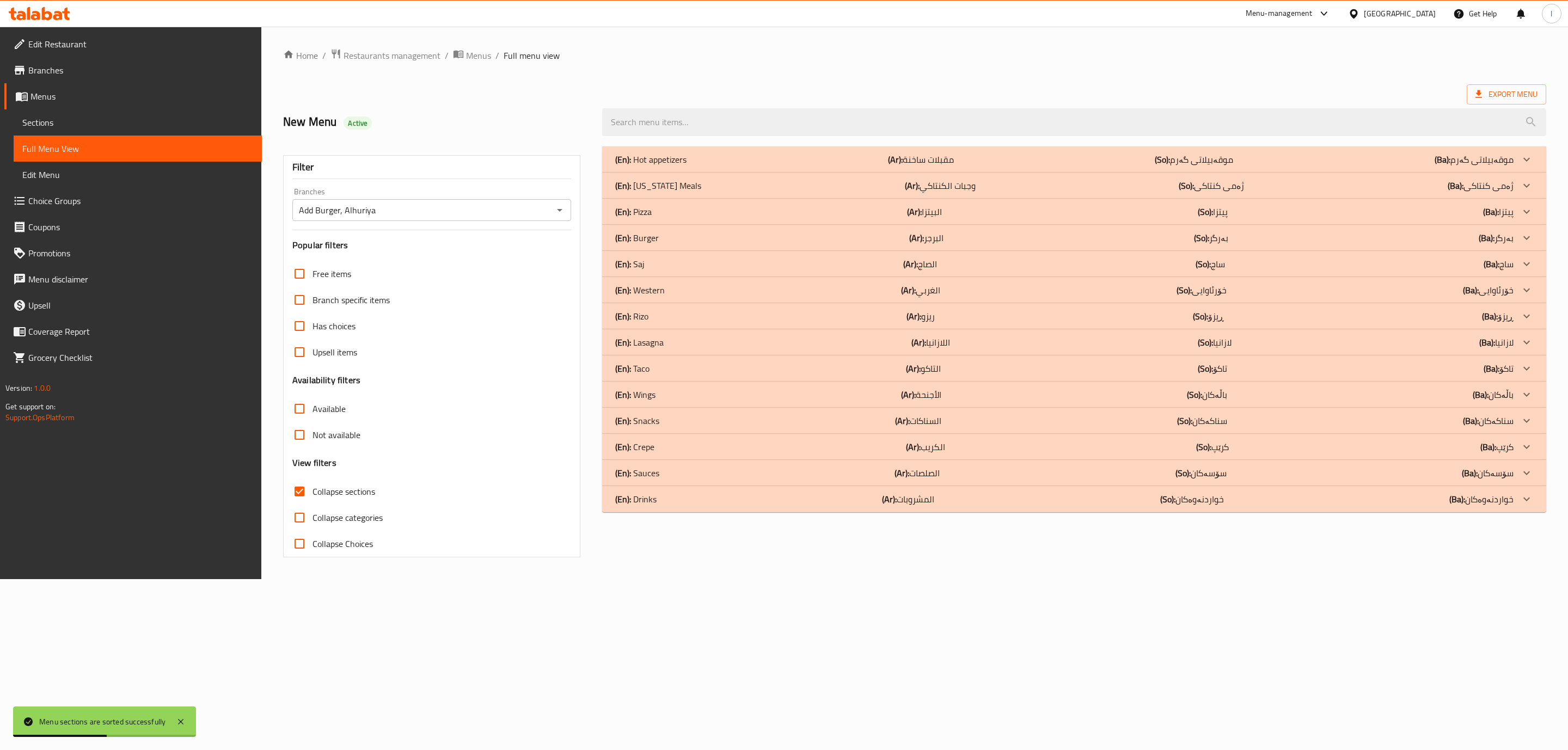
click at [345, 497] on span "Collapse sections" at bounding box center [343, 491] width 62 height 13
click at [313, 497] on input "Collapse sections" at bounding box center [300, 491] width 26 height 26
checkbox input "false"
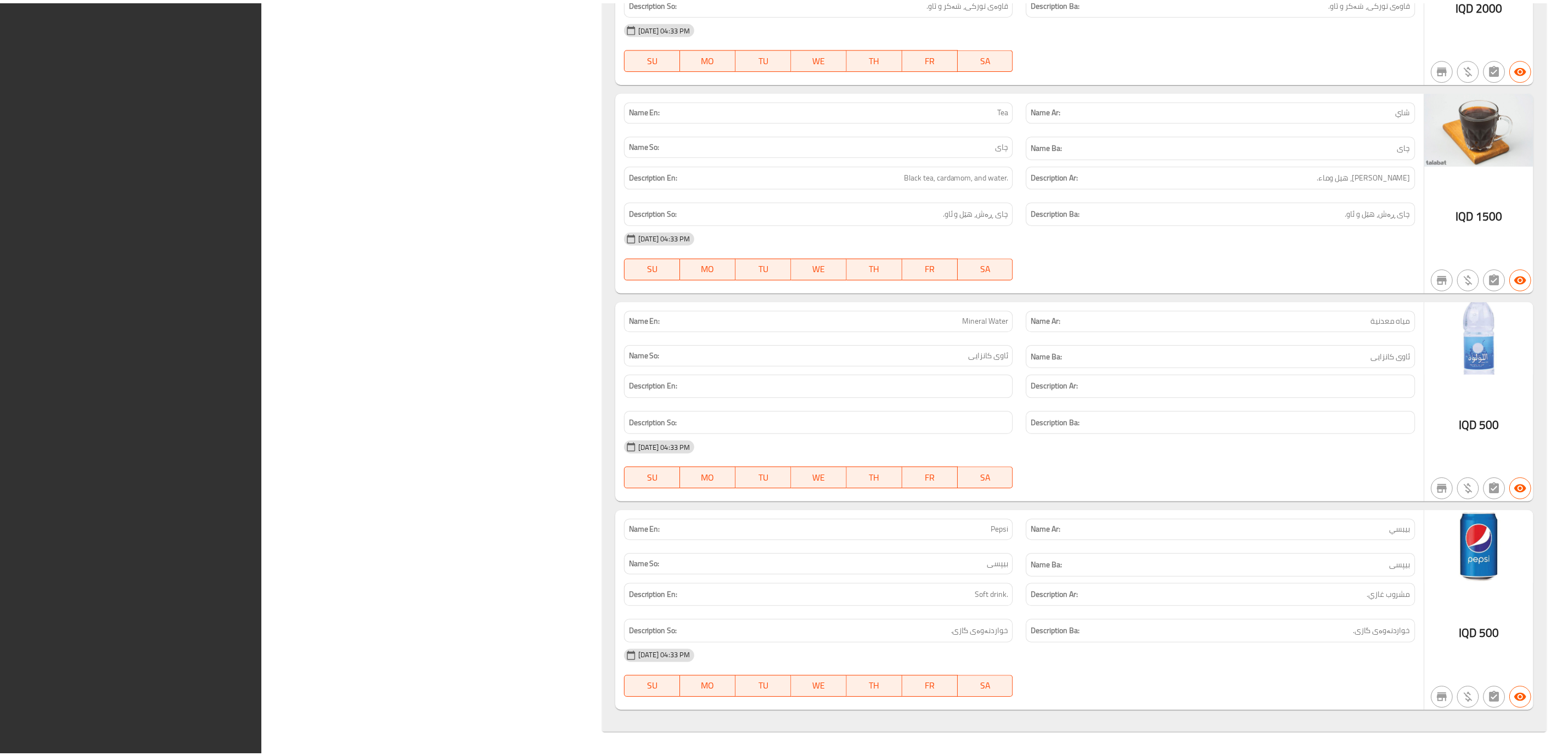
scroll to position [18157, 0]
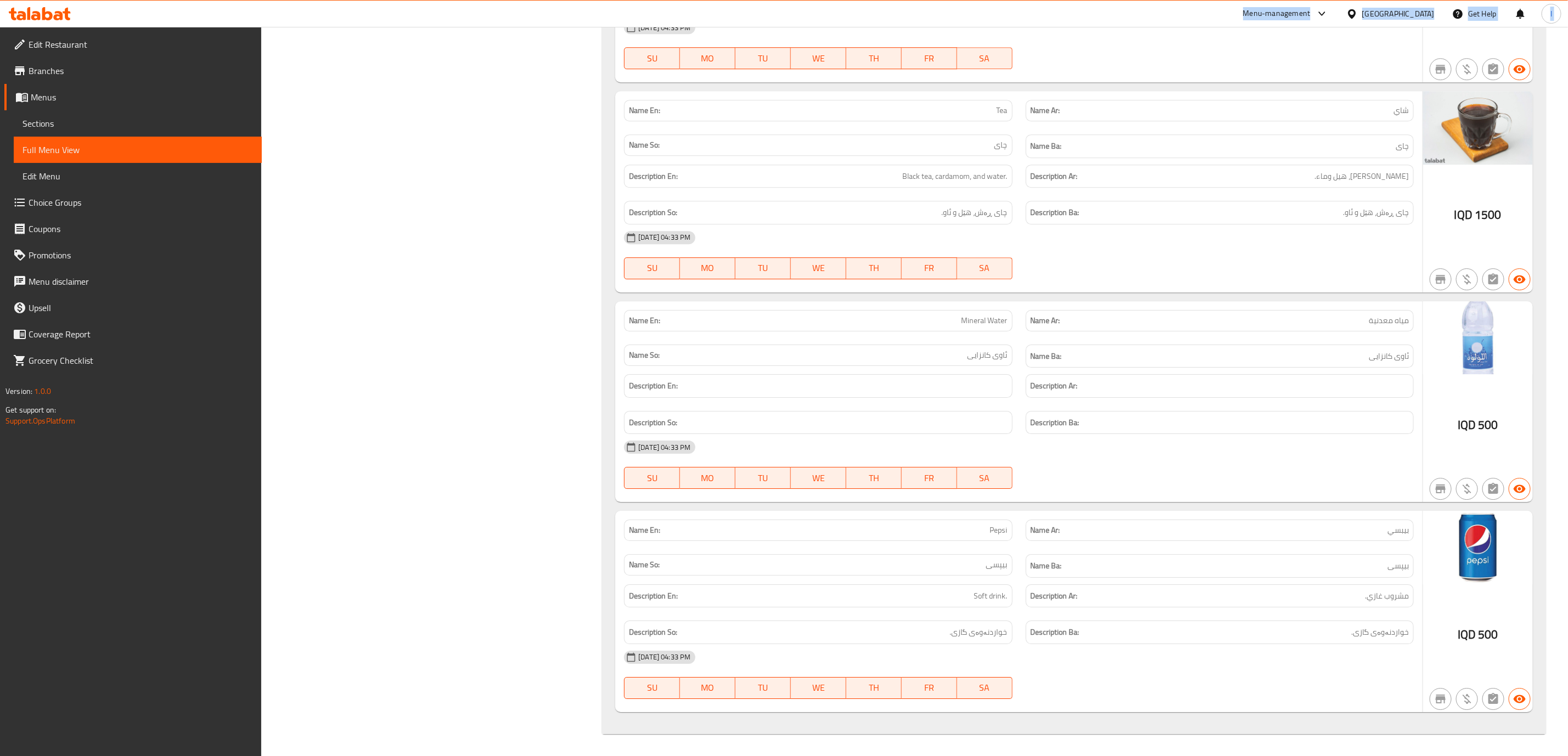
drag, startPoint x: 43, startPoint y: 23, endPoint x: 63, endPoint y: 50, distance: 33.6
click at [64, 38] on span "Edit Restaurant" at bounding box center [140, 44] width 224 height 13
